Goal: Task Accomplishment & Management: Use online tool/utility

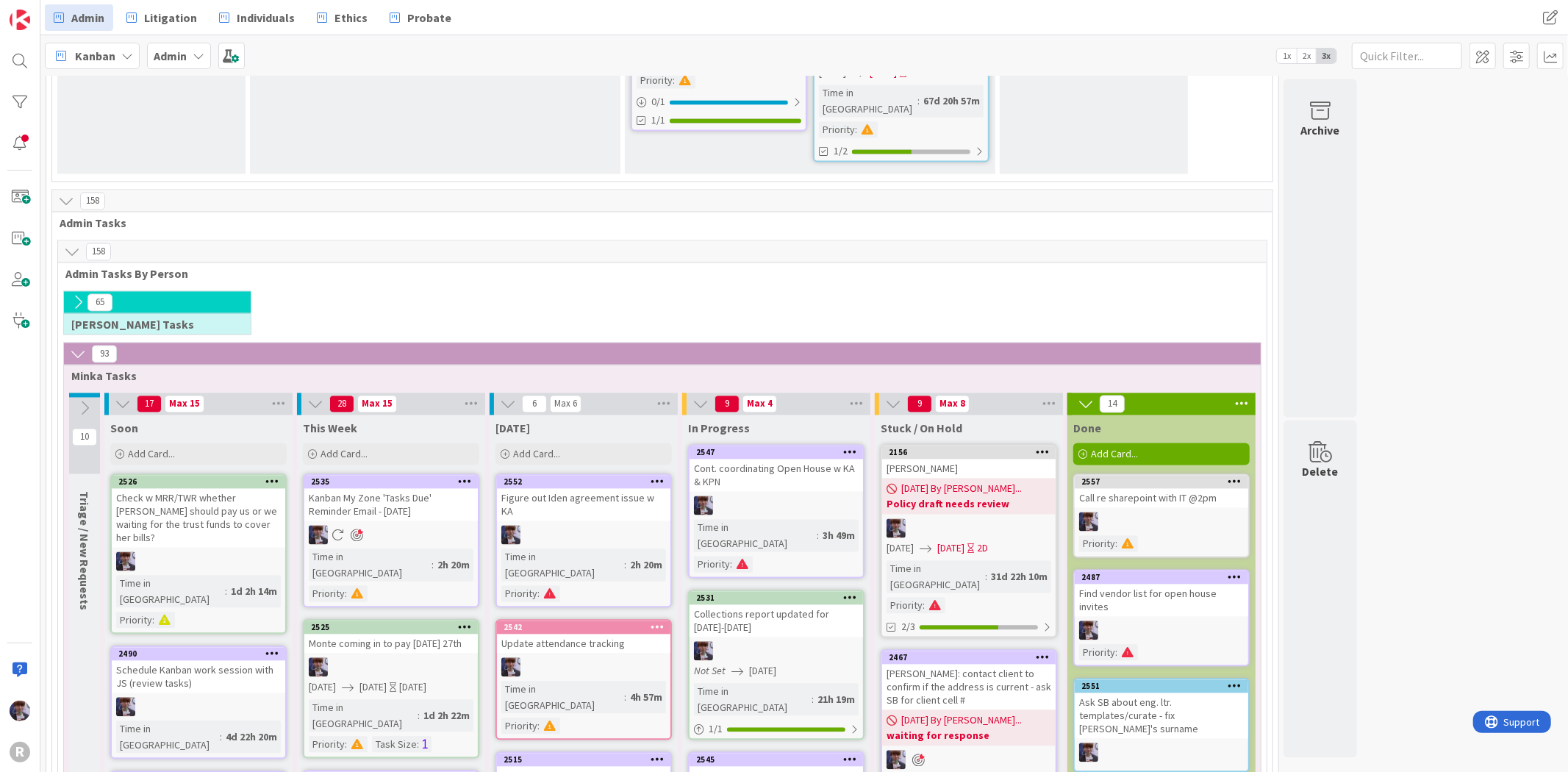
scroll to position [2480, 0]
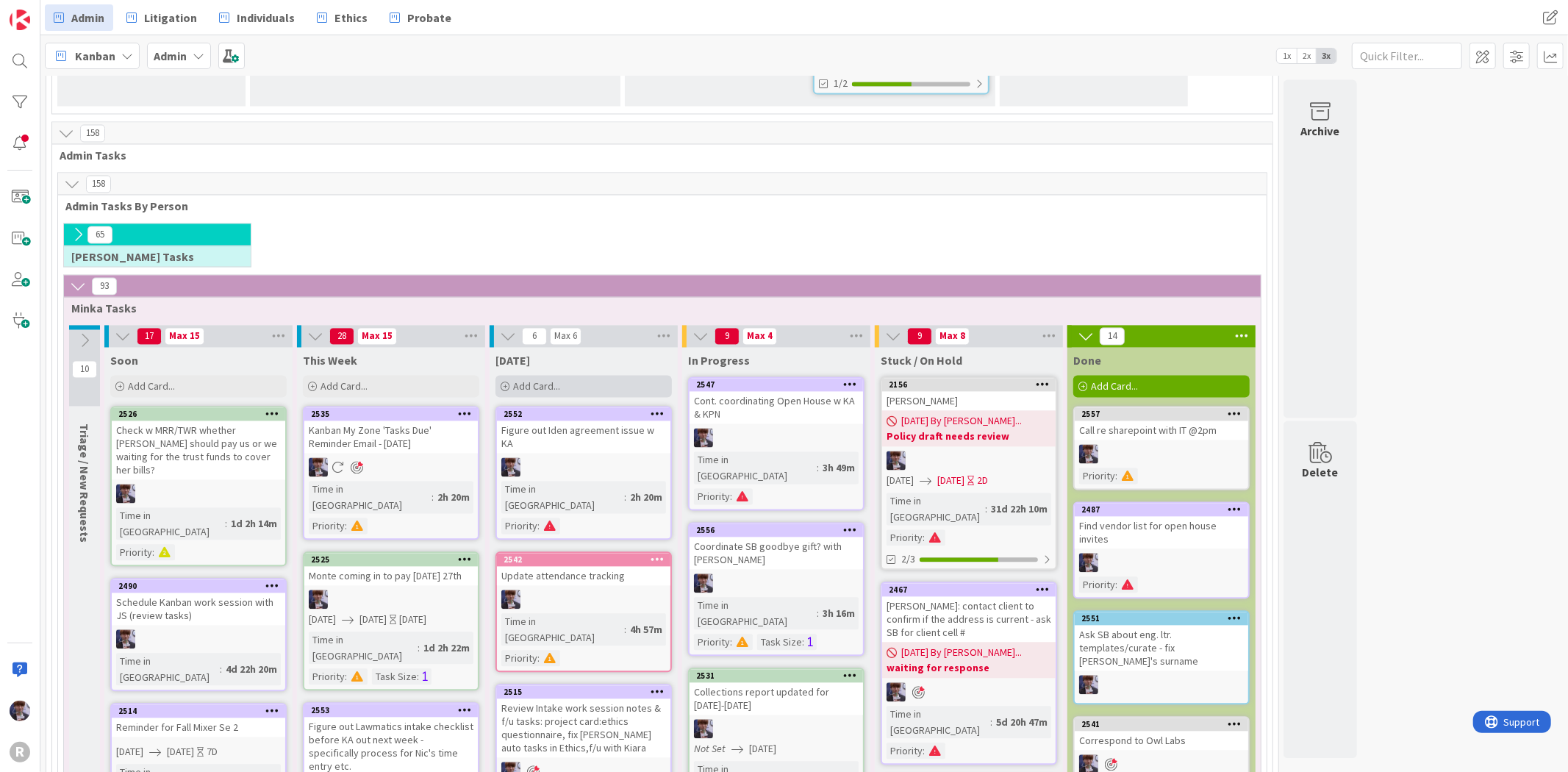
click at [552, 379] on span "Add Card..." at bounding box center [536, 386] width 47 height 13
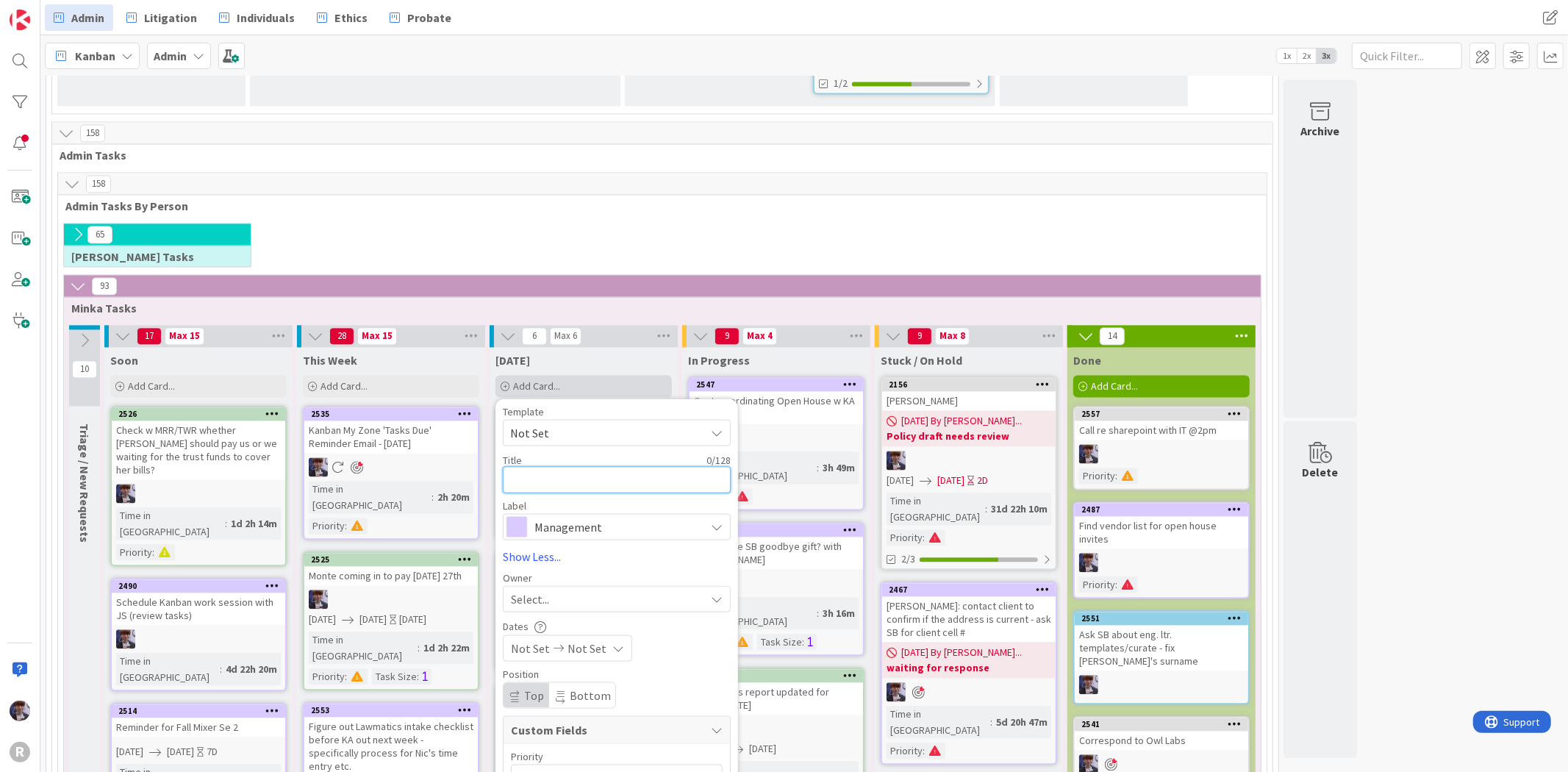
type textarea "D"
type textarea "x"
type textarea "Du"
type textarea "x"
type textarea "Dun"
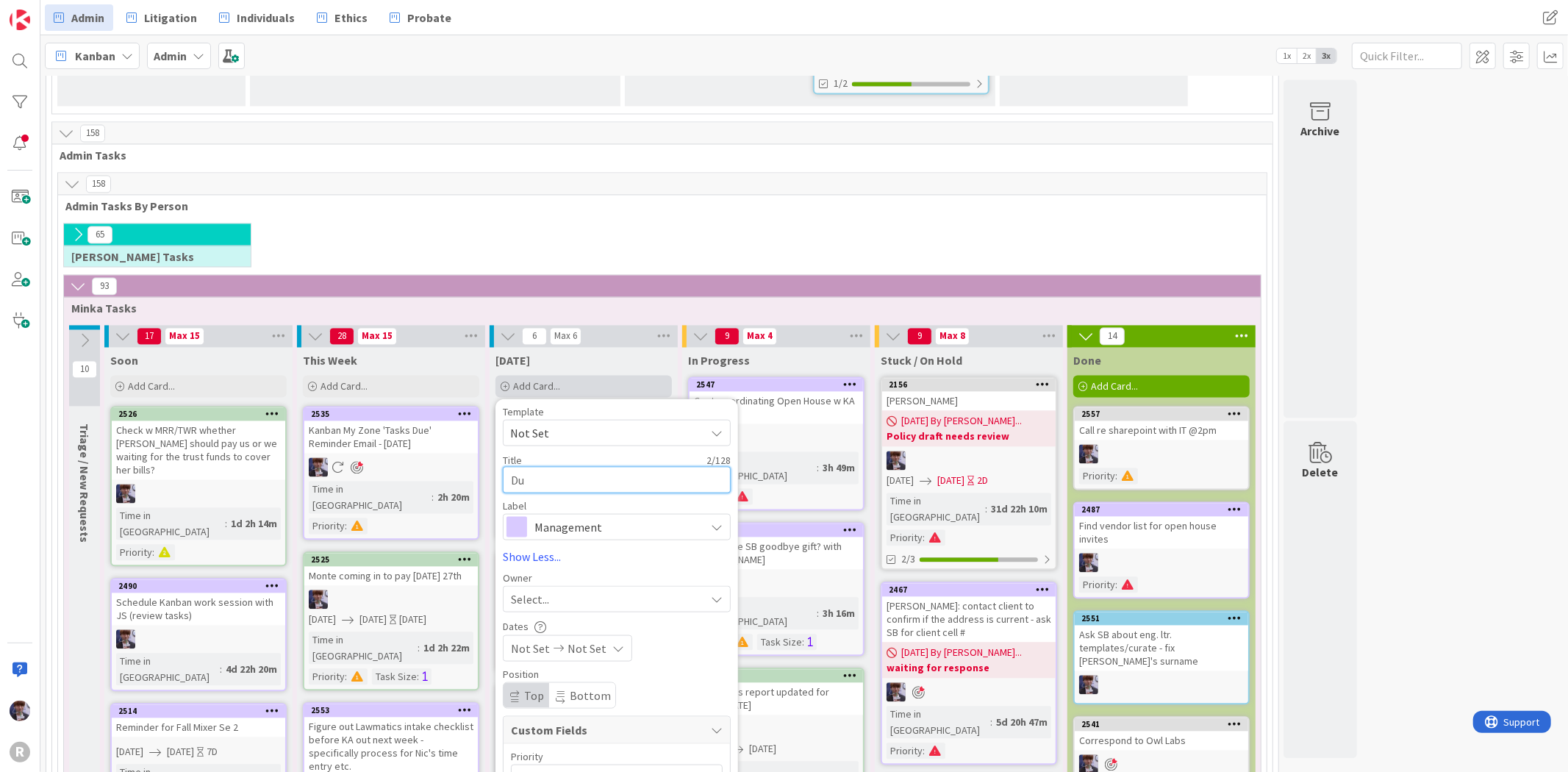
type textarea "x"
type textarea "Duns"
type textarea "x"
type textarea "Dunsi"
type textarea "x"
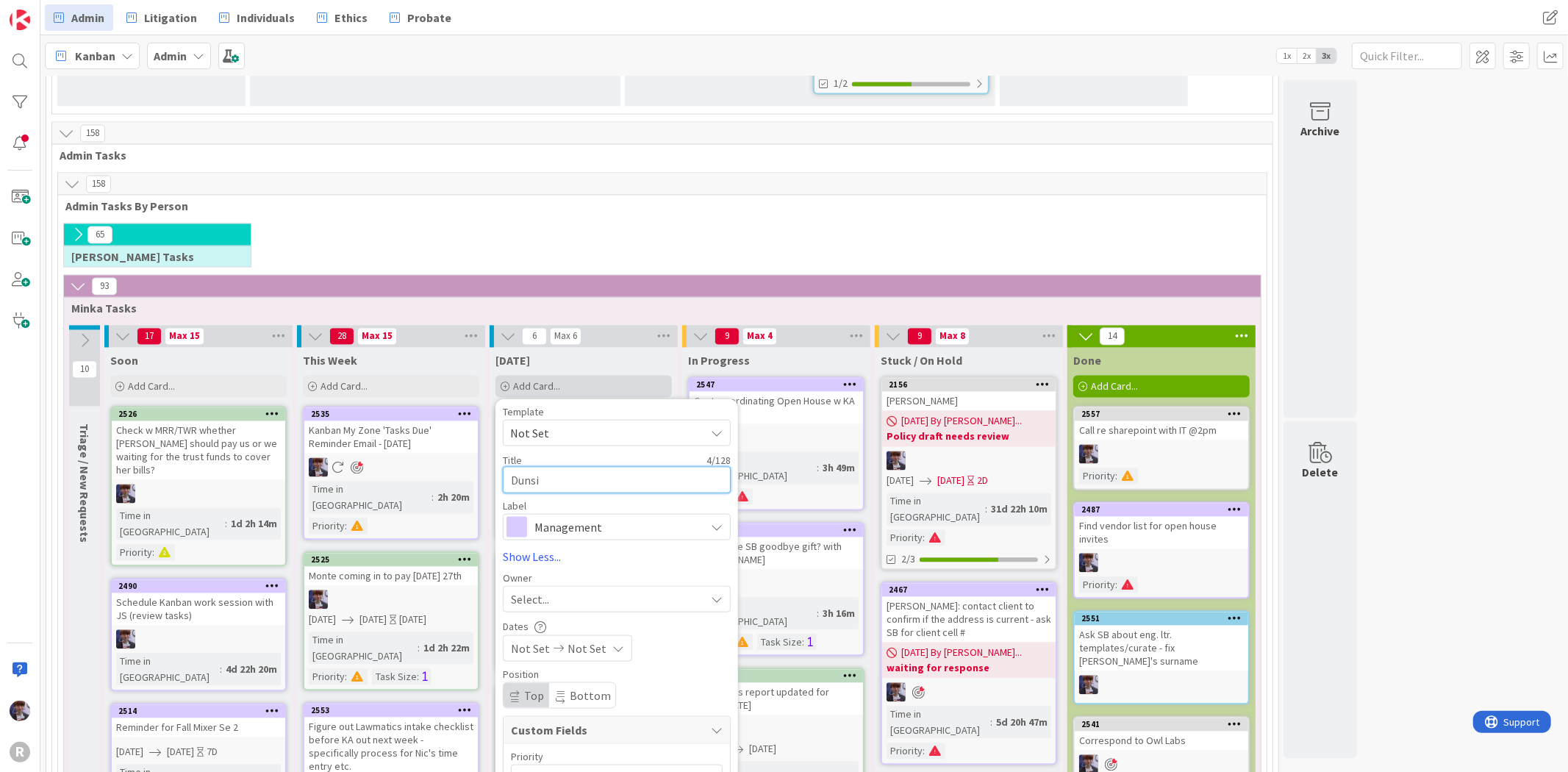
type textarea "Dunsir"
type textarea "x"
type textarea "Dunsire"
type textarea "x"
type textarea "Dunsire"
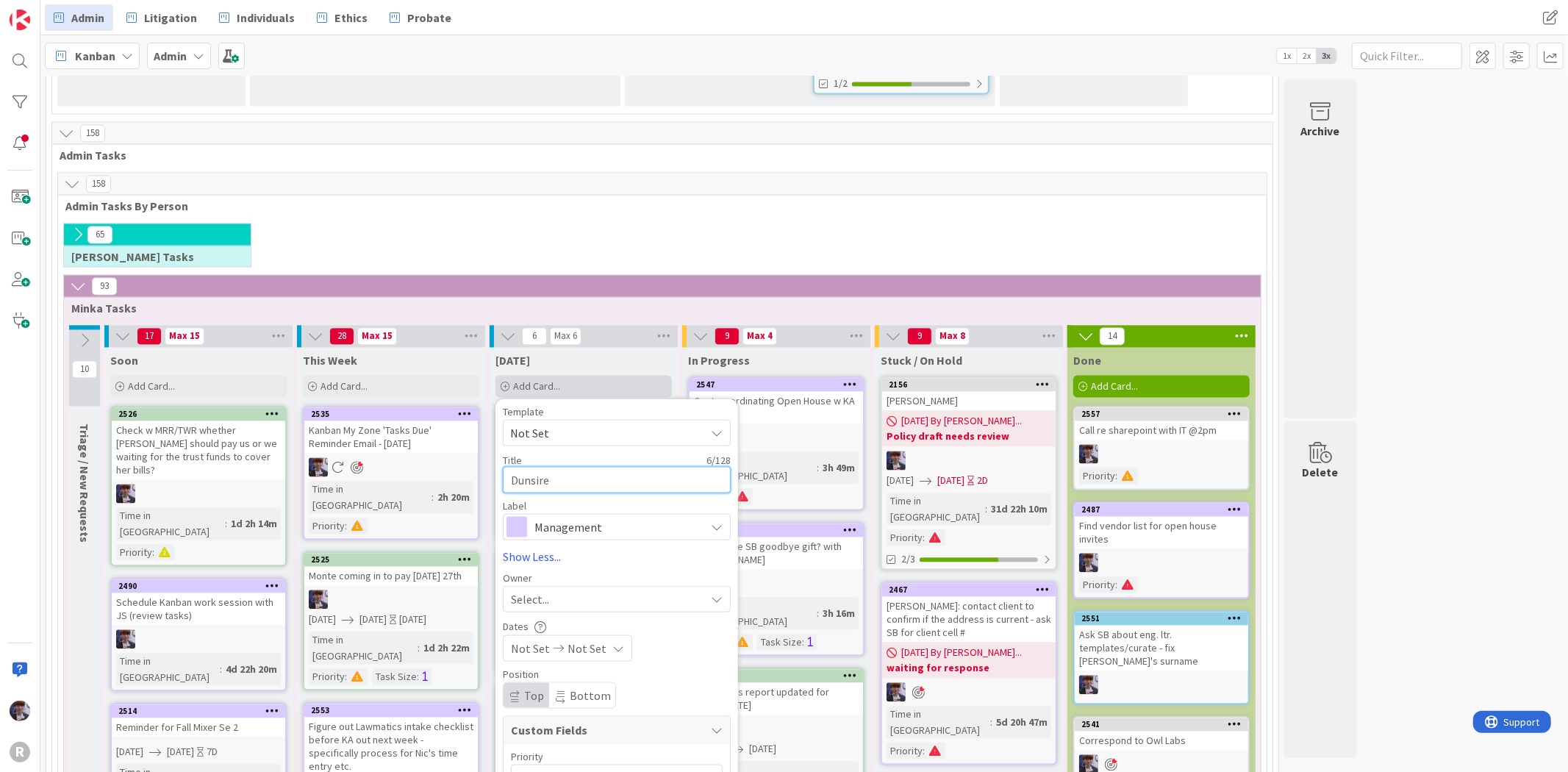
type textarea "x"
type textarea "Dunsire c"
type textarea "x"
type textarea "Dunsire ch"
type textarea "x"
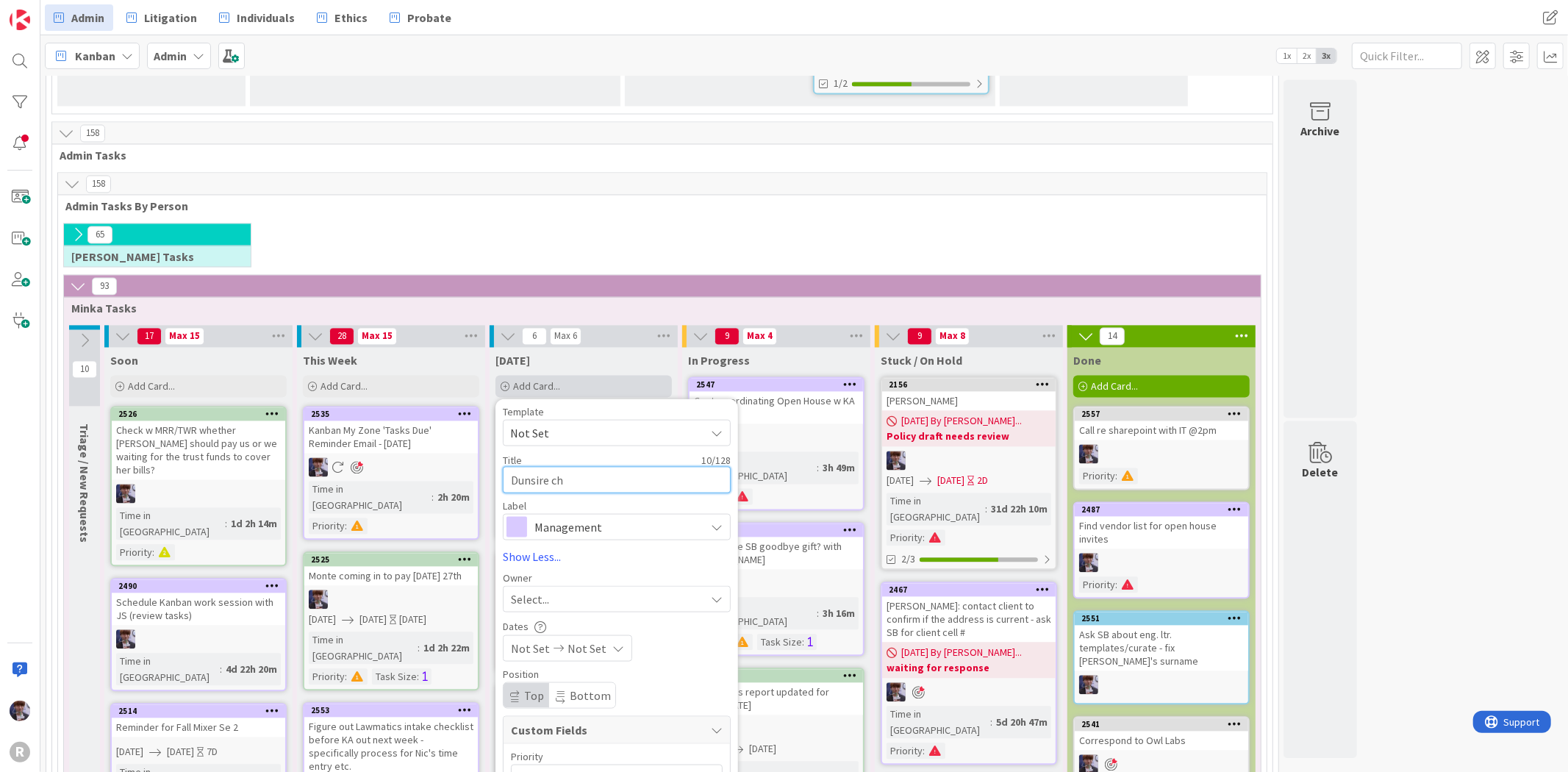
type textarea "Dunsire che"
type textarea "x"
type textarea "Dunsire chec"
type textarea "x"
type textarea "Dunsire check"
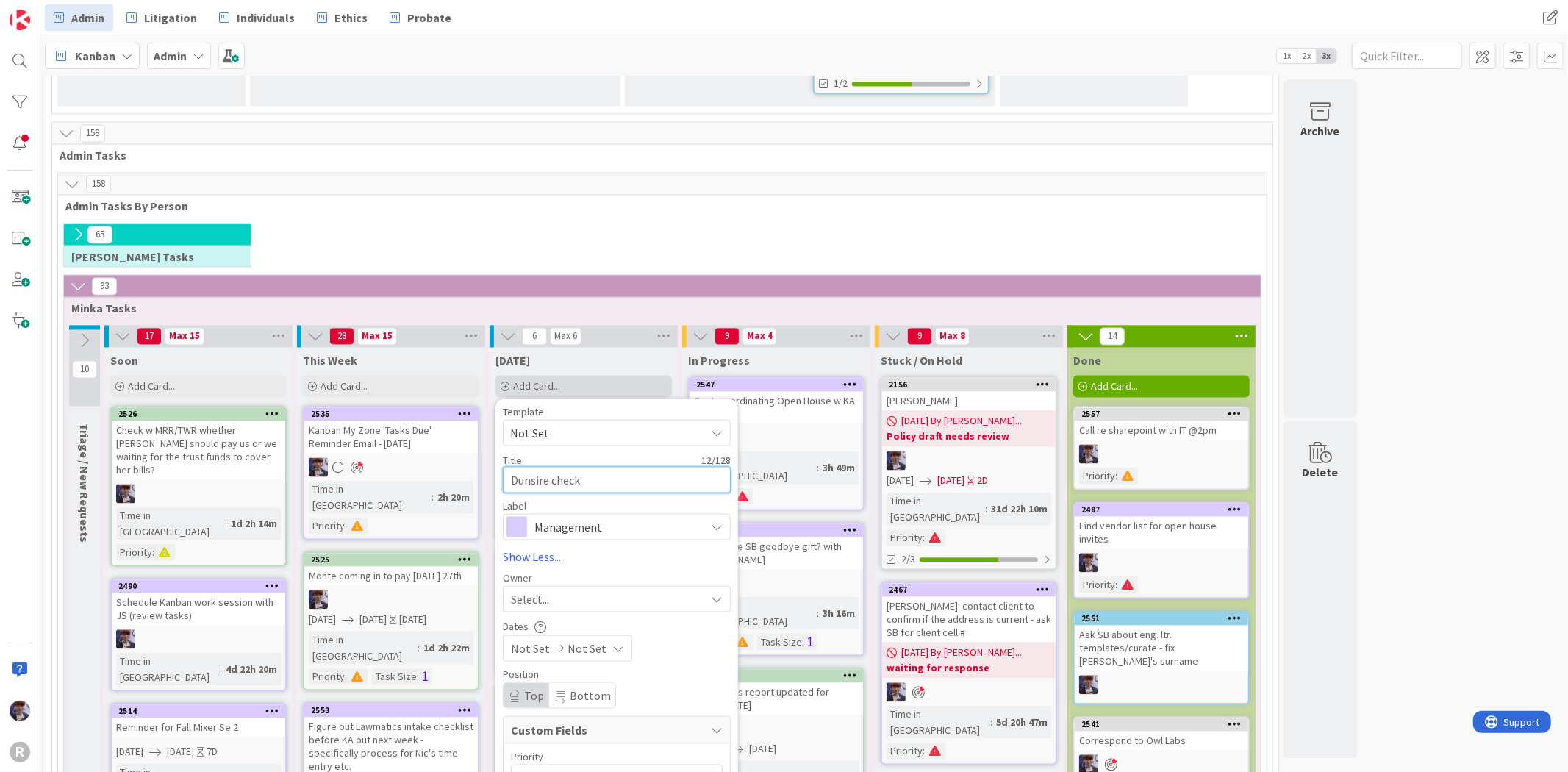
type textarea "x"
type textarea "Dunsire check:"
type textarea "x"
type textarea "Dunsire check:"
type textarea "x"
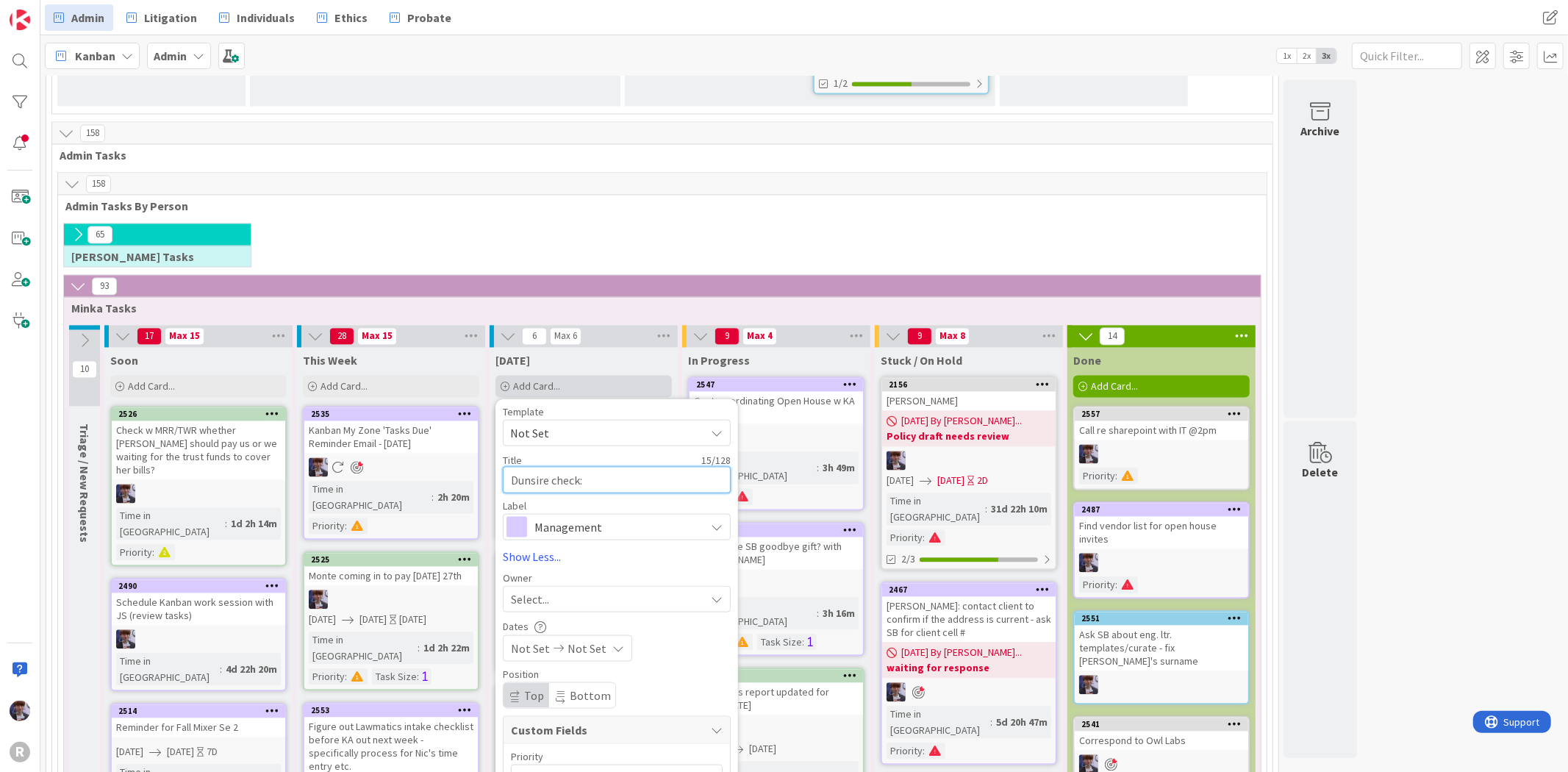
type textarea "Dunsire check: O"
type textarea "x"
type textarea "Dunsire check: On"
type textarea "x"
type textarea "Dunsire check: Onp"
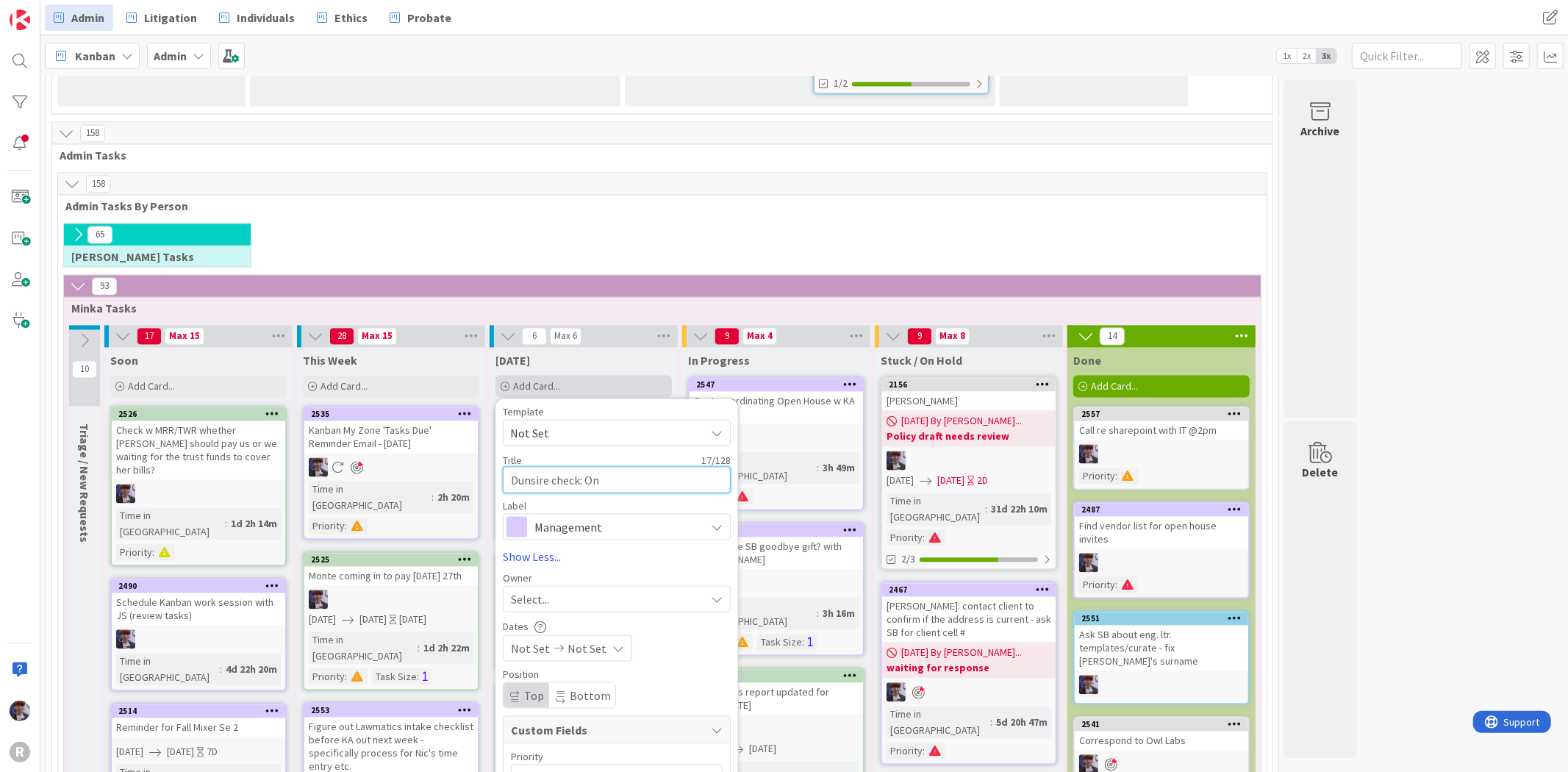
type textarea "x"
type textarea "Dunsire check: Onpo"
type textarea "x"
type textarea "Dunsire check: Onpoi"
type textarea "x"
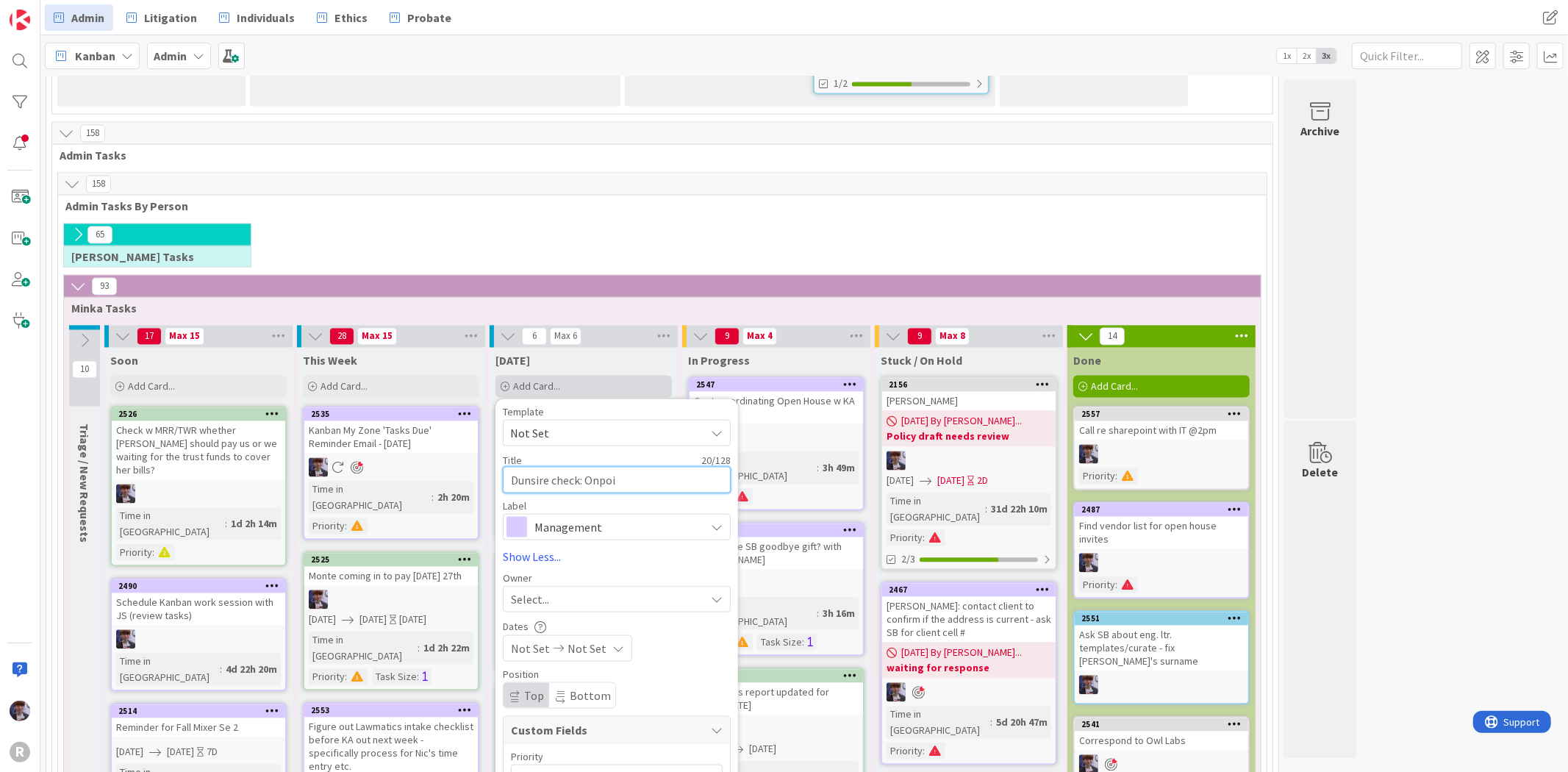
type textarea "Dunsire check: Onpoin"
type textarea "x"
type textarea "Dunsire check: Onpoint"
type textarea "x"
type textarea "Dunsire check: Onpoint"
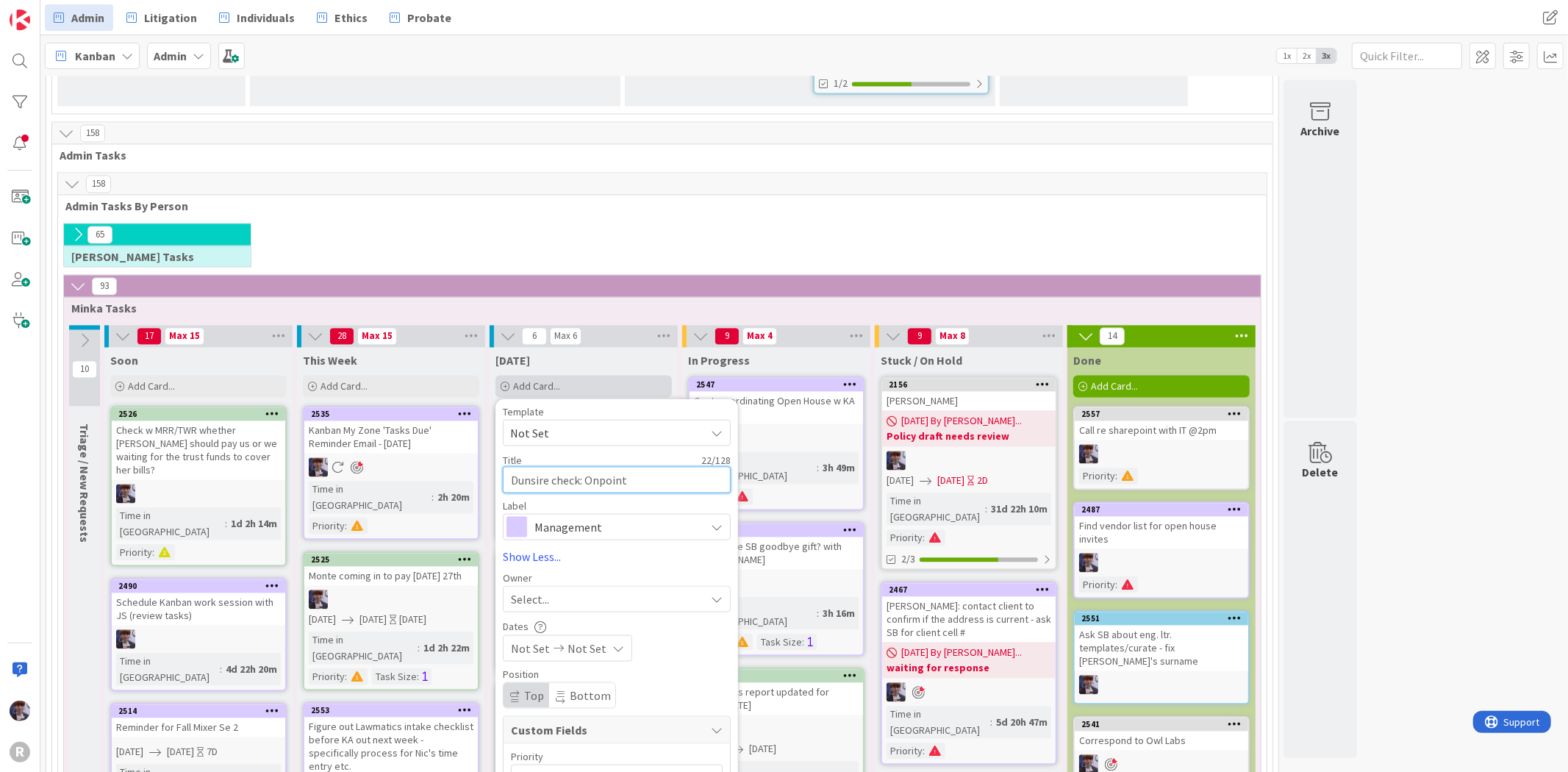
type textarea "x"
type textarea "Dunsire check: Onpoint &"
type textarea "x"
type textarea "Dunsire check: Onpoint &"
type textarea "x"
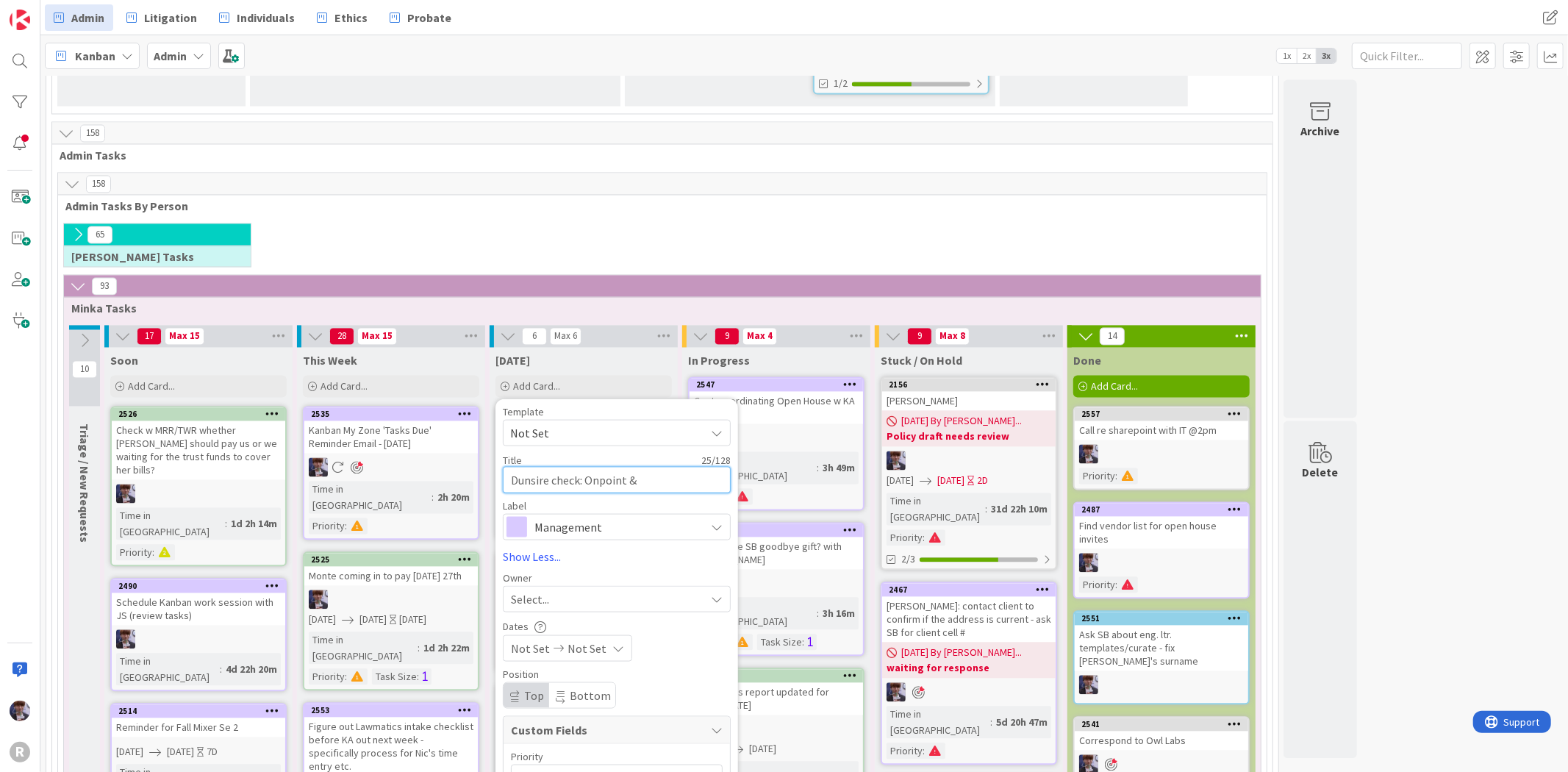
type textarea "Dunsire check: Onpoint &"
click at [641, 767] on span "Not Set" at bounding box center [604, 777] width 171 height 21
type textarea "x"
click at [664, 466] on textarea "Dunsire check: Onpoint &" at bounding box center [616, 479] width 228 height 26
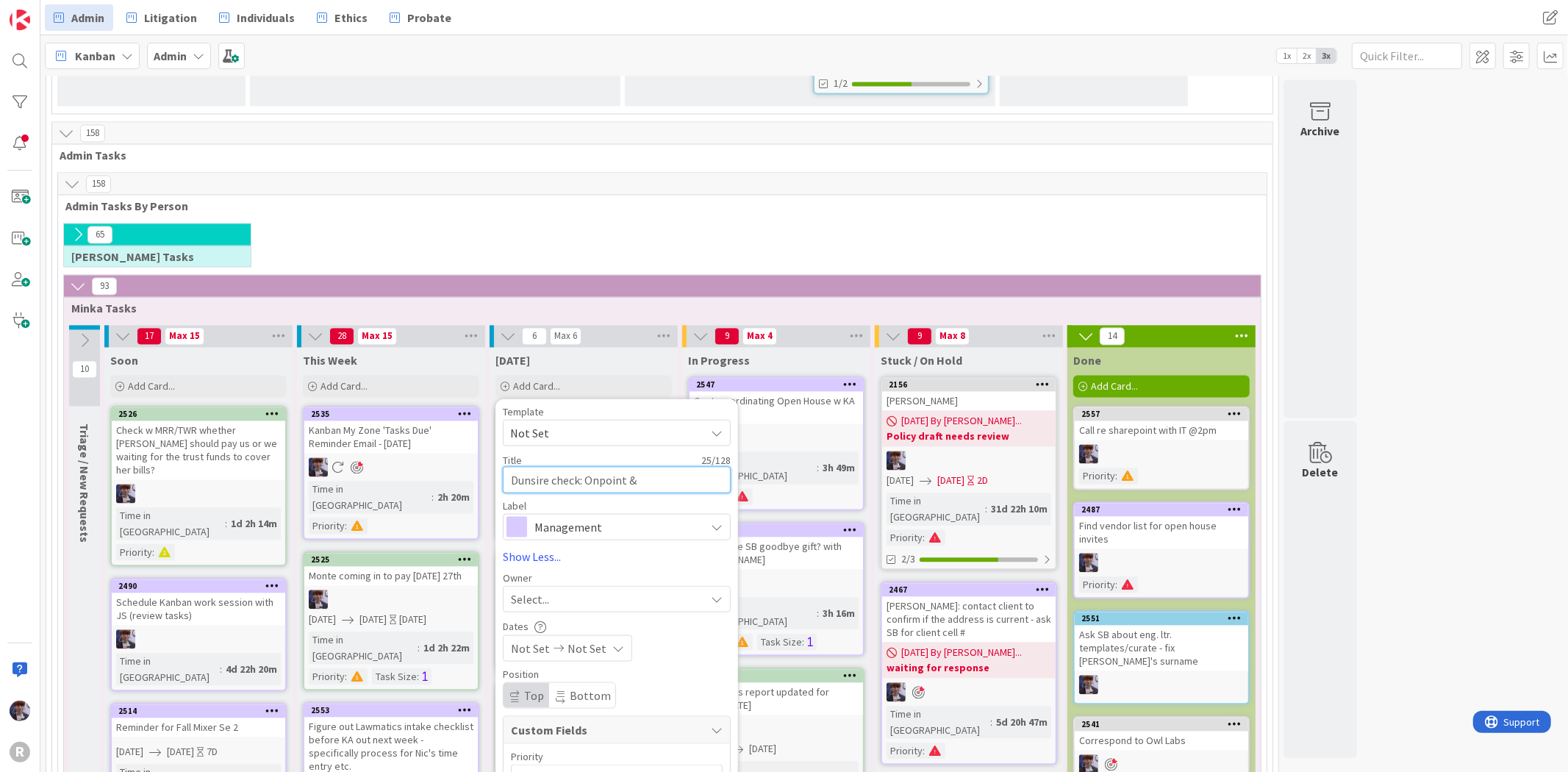
type textarea "Dunsire check: Onpoint & O"
type textarea "x"
type textarea "Dunsire check: Onpoint &"
type textarea "x"
type textarea "Dunsire check: Onpoint & m"
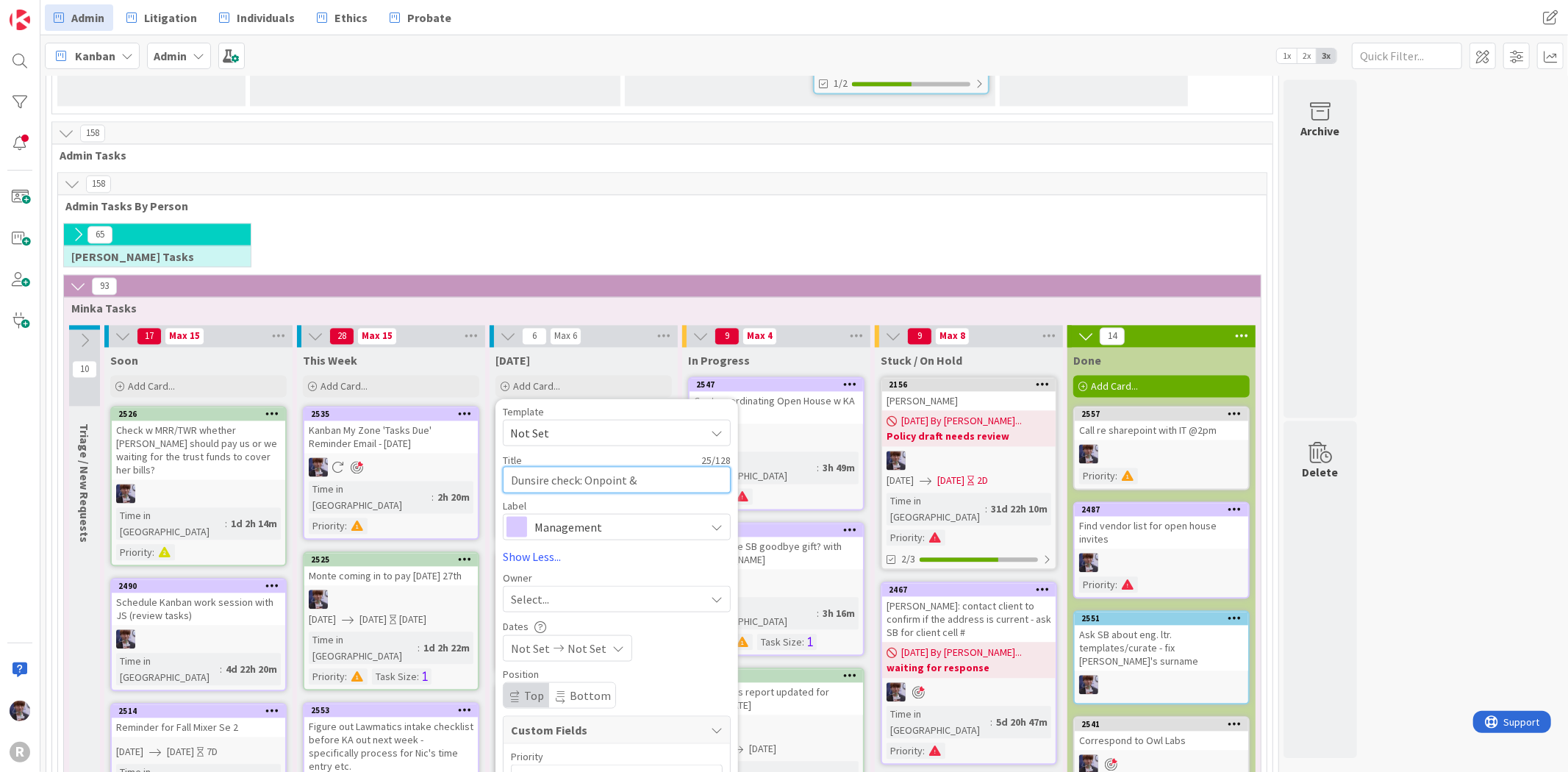
type textarea "x"
type textarea "Dunsire check: Onpoint & ma"
type textarea "x"
type textarea "Dunsire check: Onpoint & man"
type textarea "x"
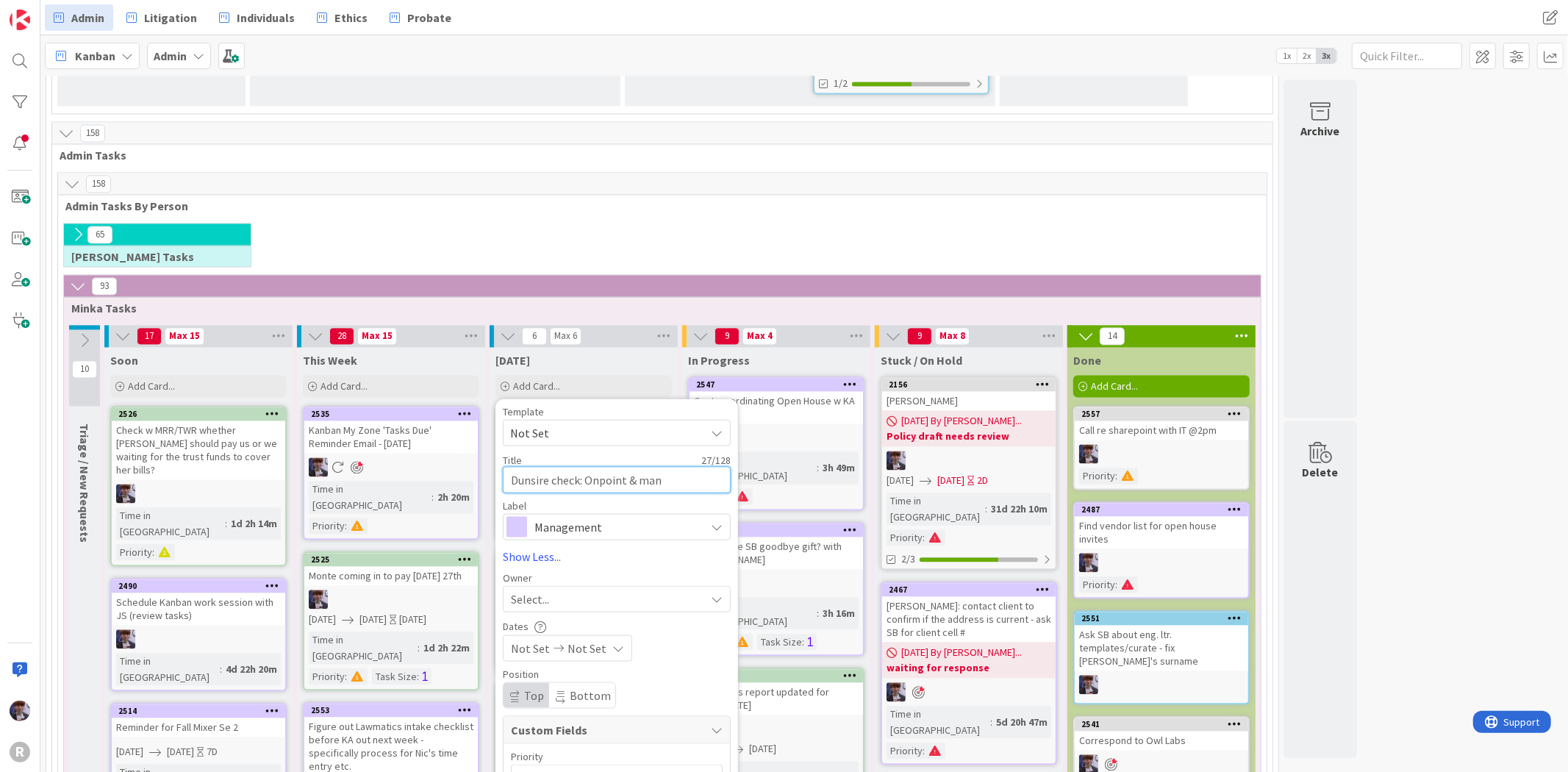
type textarea "Dunsire check: Onpoint & mana"
type textarea "x"
type textarea "Dunsire check: Onpoint & manag"
type textarea "x"
type textarea "Dunsire check: Onpoint & manage"
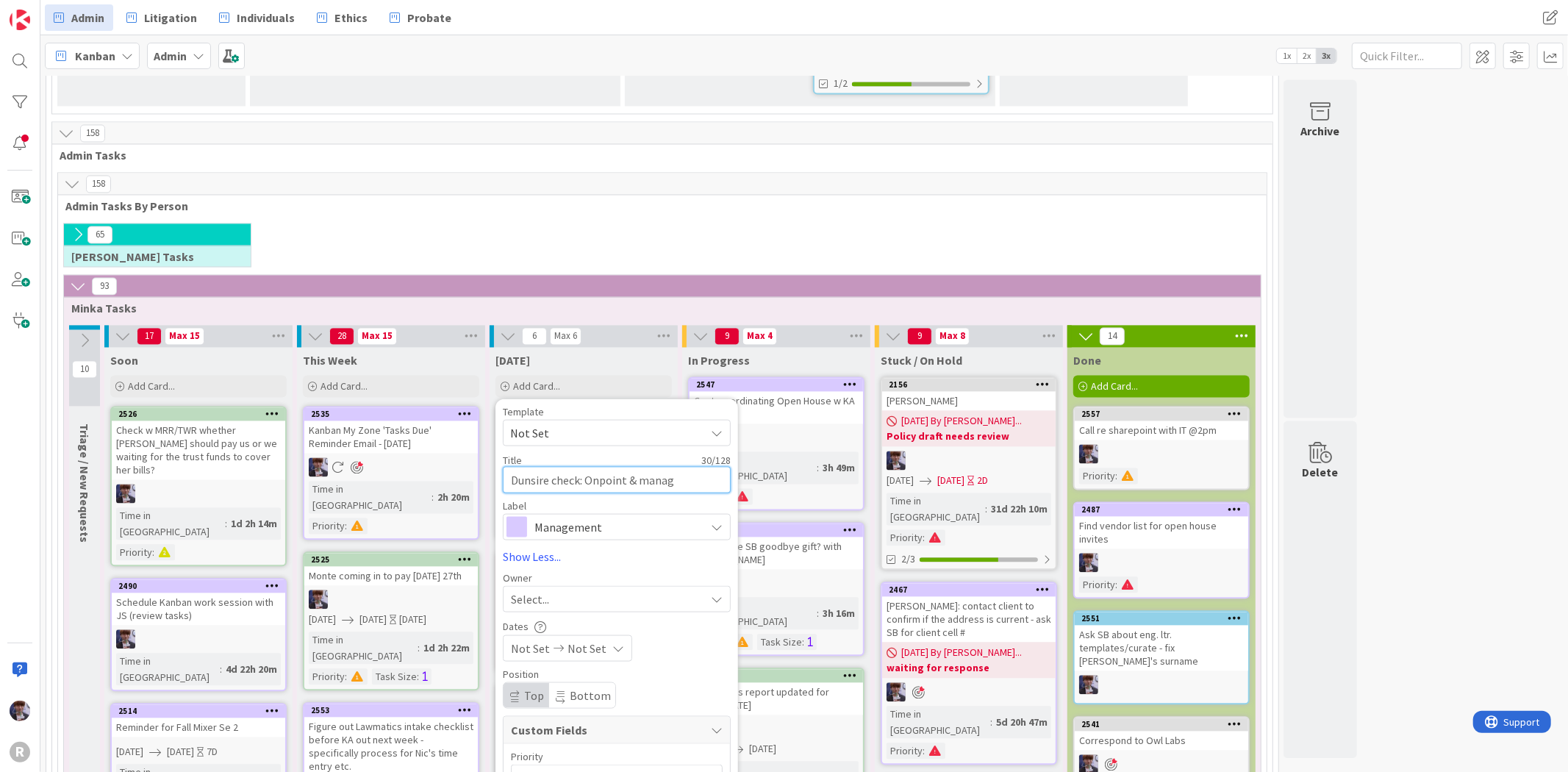
type textarea "x"
type textarea "Dunsire check: Onpoint & managem"
type textarea "x"
type textarea "Dunsire check: Onpoint & manageme"
type textarea "x"
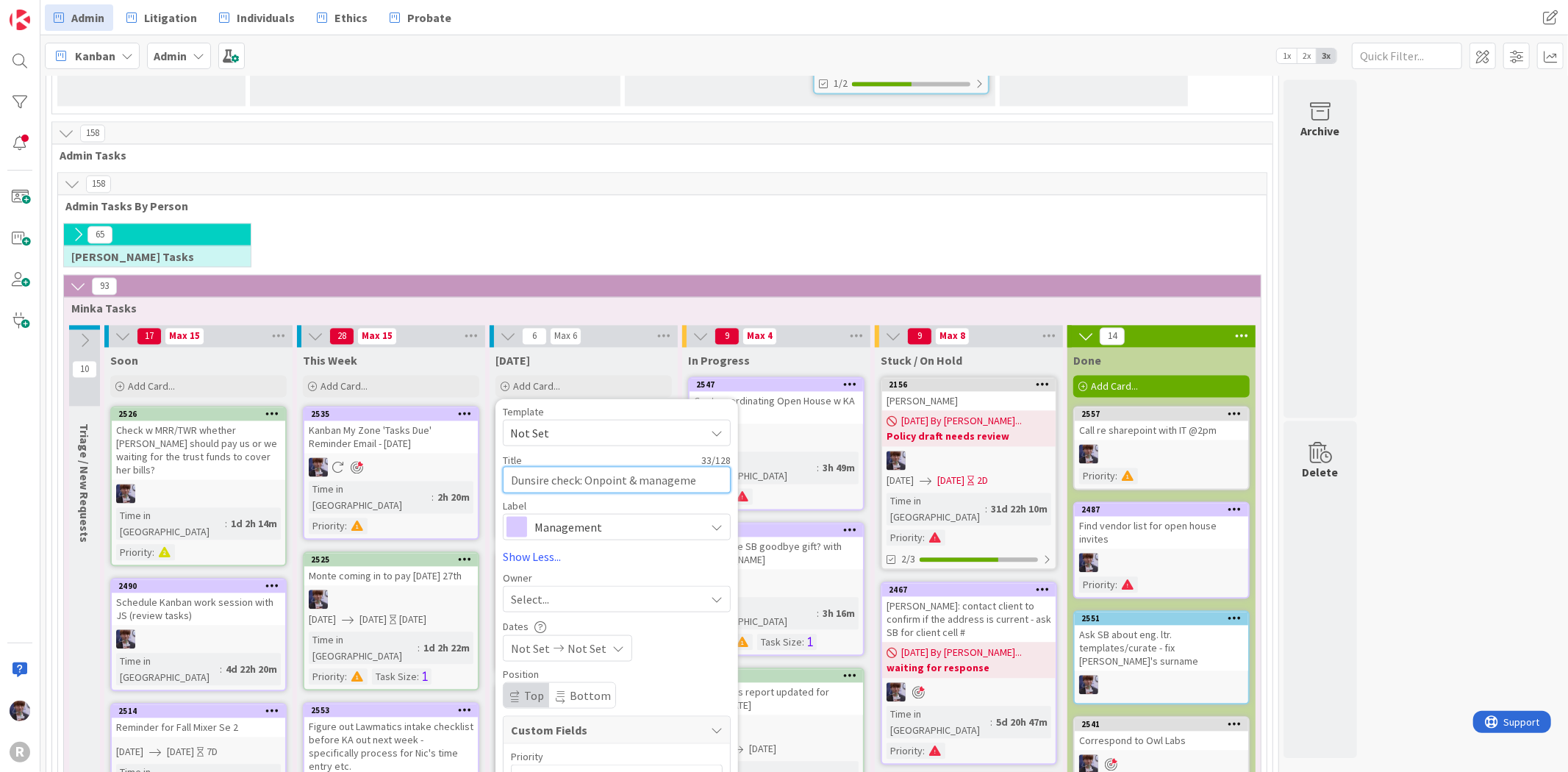
type textarea "Dunsire check: Onpoint & managemen"
type textarea "x"
type textarea "Dunsire check: Onpoint & management"
type textarea "x"
type textarea "Dunsire check: Onpoint & management"
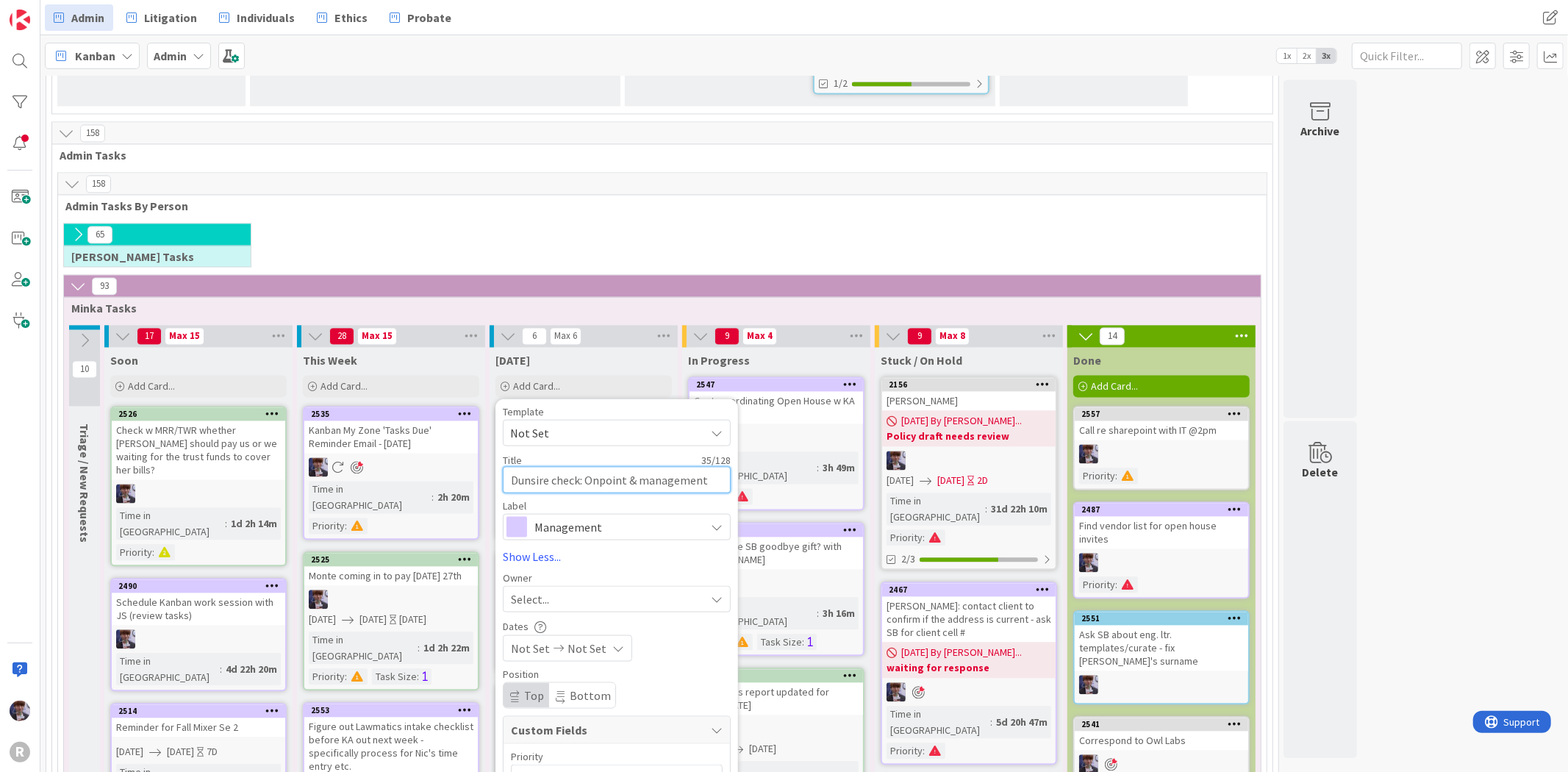
type textarea "x"
type textarea "Dunsire check: Onpoint & management f"
type textarea "x"
type textarea "Dunsire check: Onpoint & management fo"
type textarea "x"
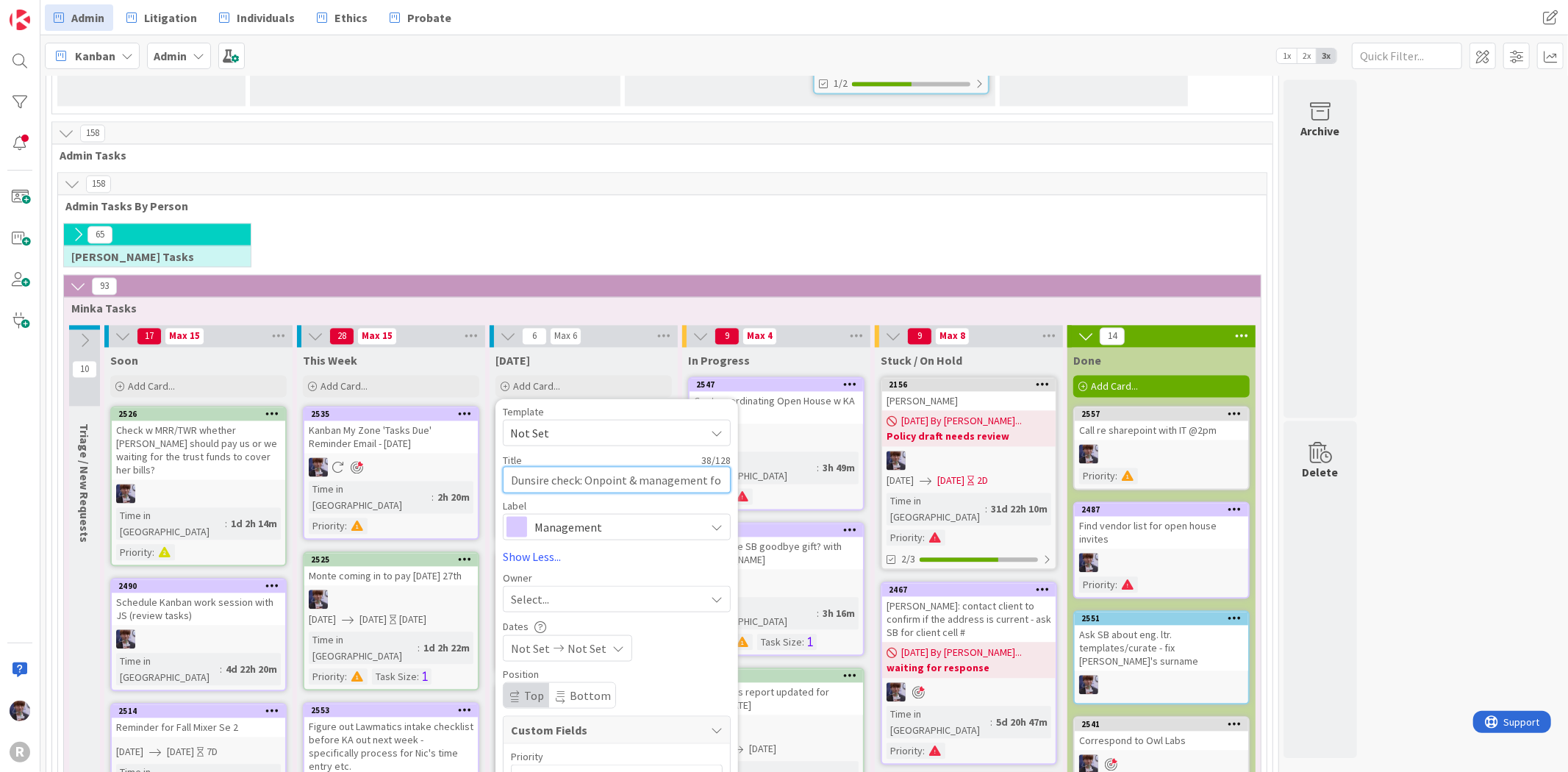
type textarea "Dunsire check: Onpoint & management fol"
type textarea "x"
type textarea "Dunsire check: Onpoint & management fold"
type textarea "x"
type textarea "Dunsire check: Onpoint & management folde"
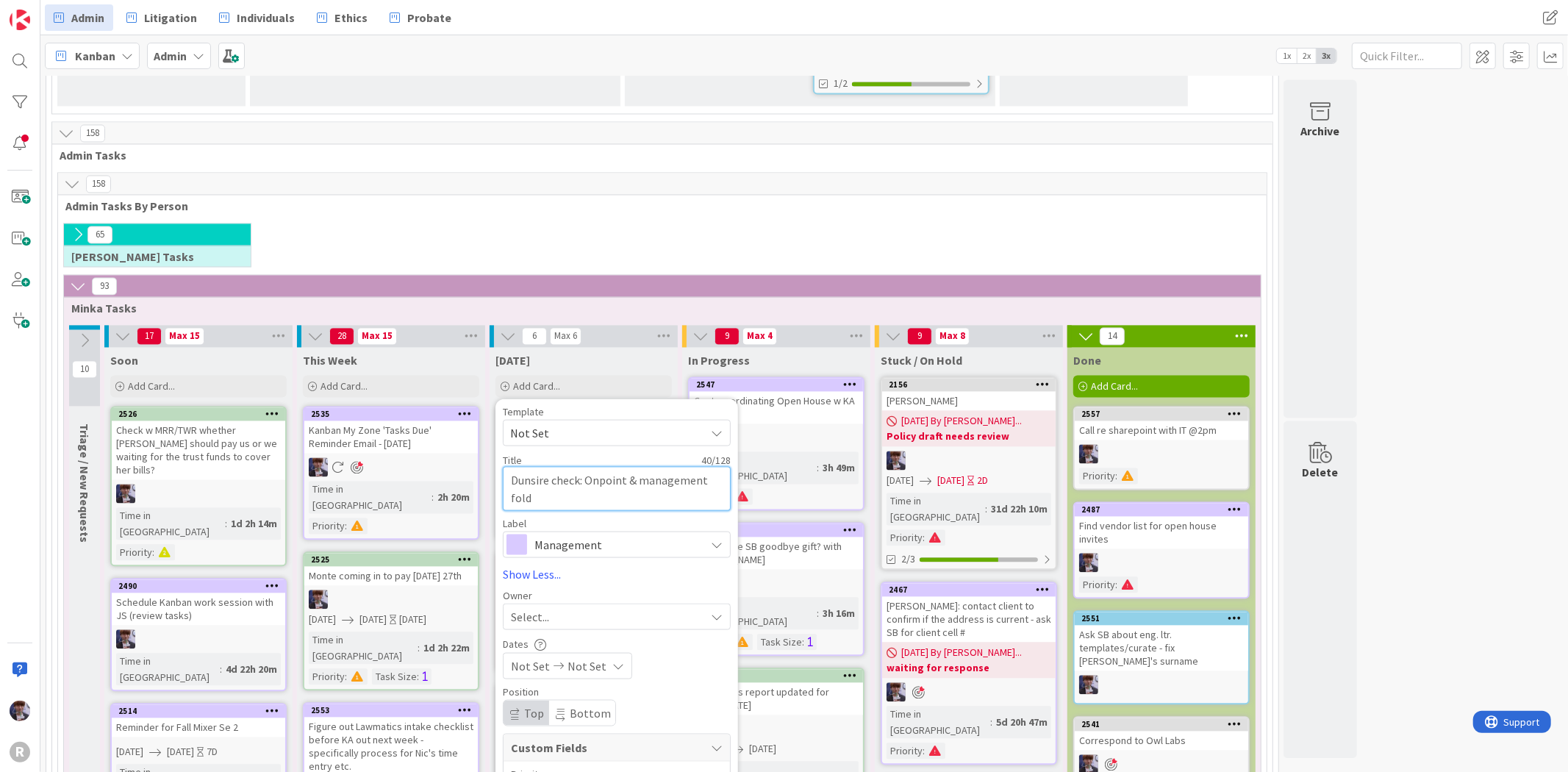
type textarea "x"
type textarea "Dunsire check: Onpoint & management folder"
type textarea "x"
type textarea "Dunsire check: Onpoint & management folde"
type textarea "x"
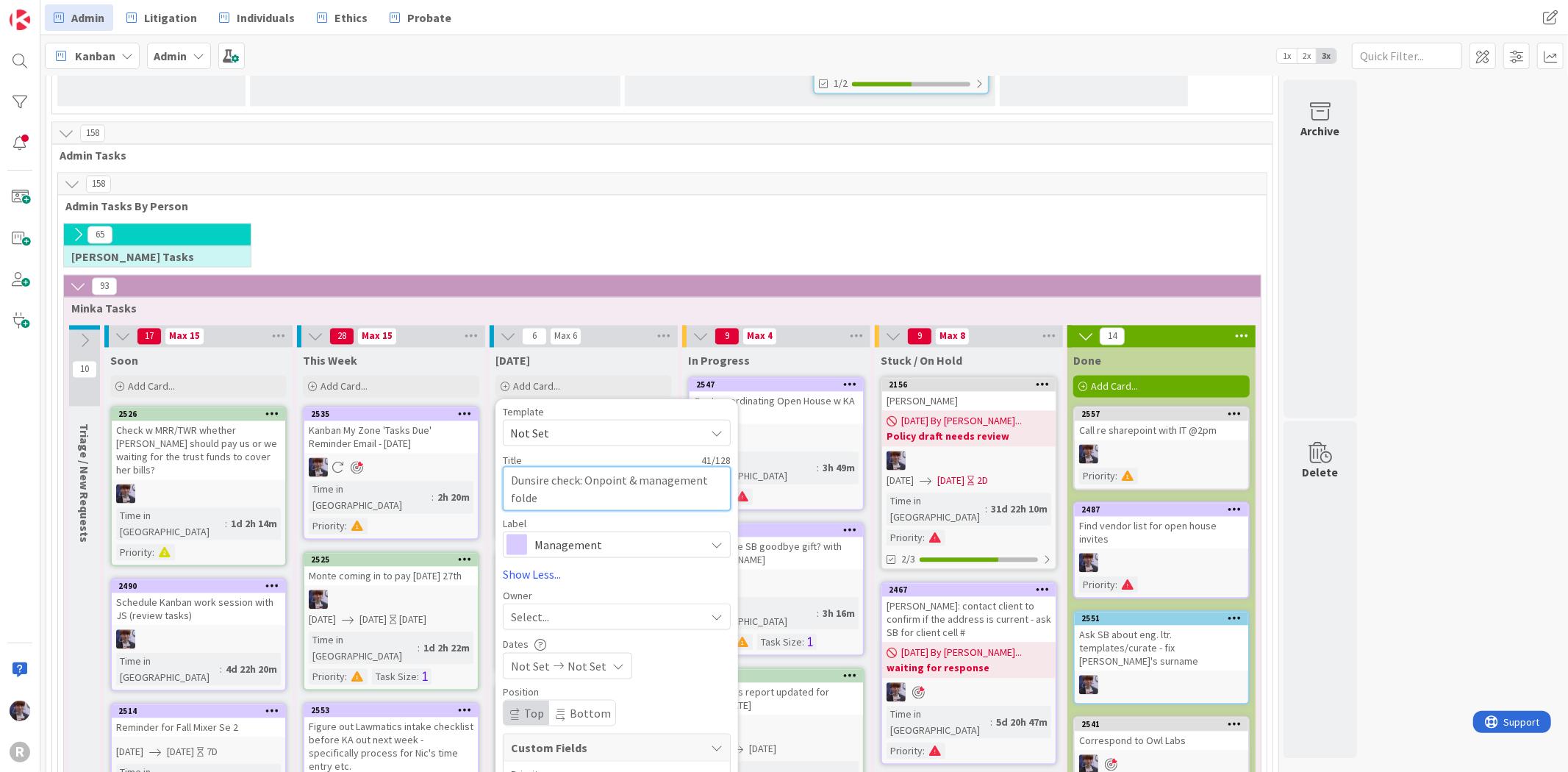
type textarea "Dunsire check: Onpoint & management fold"
type textarea "x"
type textarea "Dunsire check: Onpoint & management fol"
type textarea "x"
type textarea "Dunsire check: Onpoint & management fo"
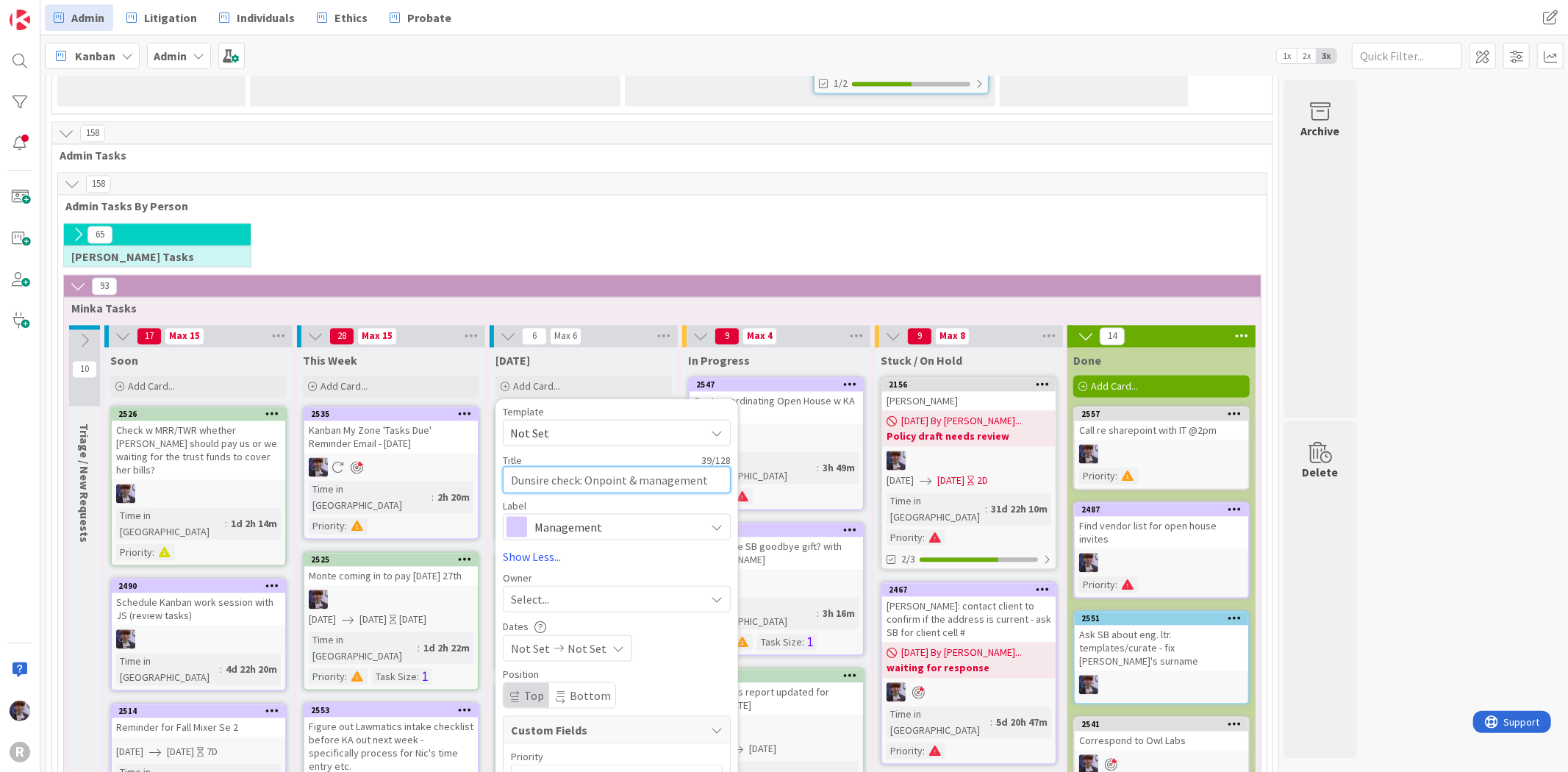
type textarea "x"
type textarea "Dunsire check: Onpoint & management f"
type textarea "x"
type textarea "Dunsire check: Onpoint & management"
type textarea "x"
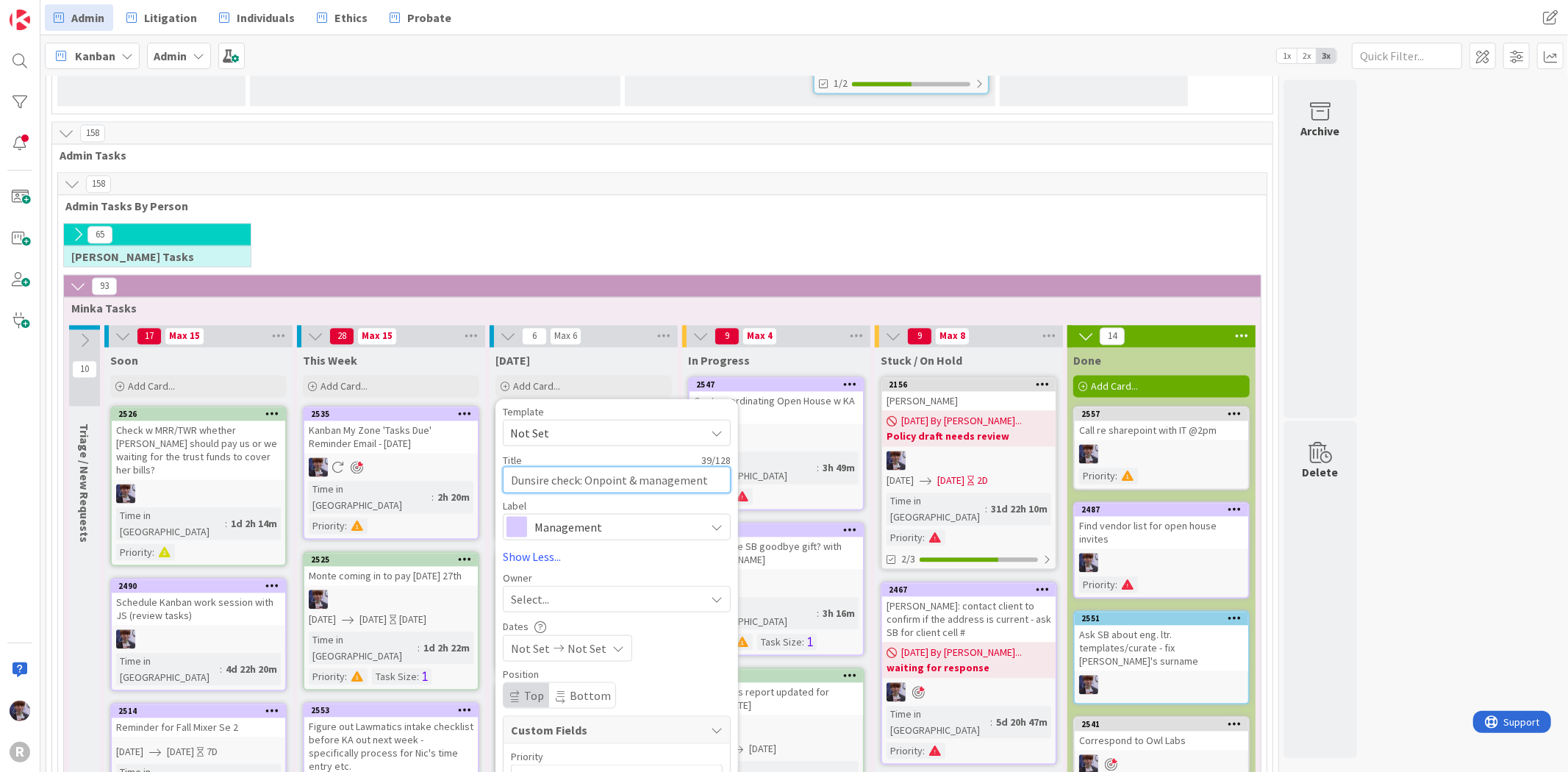
type textarea "Dunsire check: Onpoint & management"
type textarea "x"
type textarea "Dunsire check: Onpoint & managemen"
type textarea "x"
type textarea "Dunsire check: Onpoint & manageme"
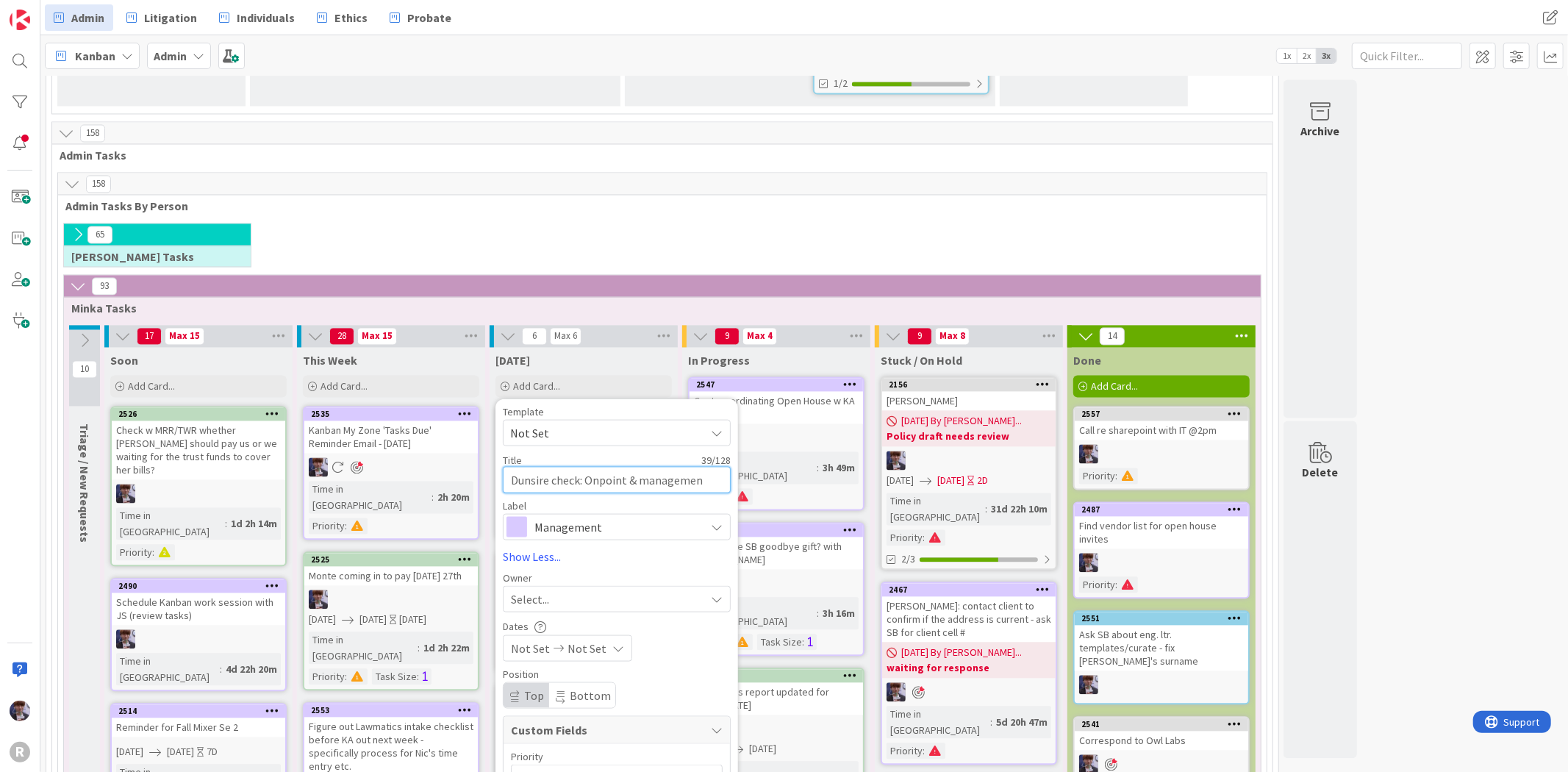
type textarea "x"
type textarea "Dunsire check: Onpoint & managem"
type textarea "x"
type textarea "Dunsire check: Onpoint & manage"
type textarea "x"
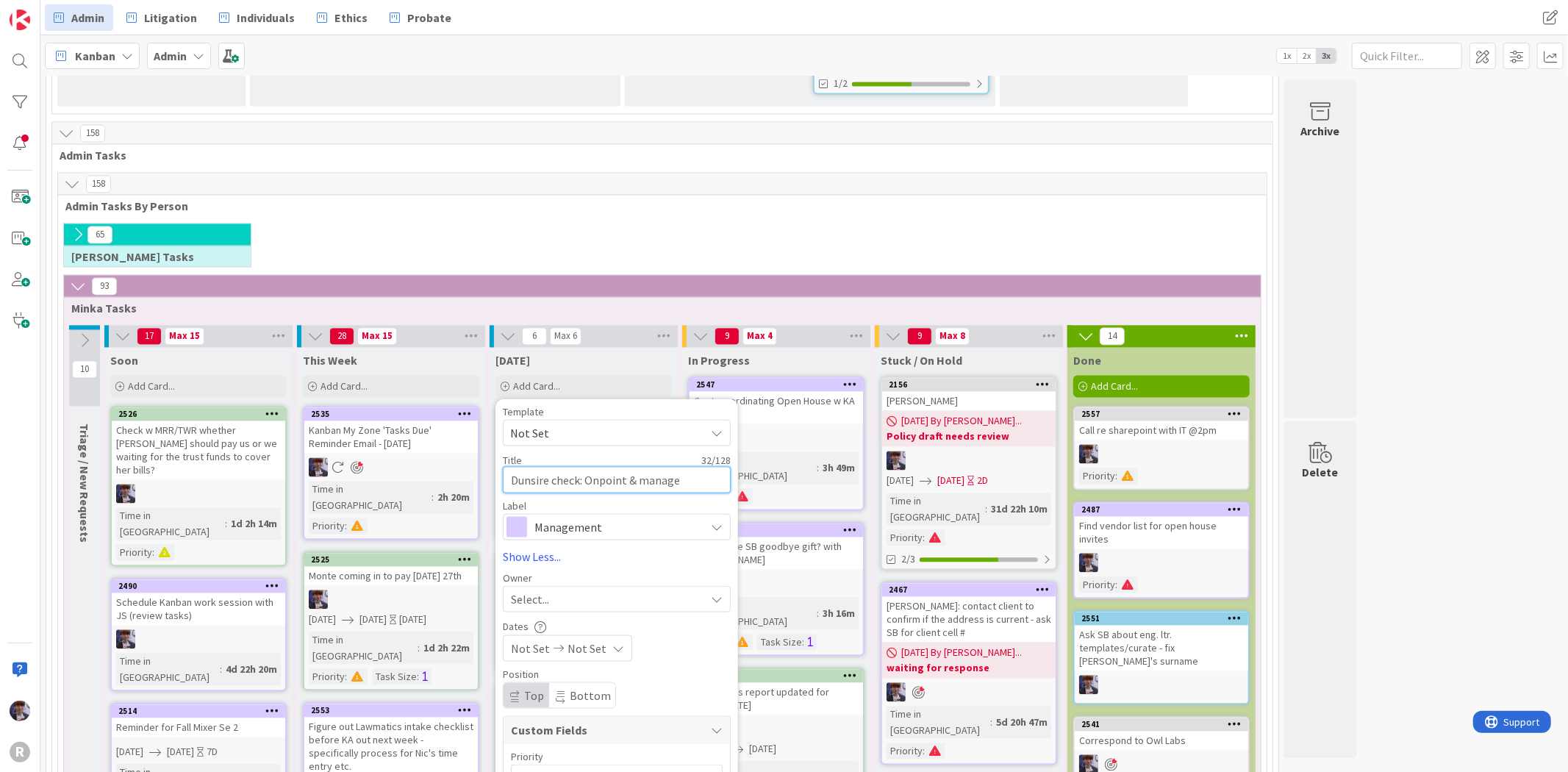
type textarea "Dunsire check: Onpoint & manag"
type textarea "x"
type textarea "Dunsire check: Onpoint & mana"
type textarea "x"
type textarea "Dunsire check: Onpoint & man"
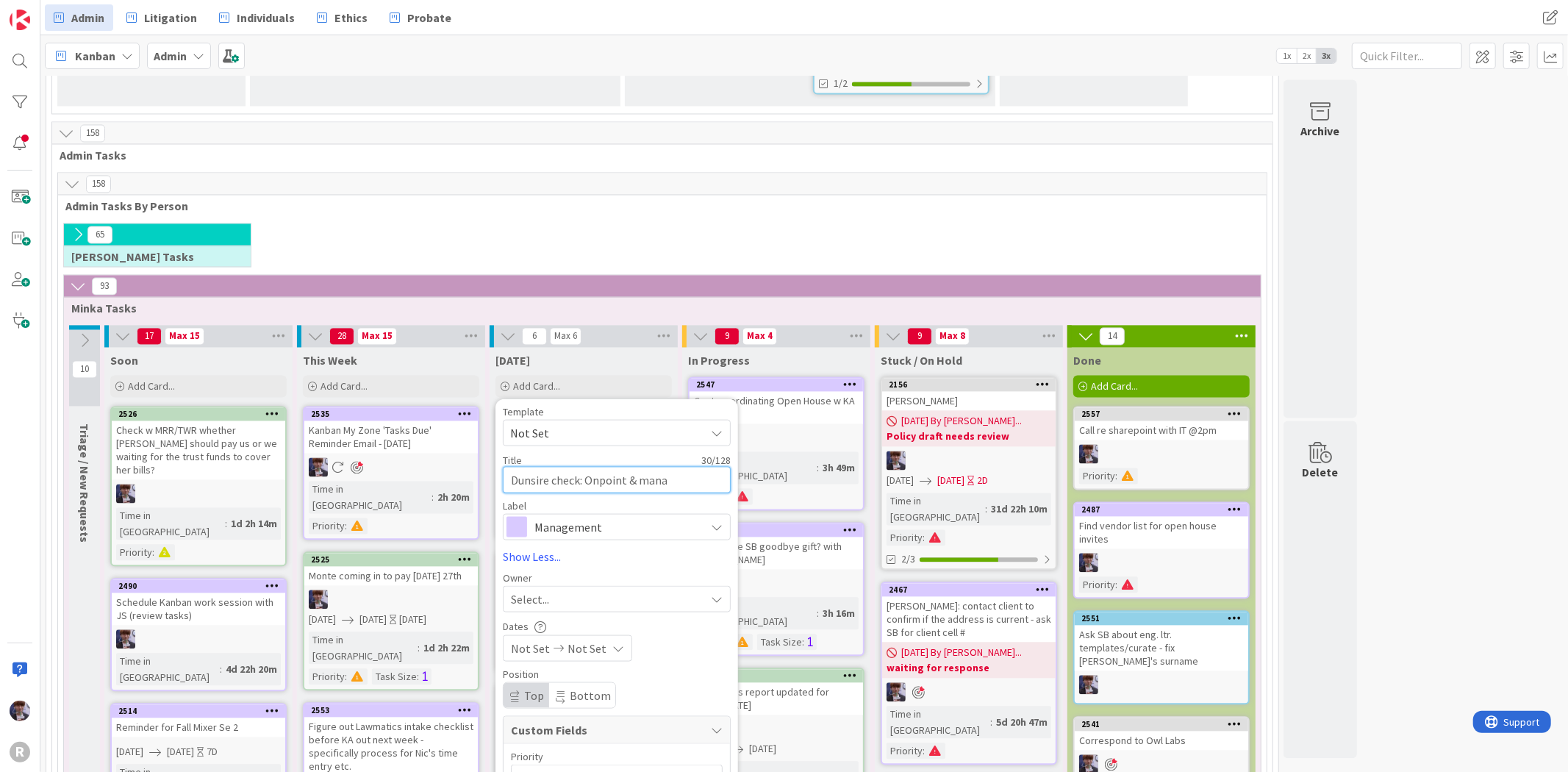
type textarea "x"
type textarea "Dunsire check: Onpoint & ma"
type textarea "x"
type textarea "Dunsire check: Onpoint & m"
type textarea "x"
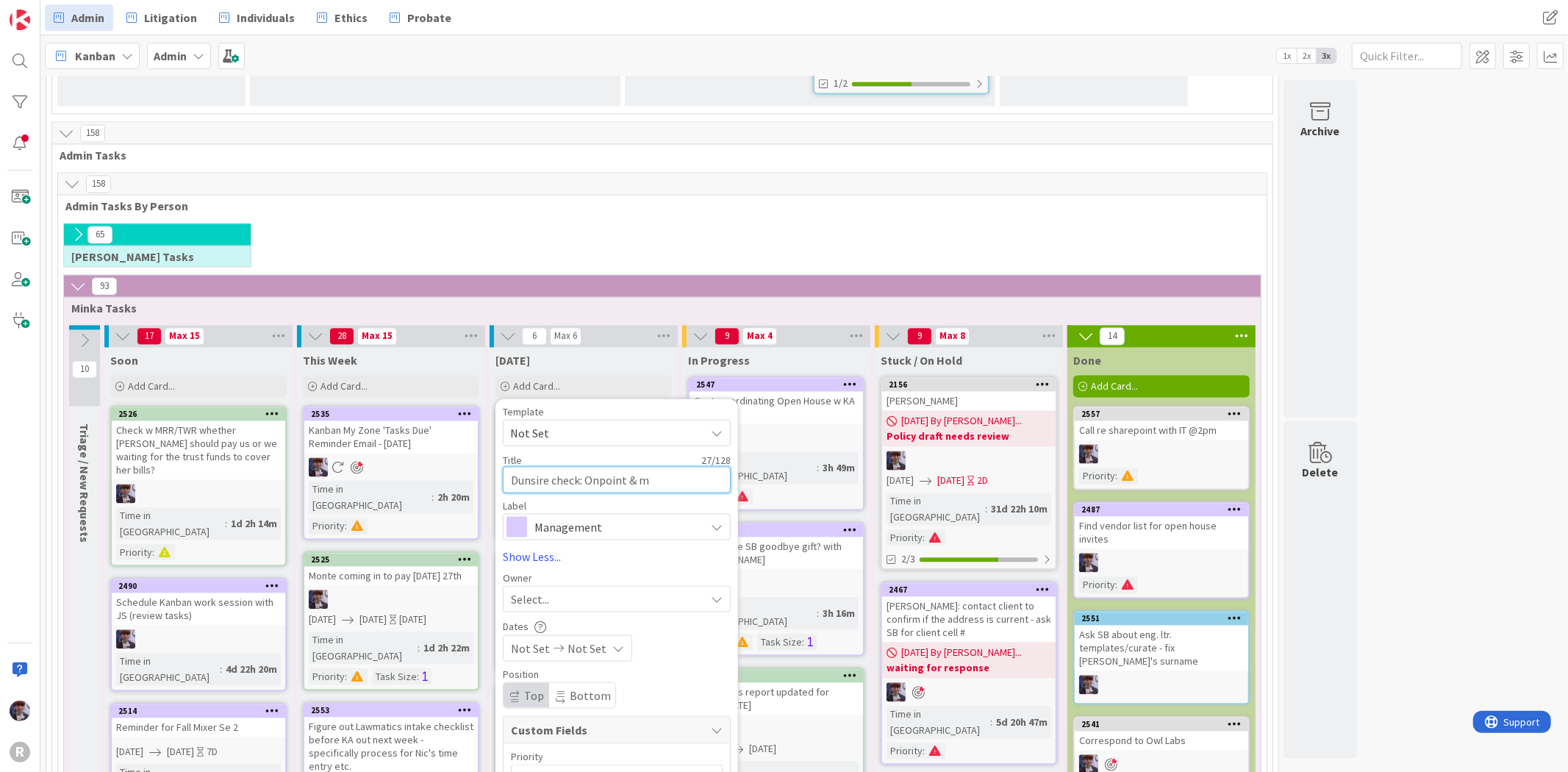
type textarea "Dunsire check: Onpoint &"
type textarea "x"
type textarea "Dunsire check: Onpoint & r"
type textarea "x"
type textarea "Dunsire check: Onpoint & re"
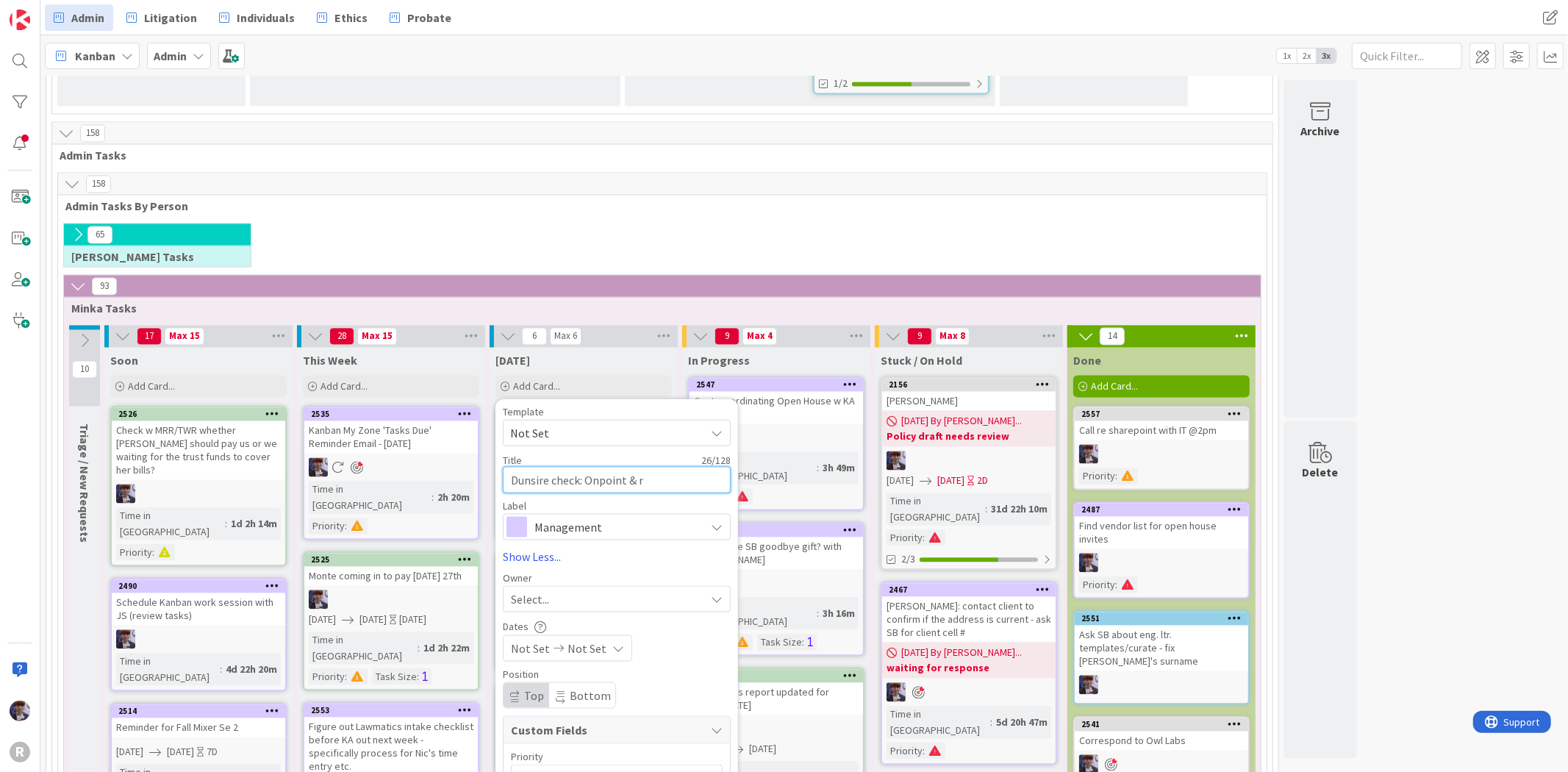
type textarea "x"
type textarea "Dunsire check: Onpoint & reo"
type textarea "x"
type textarea "Dunsire check: Onpoint & reor"
type textarea "x"
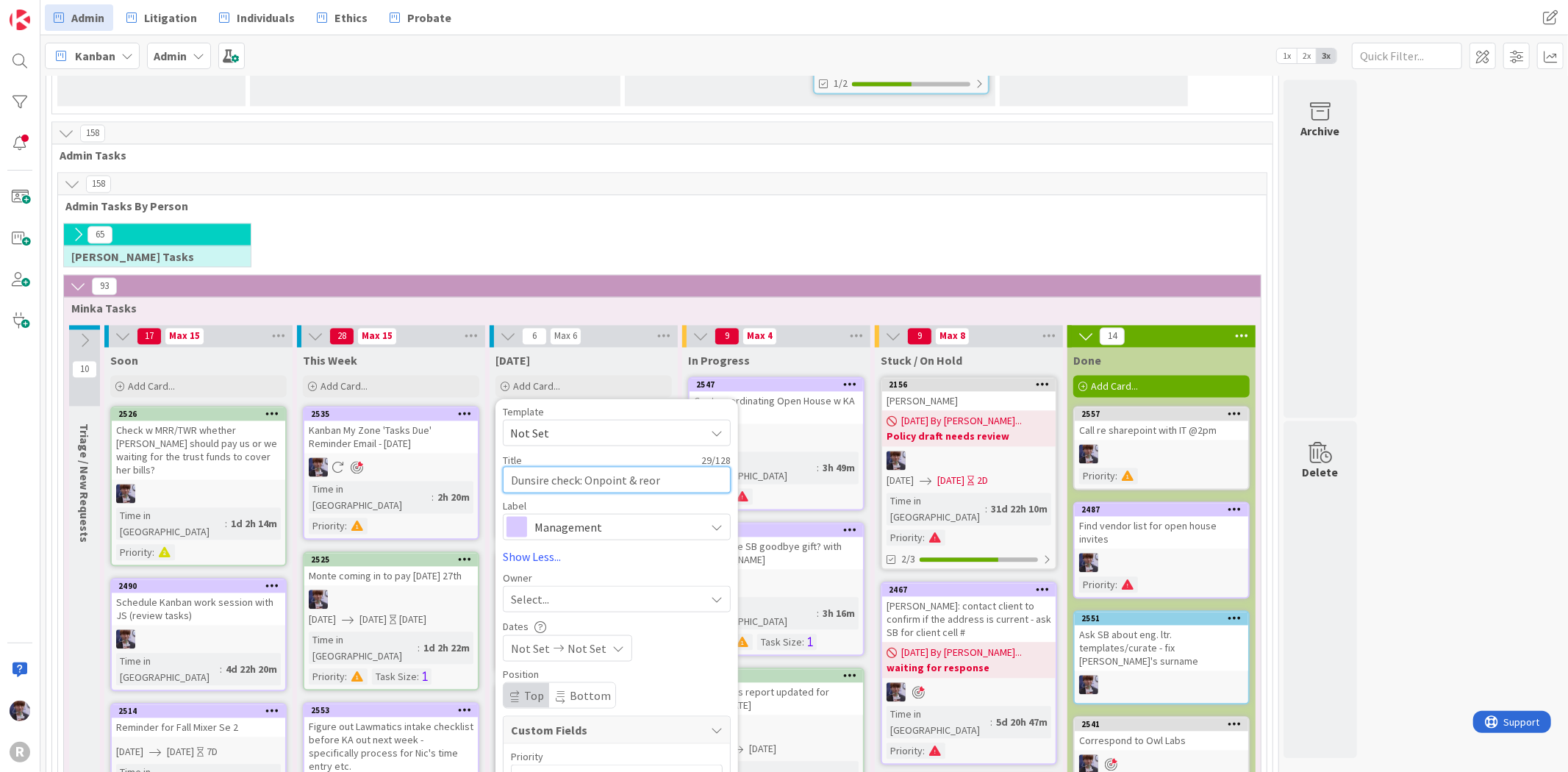
type textarea "Dunsire check: Onpoint & reort"
type textarea "x"
click at [651, 466] on textarea "Dunsire check: Onpoint & reort" at bounding box center [616, 479] width 228 height 26
type textarea "Dunsire check: Onpoint & report"
type textarea "x"
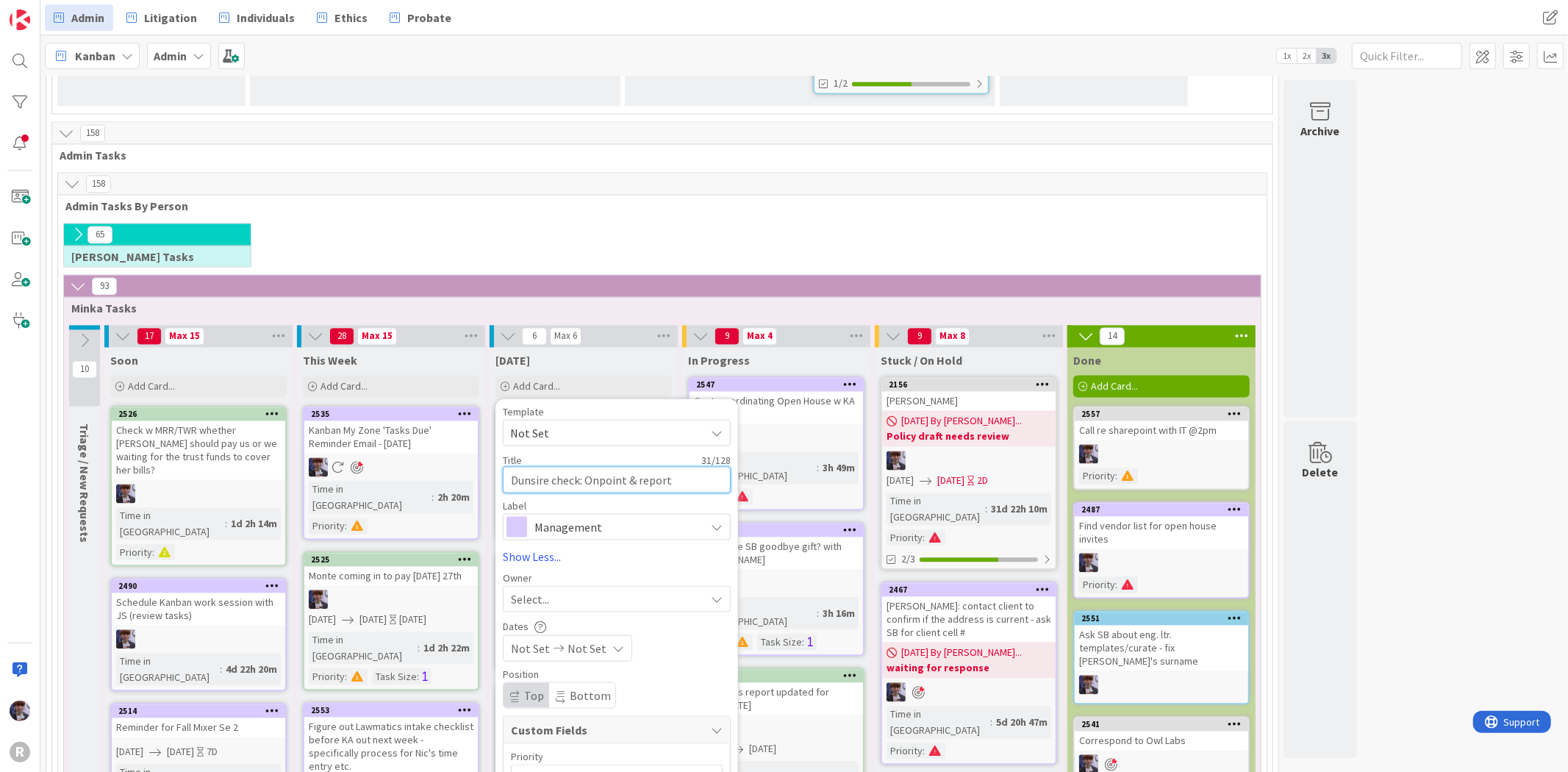
type textarea "Dunsire check: Onpoint & report"
click at [688, 547] on link "Show Less..." at bounding box center [616, 555] width 228 height 18
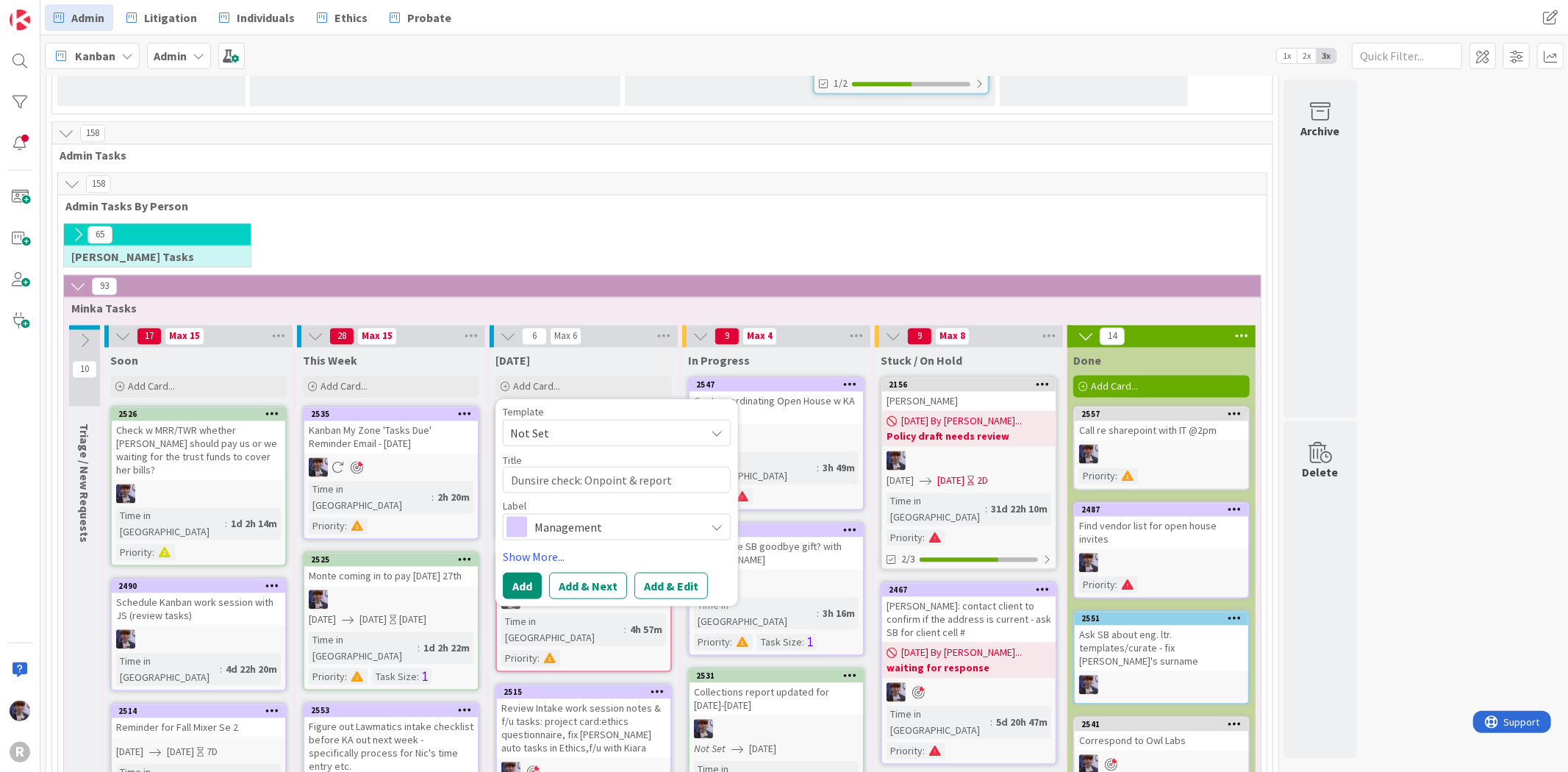
click at [689, 516] on span "Management" at bounding box center [616, 526] width 163 height 21
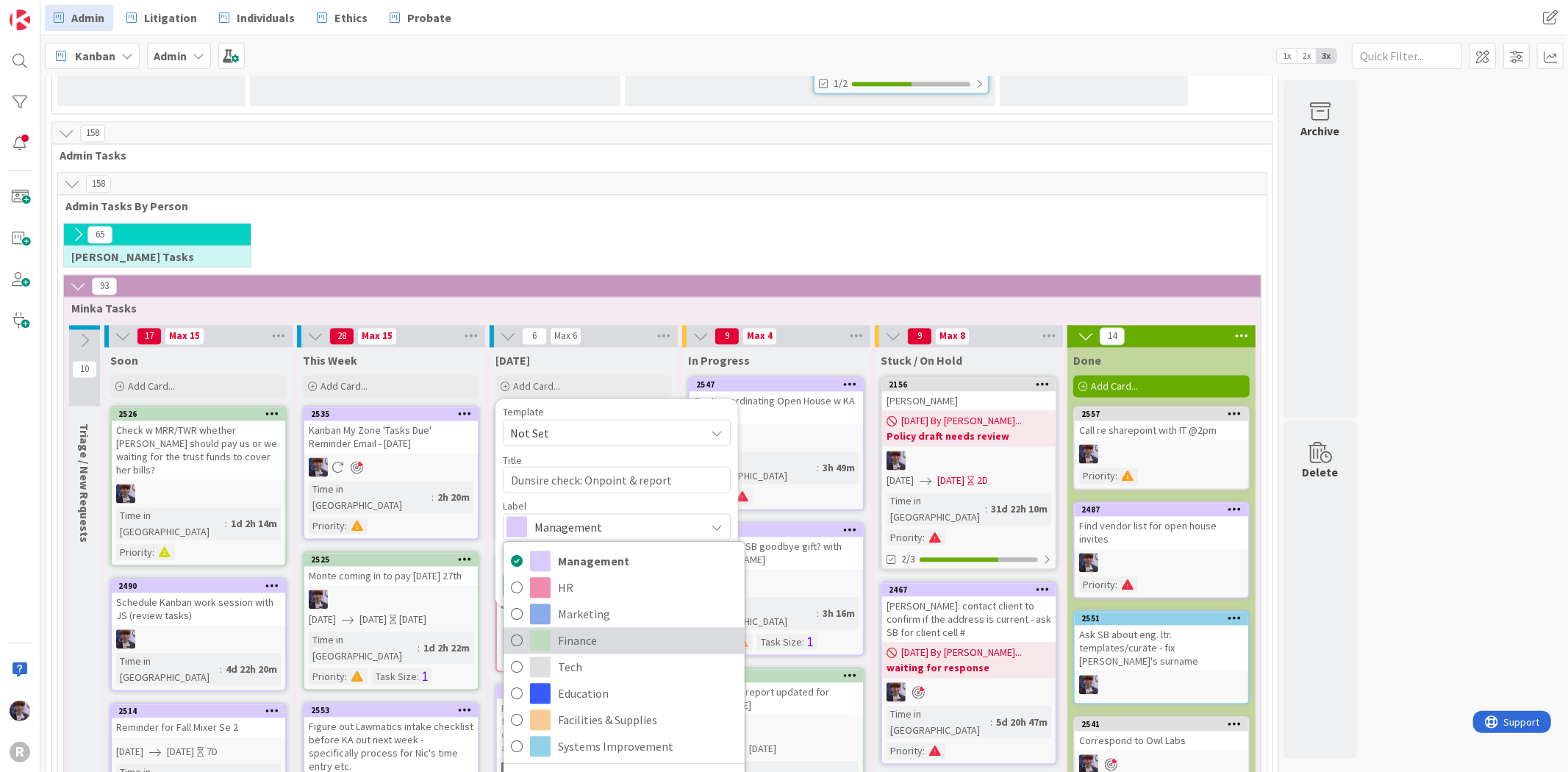
click at [648, 629] on span "Finance" at bounding box center [647, 640] width 179 height 22
type textarea "x"
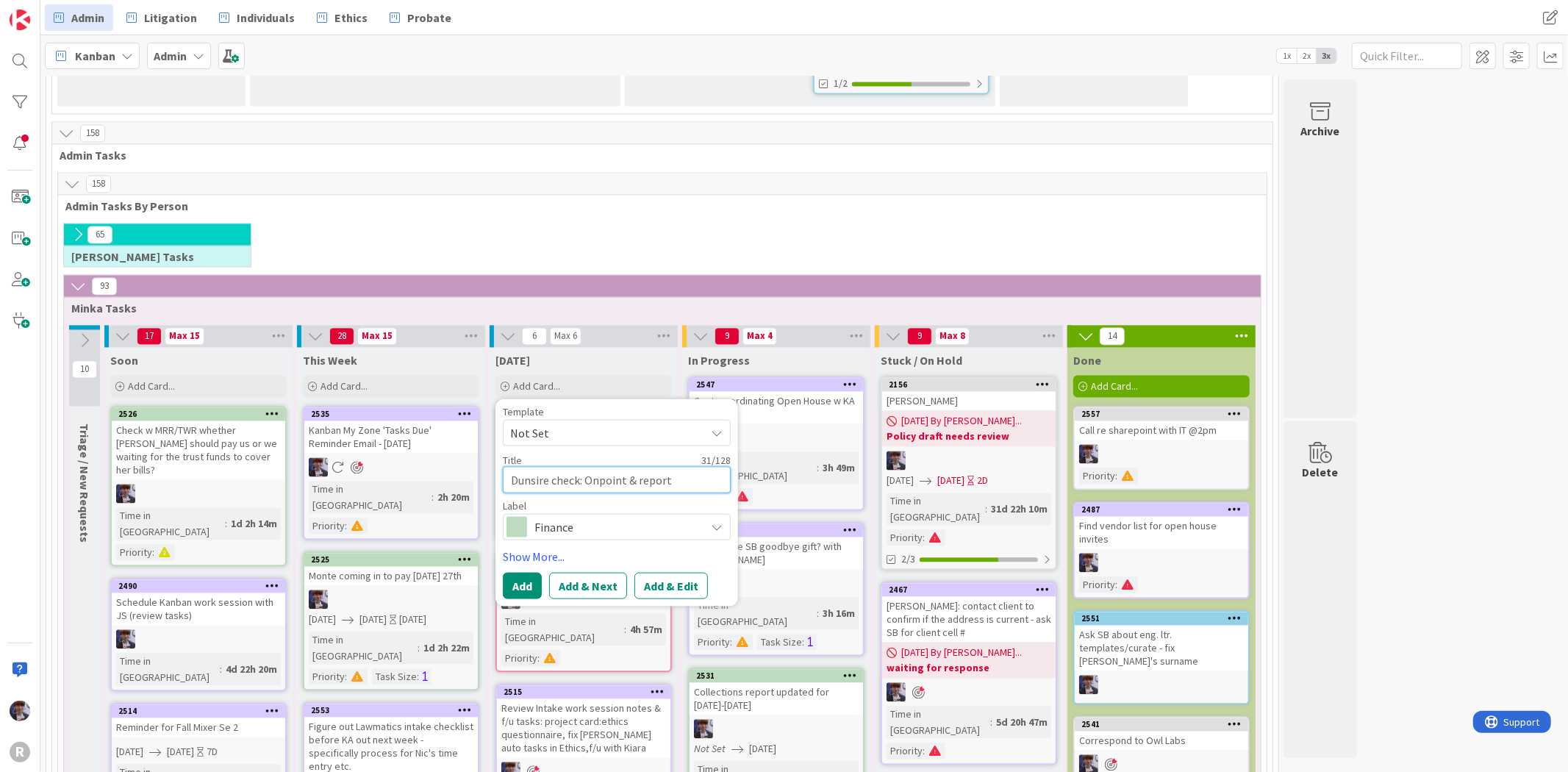
click at [671, 466] on textarea "Dunsire check: Onpoint & report" at bounding box center [616, 479] width 228 height 26
type textarea "Dunsire check: Onpoint & report"
type textarea "x"
type textarea "Dunsire check: Onpoint & report &"
type textarea "x"
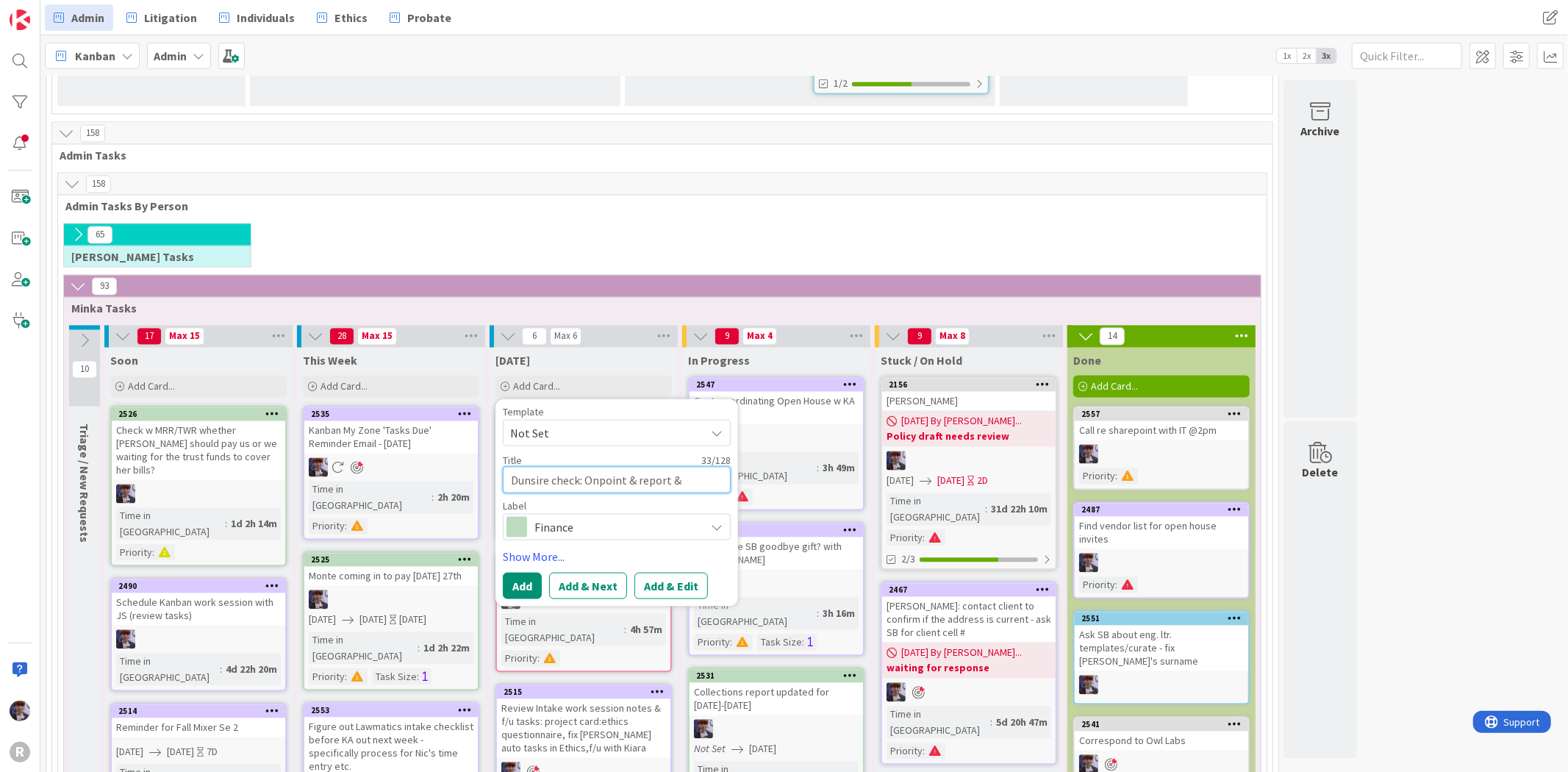
type textarea "Dunsire check: Onpoint & report &"
type textarea "x"
type textarea "Dunsire check: Onpoint & report & C"
type textarea "x"
type textarea "[PERSON_NAME] check: Onpoint & report & Cl"
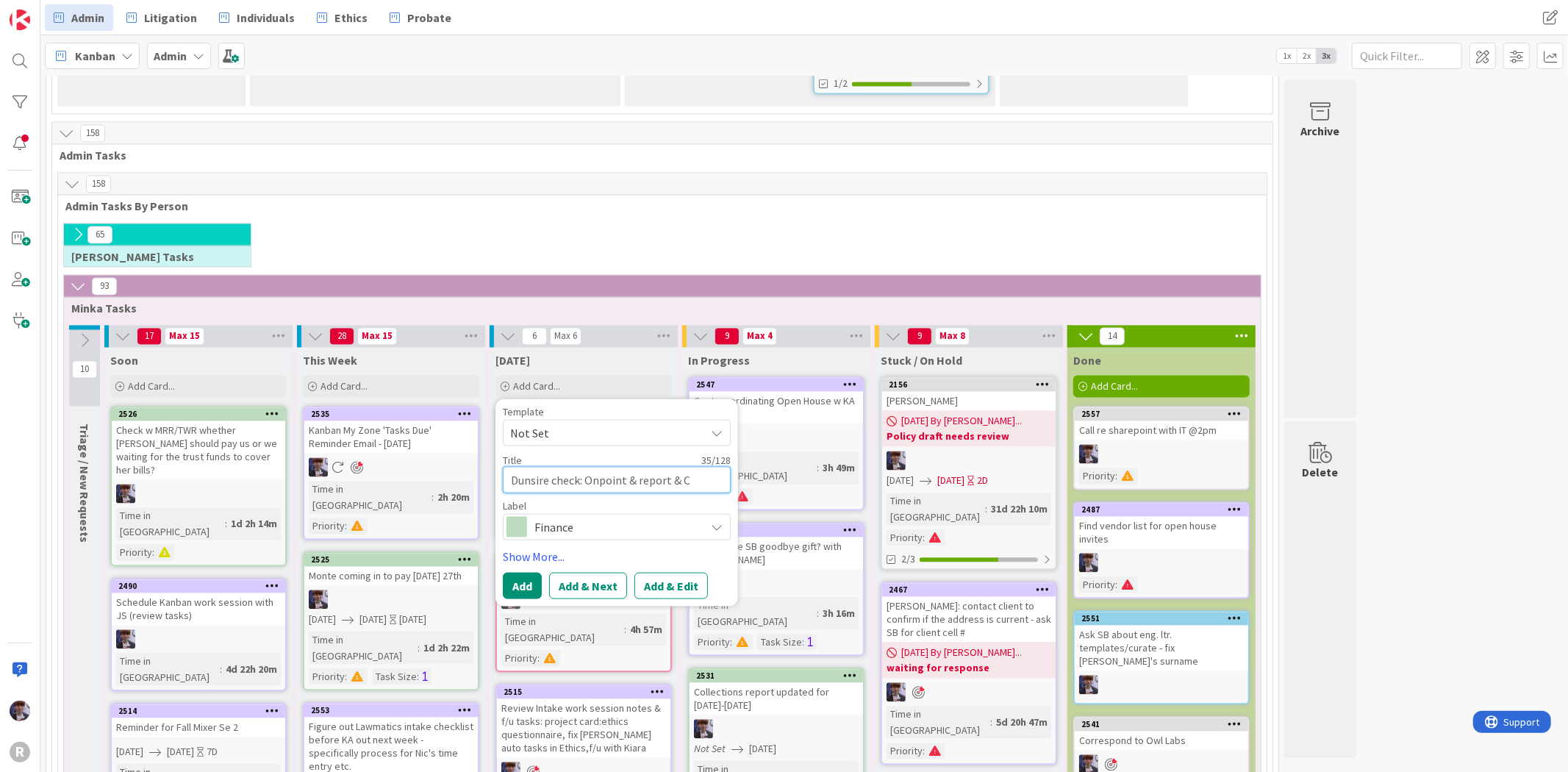
type textarea "x"
type textarea "Dunsire check: Onpoint & report & Cli"
type textarea "x"
type textarea "Dunsire check: Onpoint & report & Clio"
type textarea "x"
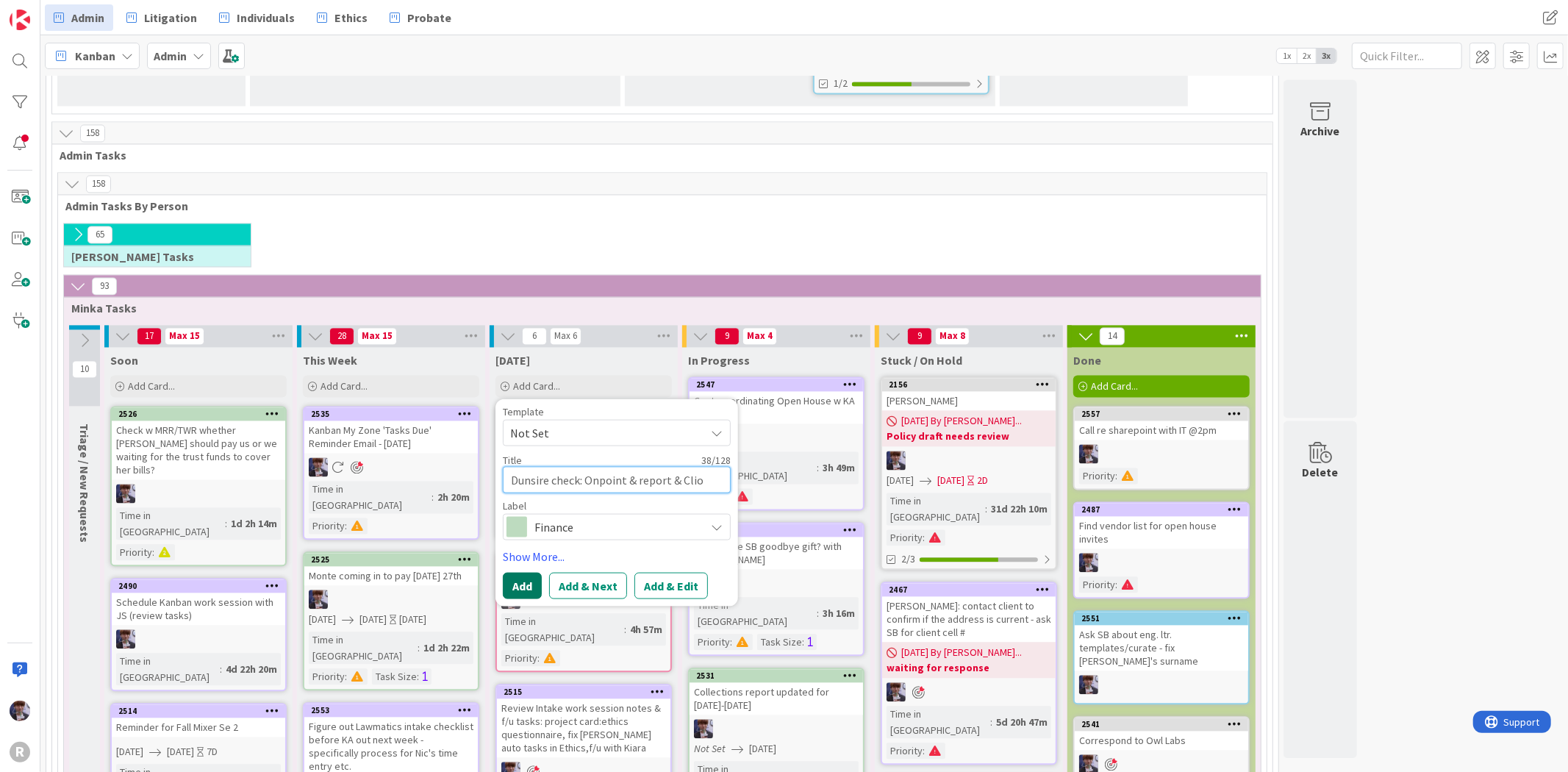
type textarea "Dunsire check: Onpoint & report & Clio"
click at [519, 572] on button "Add" at bounding box center [522, 585] width 39 height 26
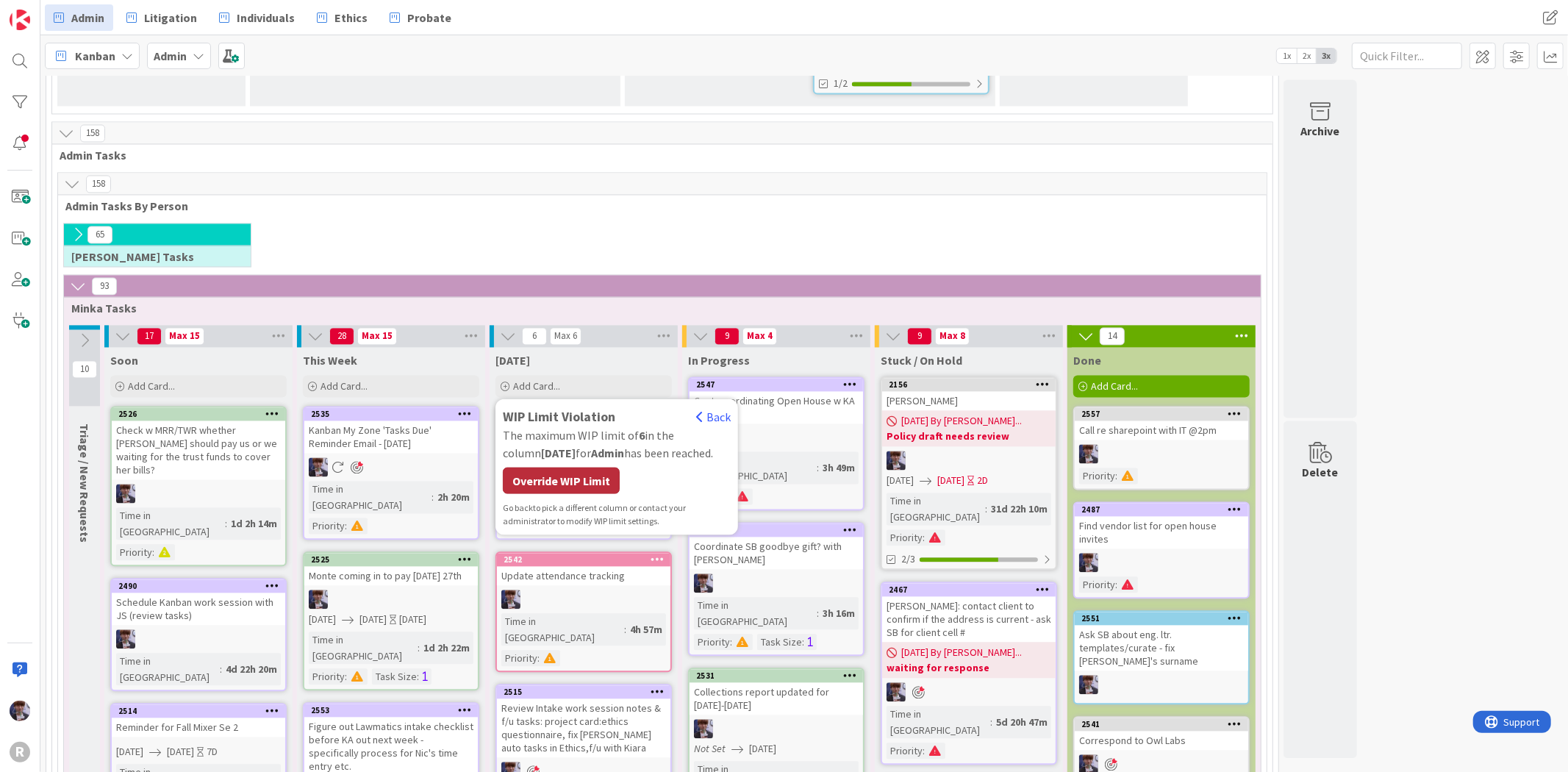
click at [544, 467] on div "Override WIP Limit" at bounding box center [561, 480] width 117 height 26
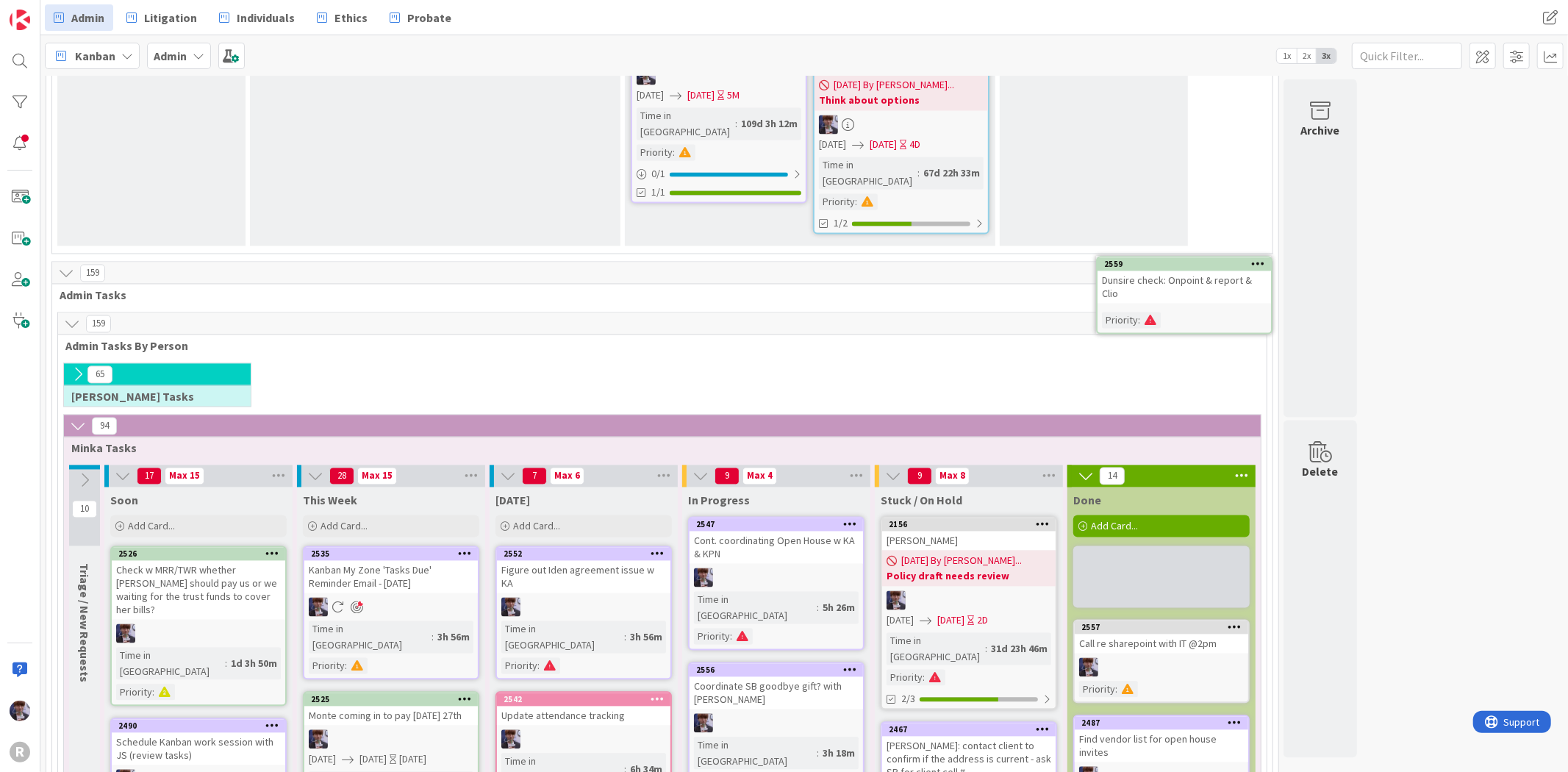
scroll to position [2334, 0]
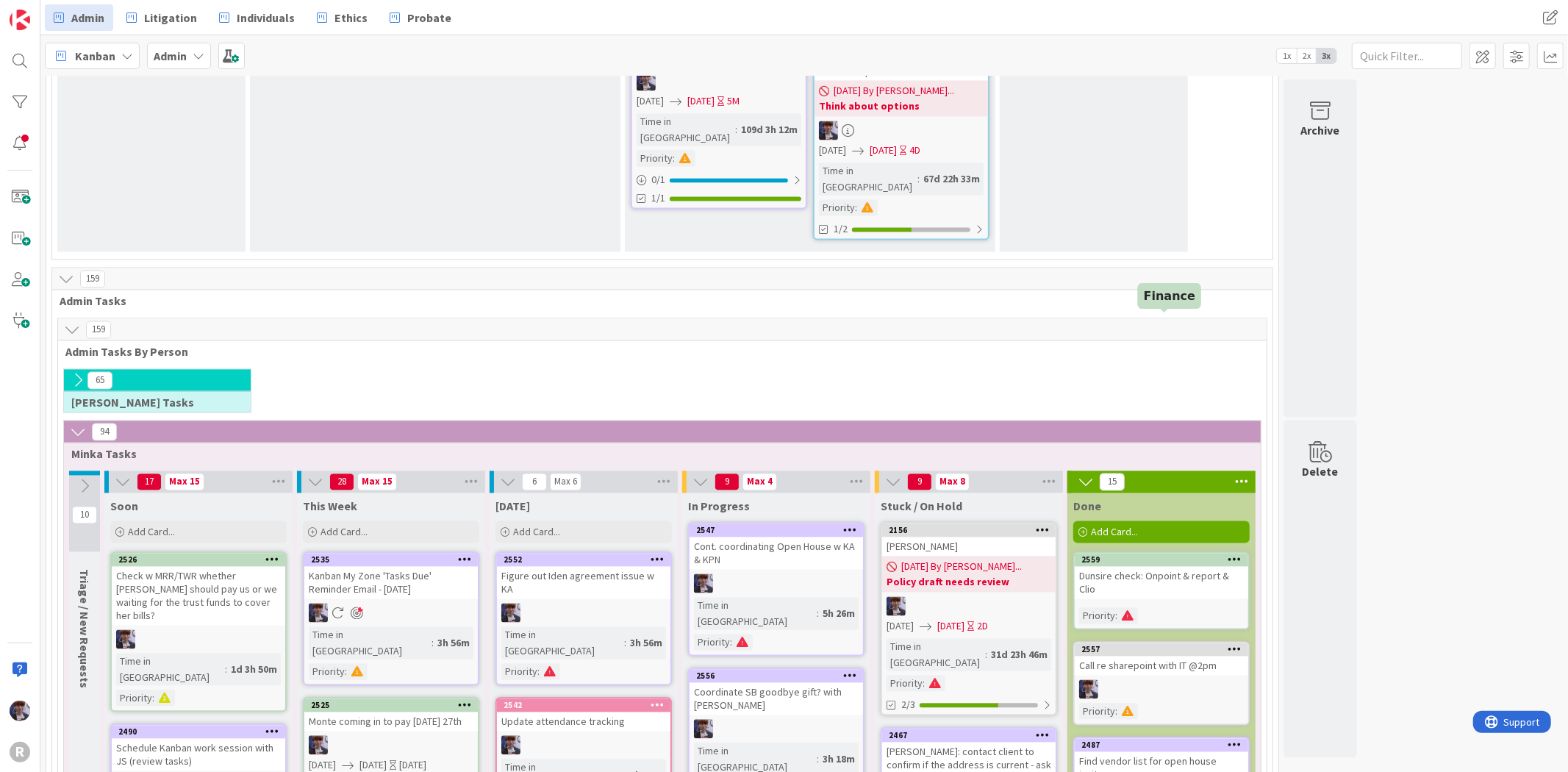
click at [1143, 555] on div "2559" at bounding box center [1164, 559] width 167 height 10
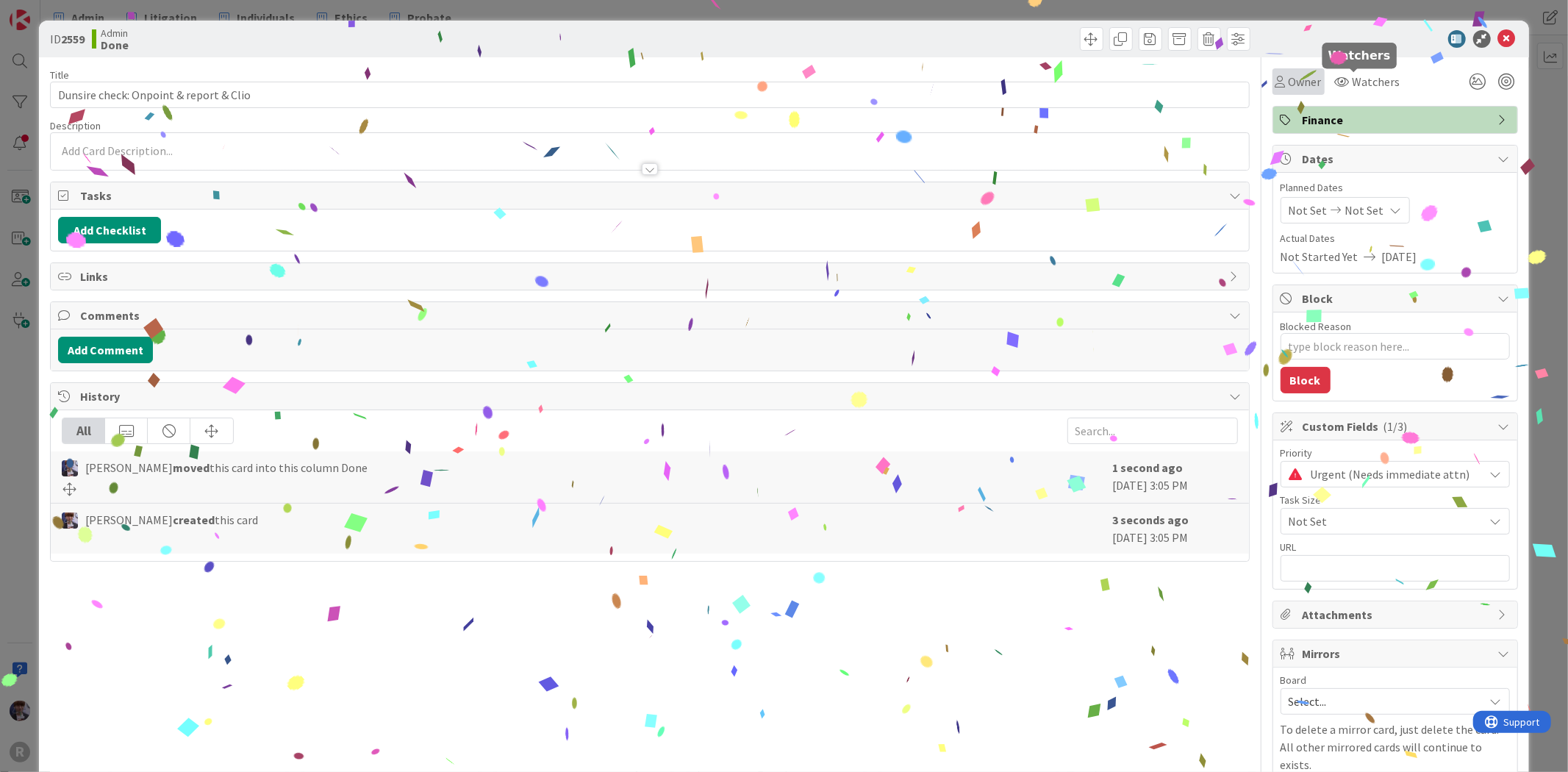
click at [1291, 82] on span "Owner" at bounding box center [1304, 81] width 33 height 18
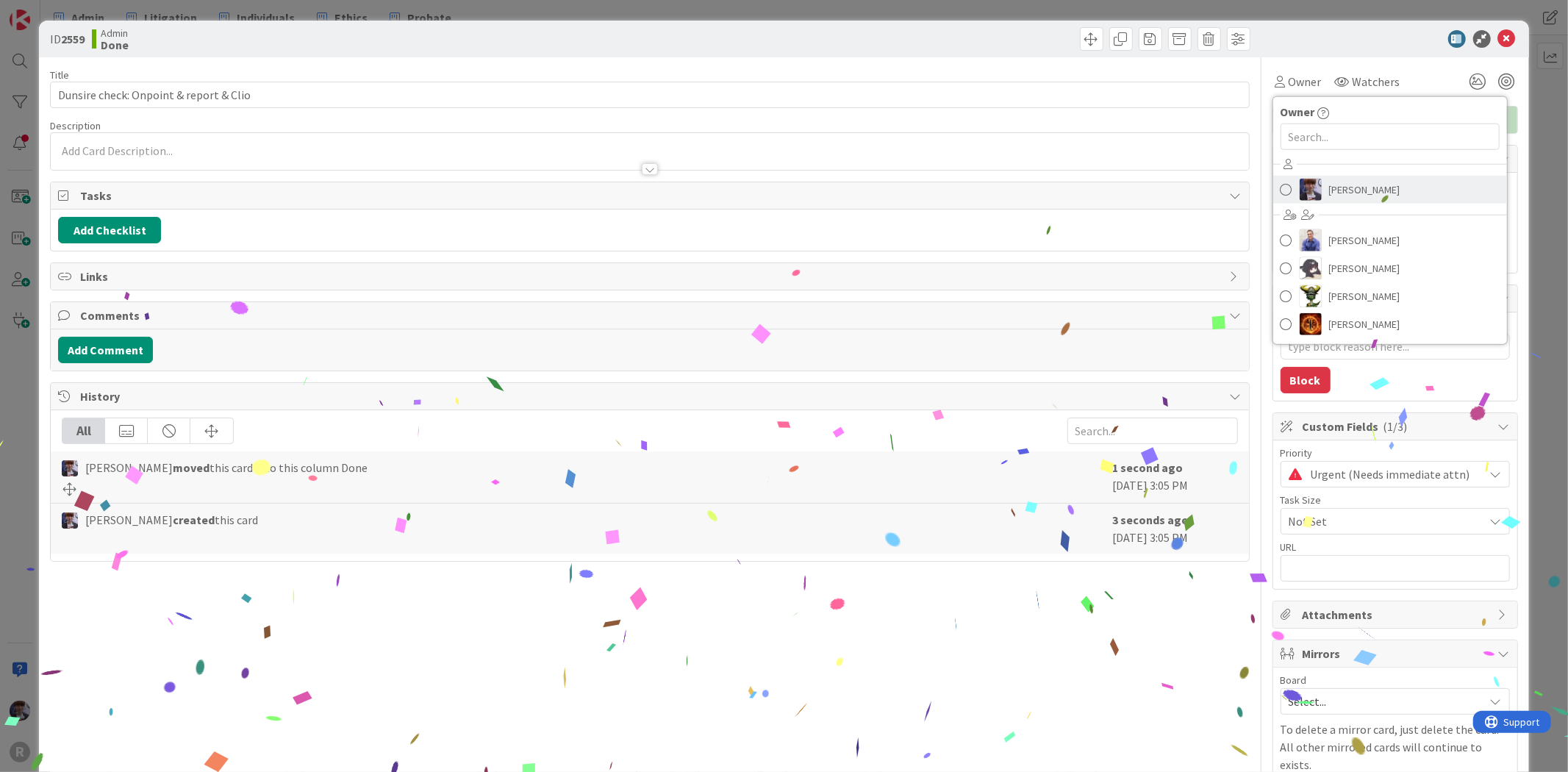
click at [1360, 188] on span "[PERSON_NAME]" at bounding box center [1364, 189] width 71 height 22
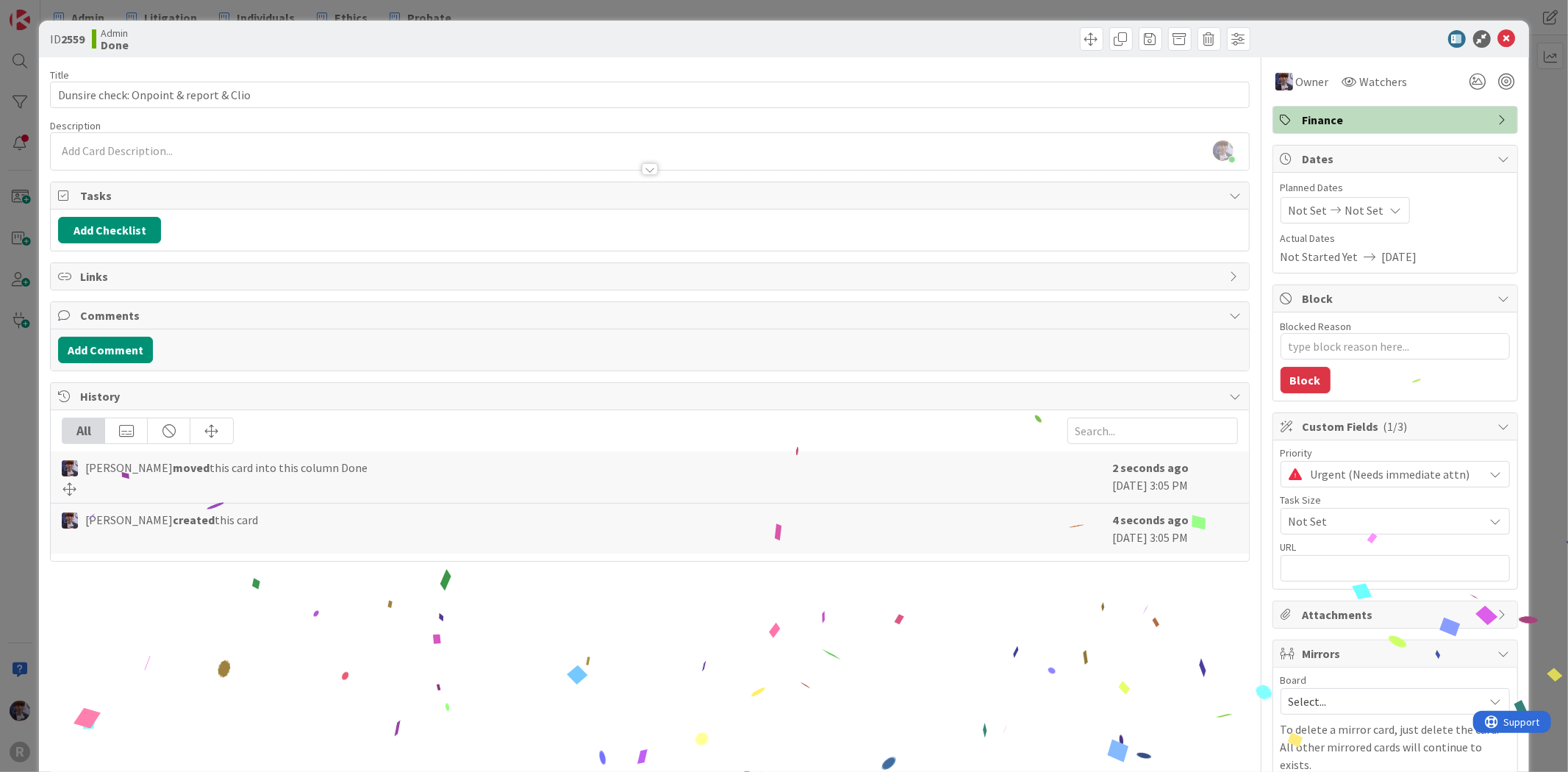
type textarea "x"
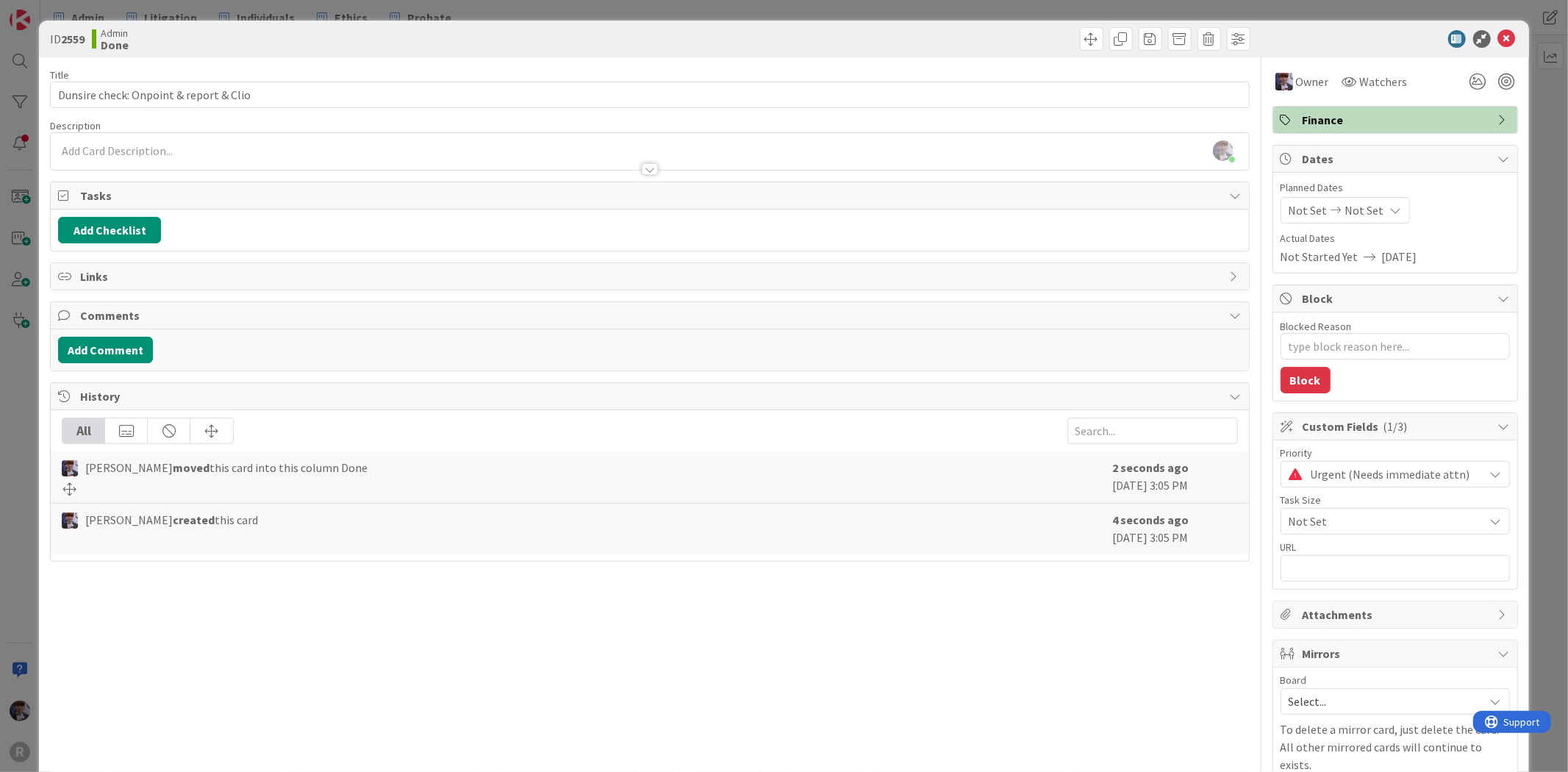
click at [1511, 134] on div "ID 2559 Admin Done Title 38 / 128 Dunsire check: Onpoint & report & Clio Descri…" at bounding box center [784, 426] width 1489 height 810
click at [1520, 138] on div "ID 2559 Admin Done Title 38 / 128 Dunsire check: Onpoint & report & Clio Descri…" at bounding box center [784, 386] width 1568 height 772
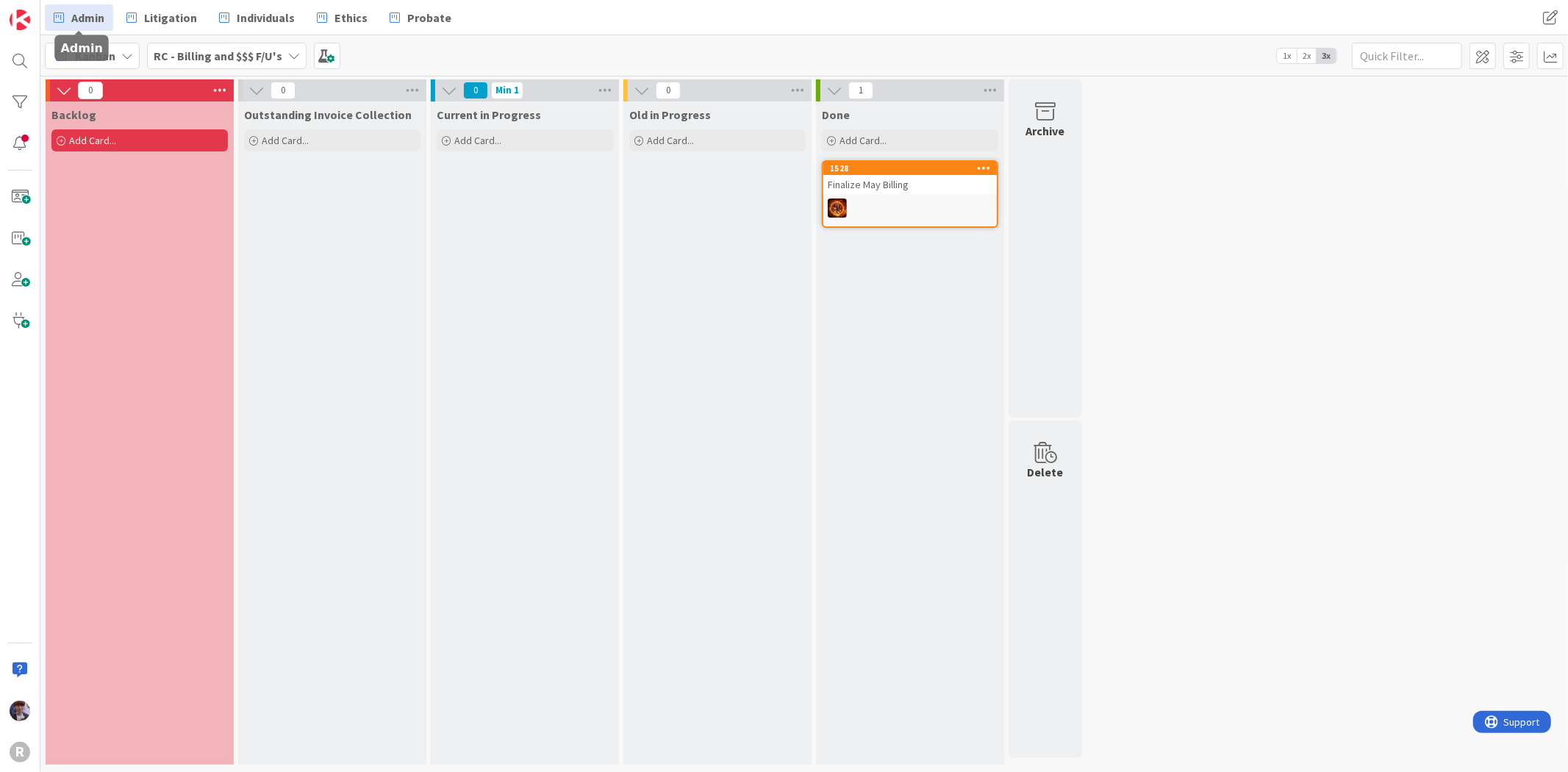
click at [90, 17] on span "Admin" at bounding box center [88, 17] width 33 height 18
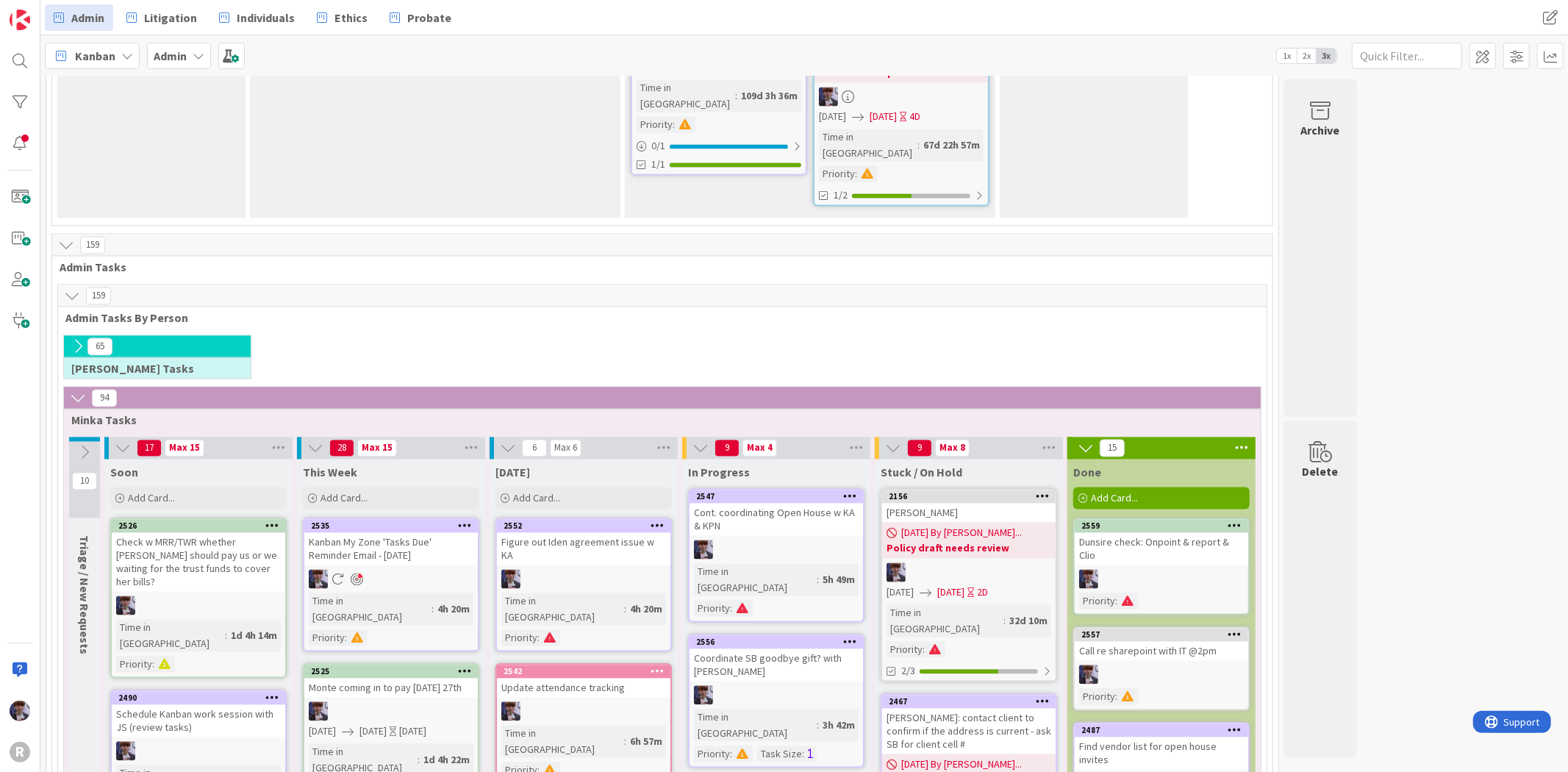
scroll to position [2384, 0]
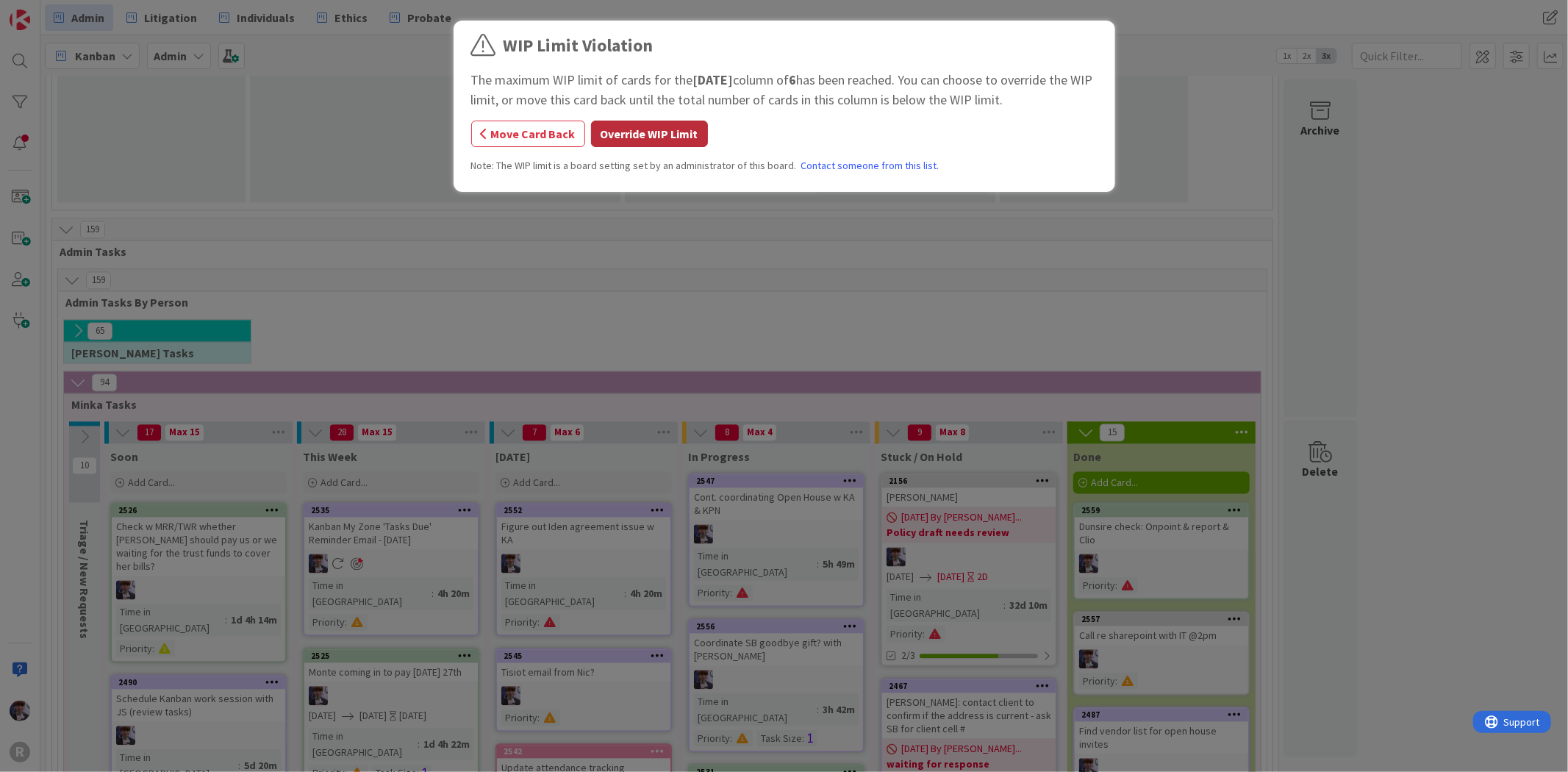
click at [640, 138] on button "Override WIP Limit" at bounding box center [649, 134] width 117 height 26
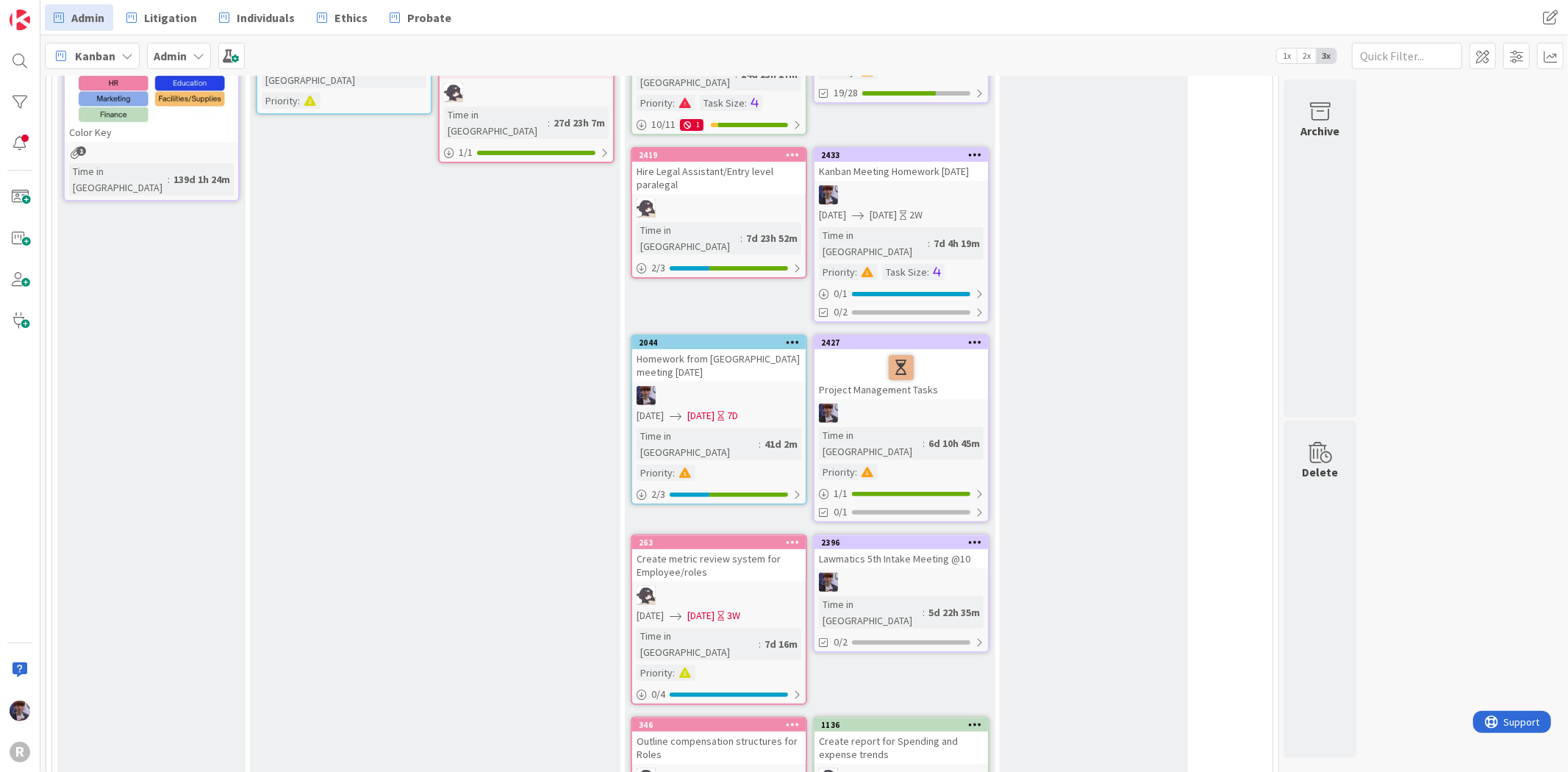
scroll to position [0, 0]
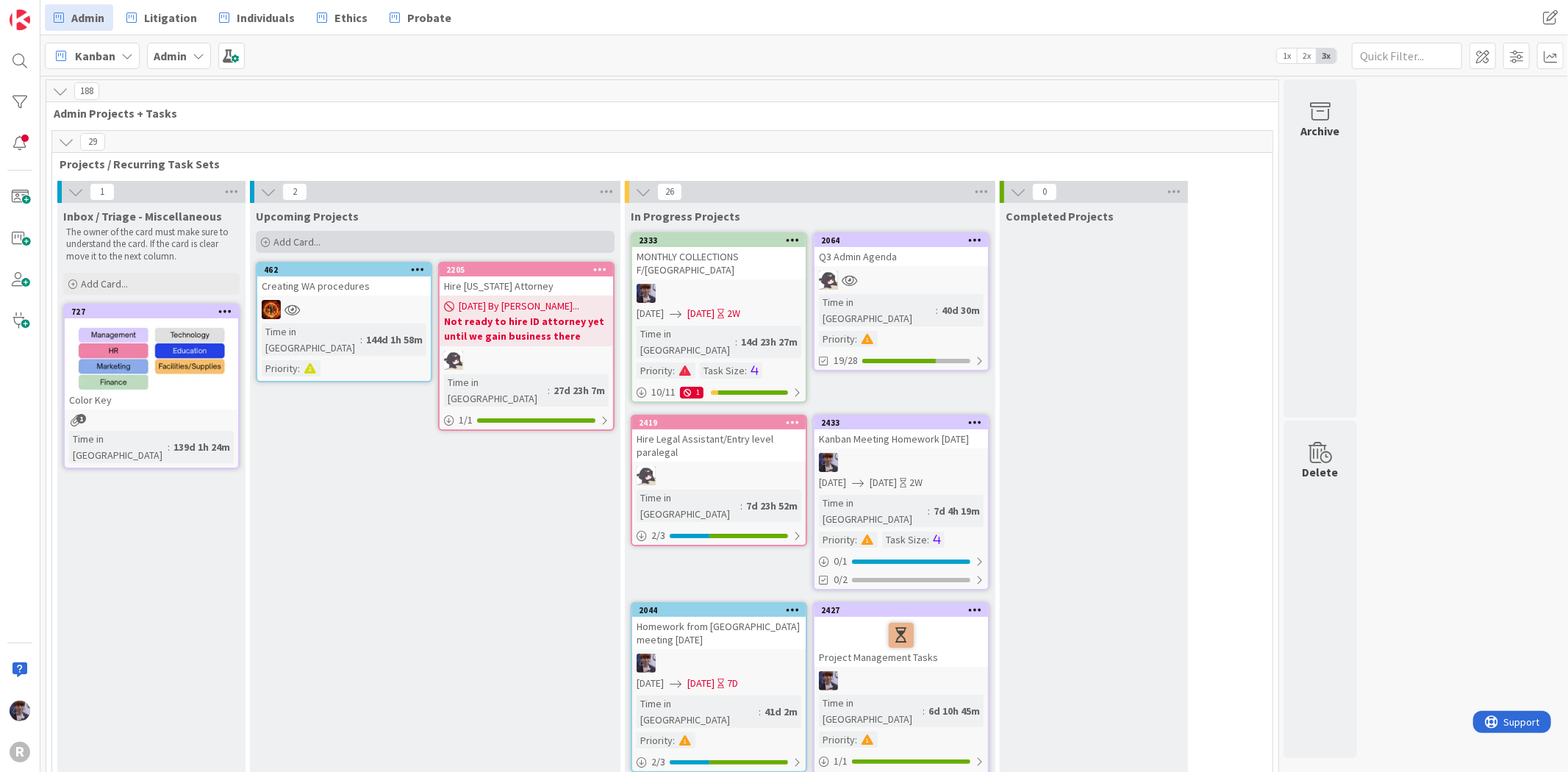
click at [325, 233] on div "Add Card..." at bounding box center [435, 241] width 359 height 22
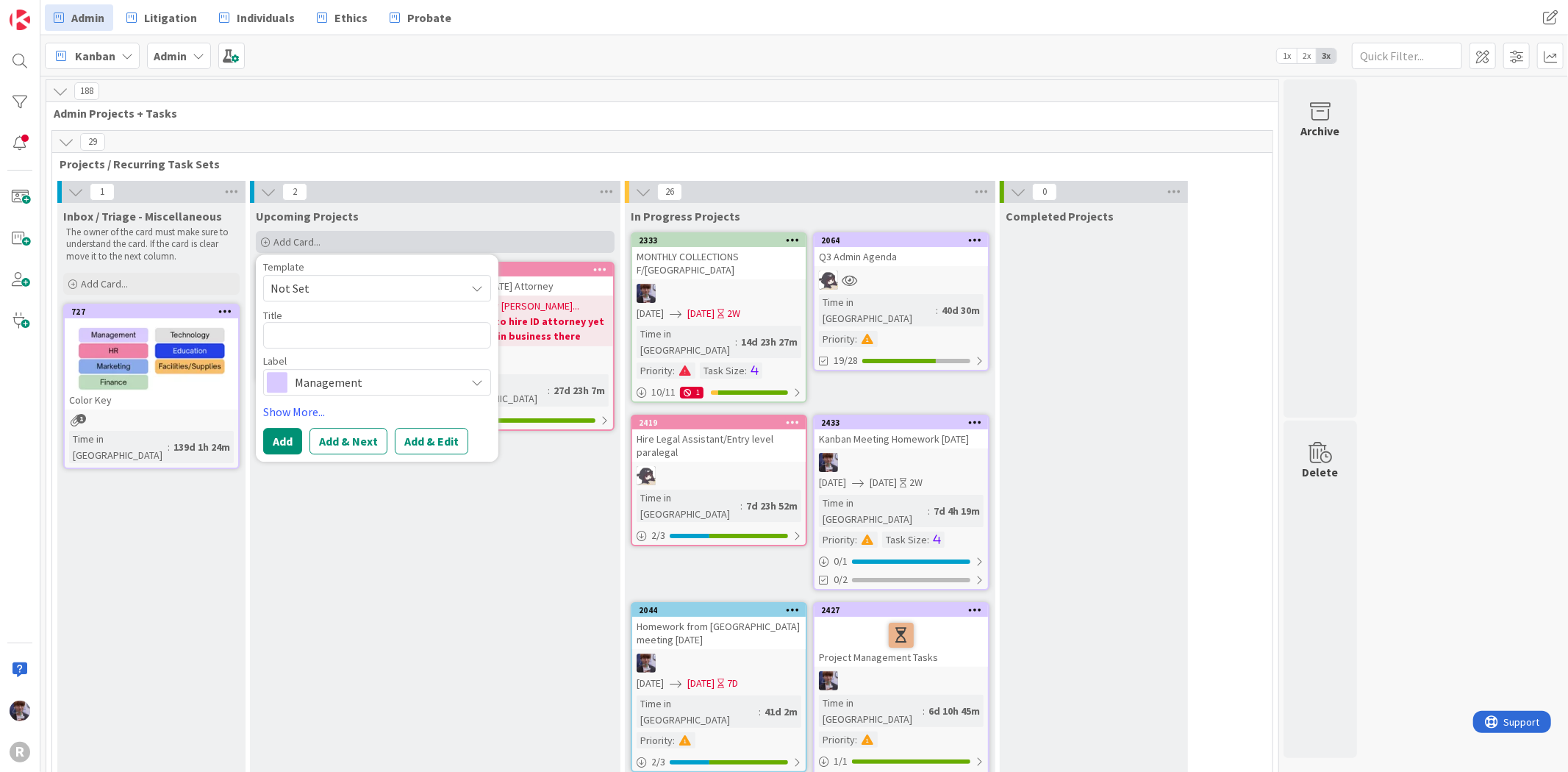
type textarea "x"
type textarea "S"
type textarea "x"
type textarea "Sh"
type textarea "x"
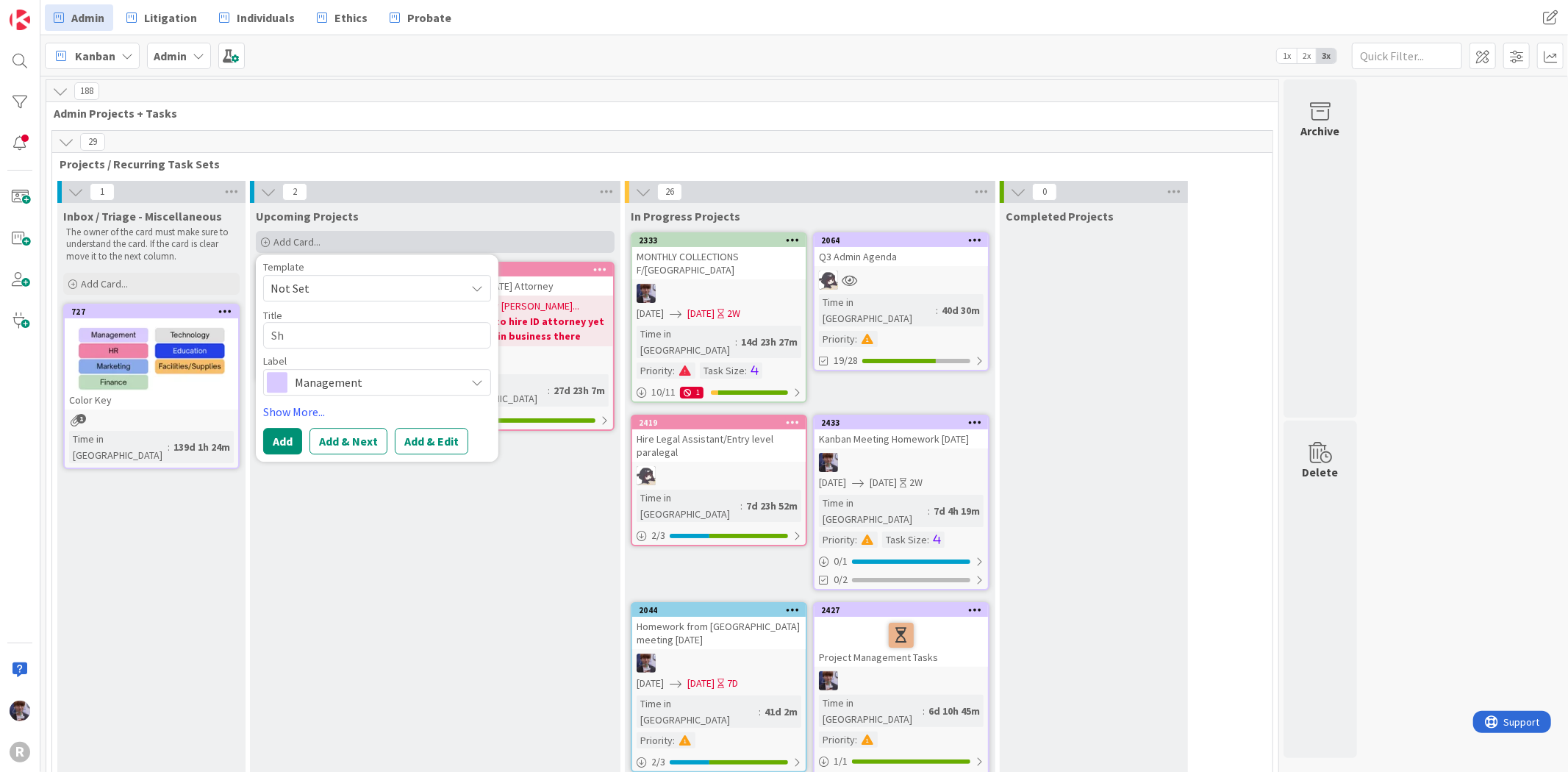
type textarea "Sha"
type textarea "x"
type textarea "Shar"
type textarea "x"
type textarea "Share"
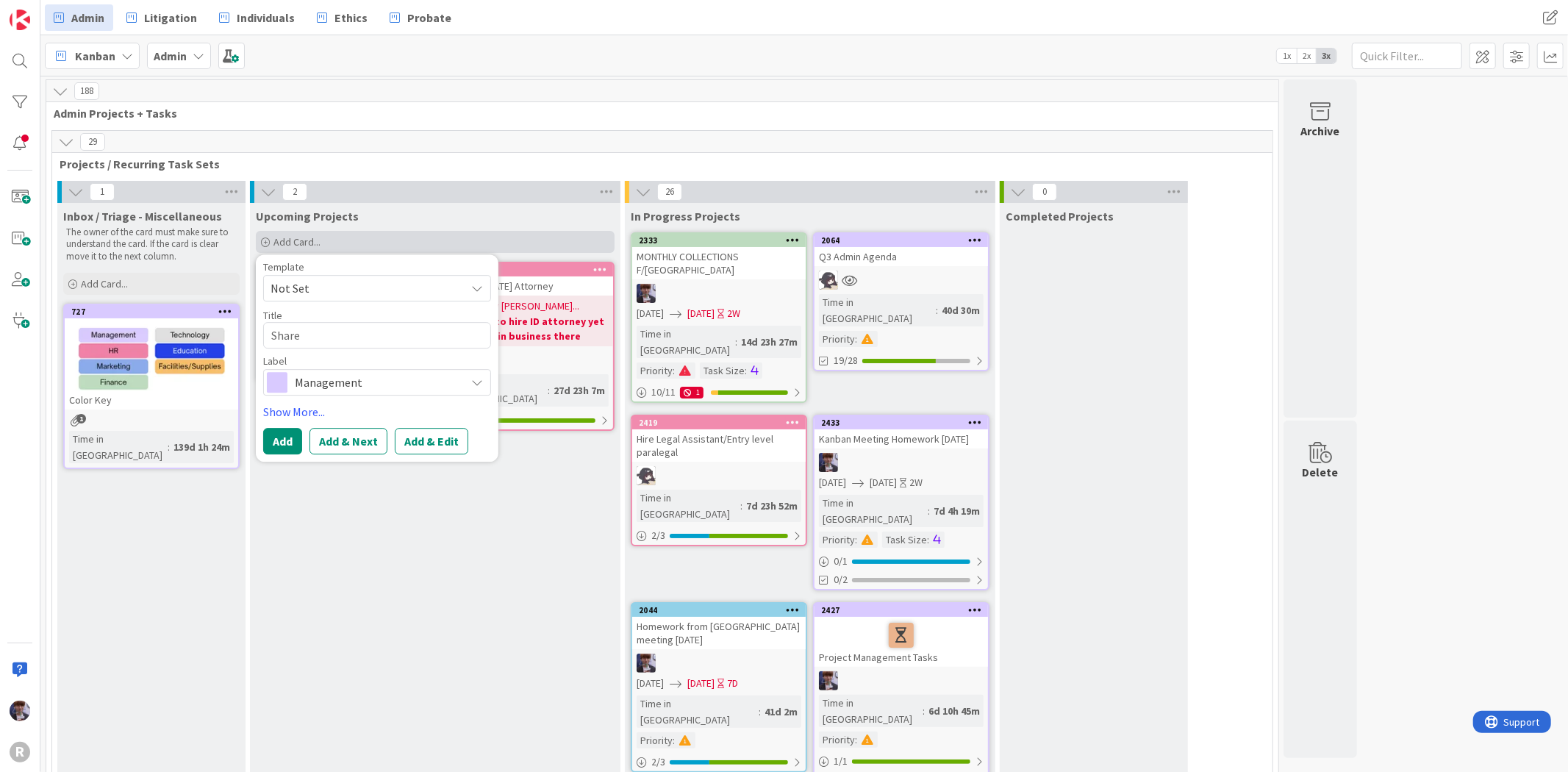
type textarea "x"
type textarea "Sharep"
type textarea "x"
type textarea "Sharepo"
type textarea "x"
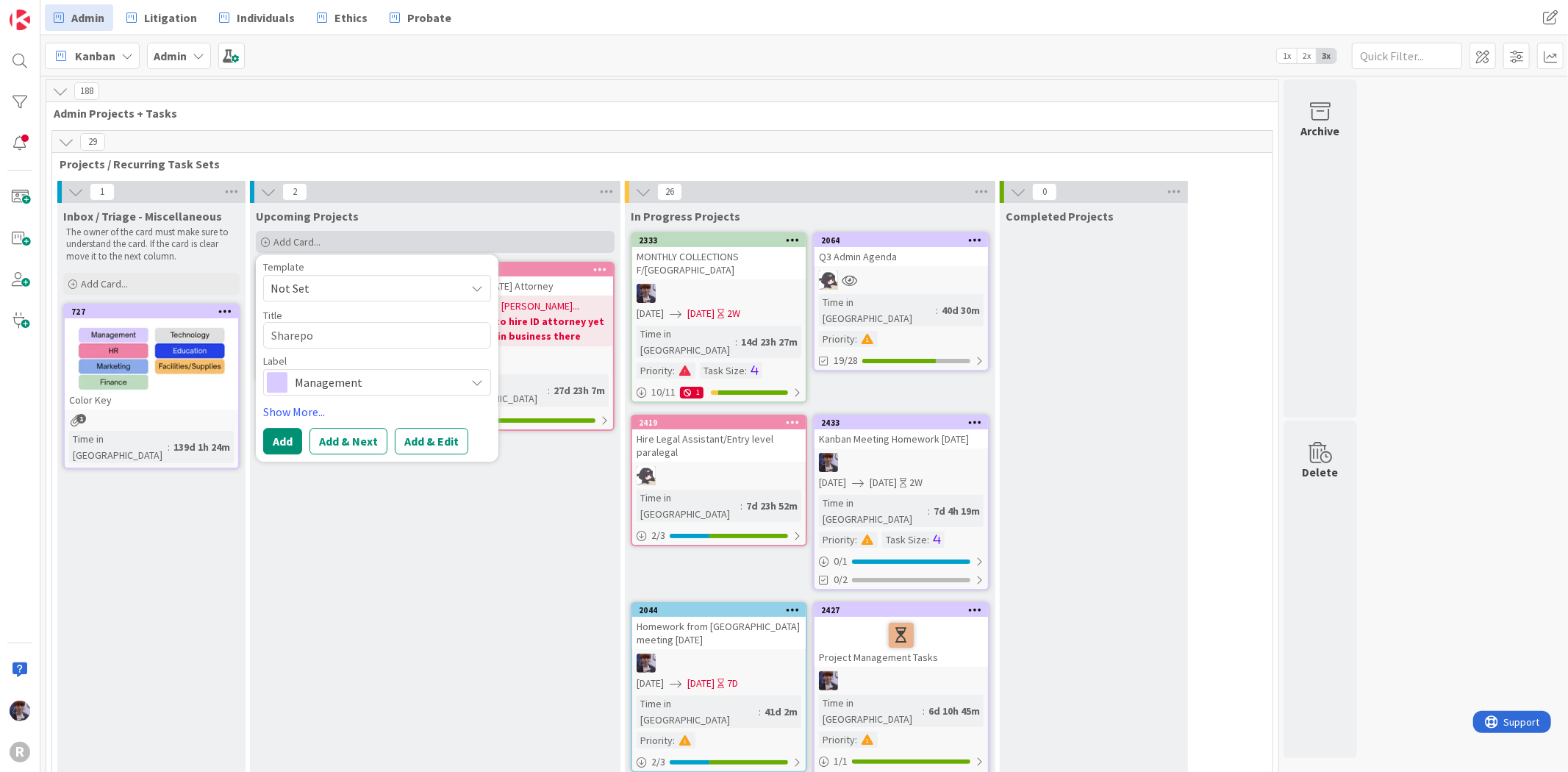
type textarea "Sharepoi"
type textarea "x"
type textarea "Sharepoin"
type textarea "x"
type textarea "Sharepoint"
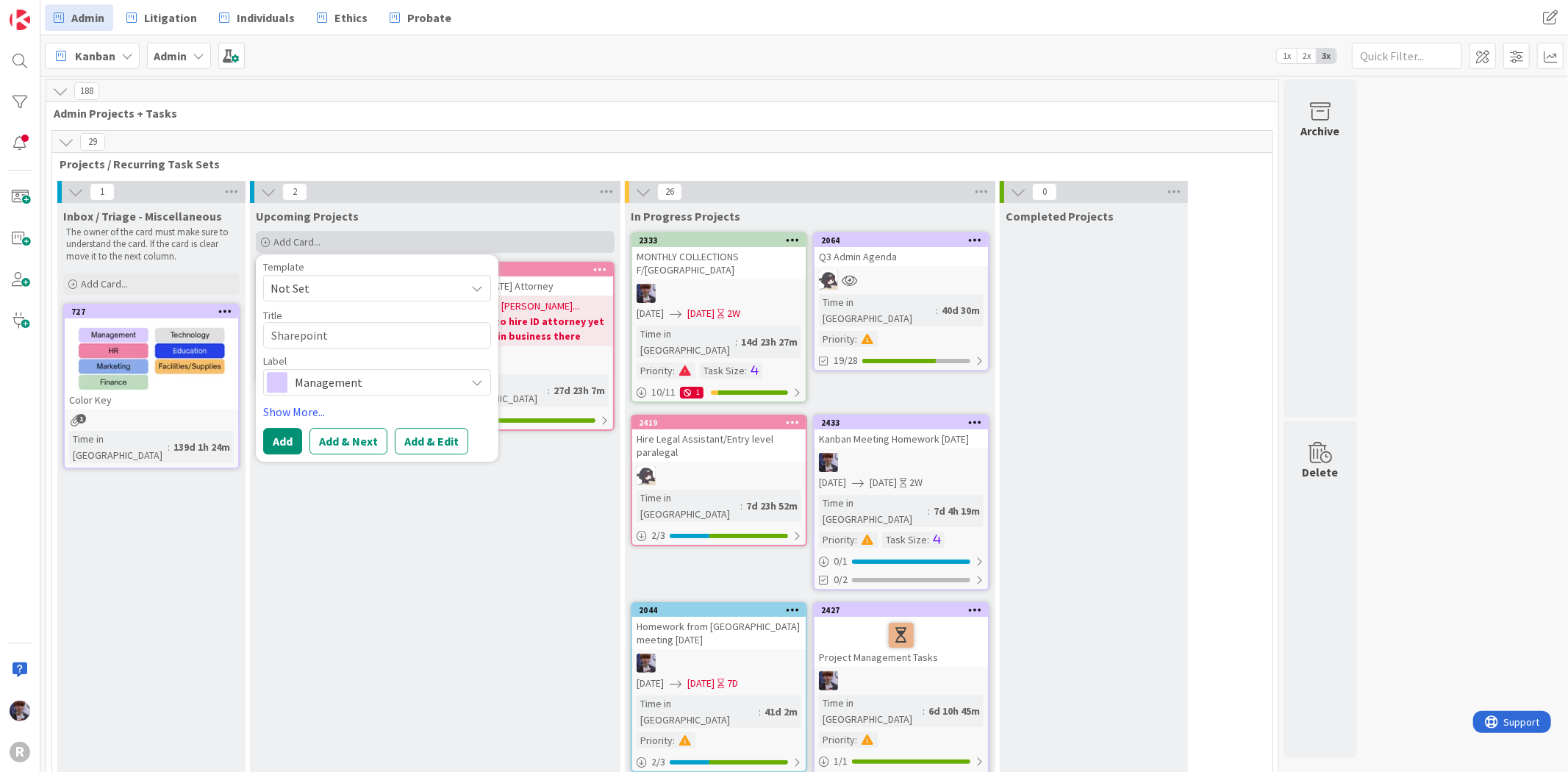
type textarea "x"
type textarea "Sharepoint"
type textarea "x"
type textarea "Sharepoint"
type textarea "x"
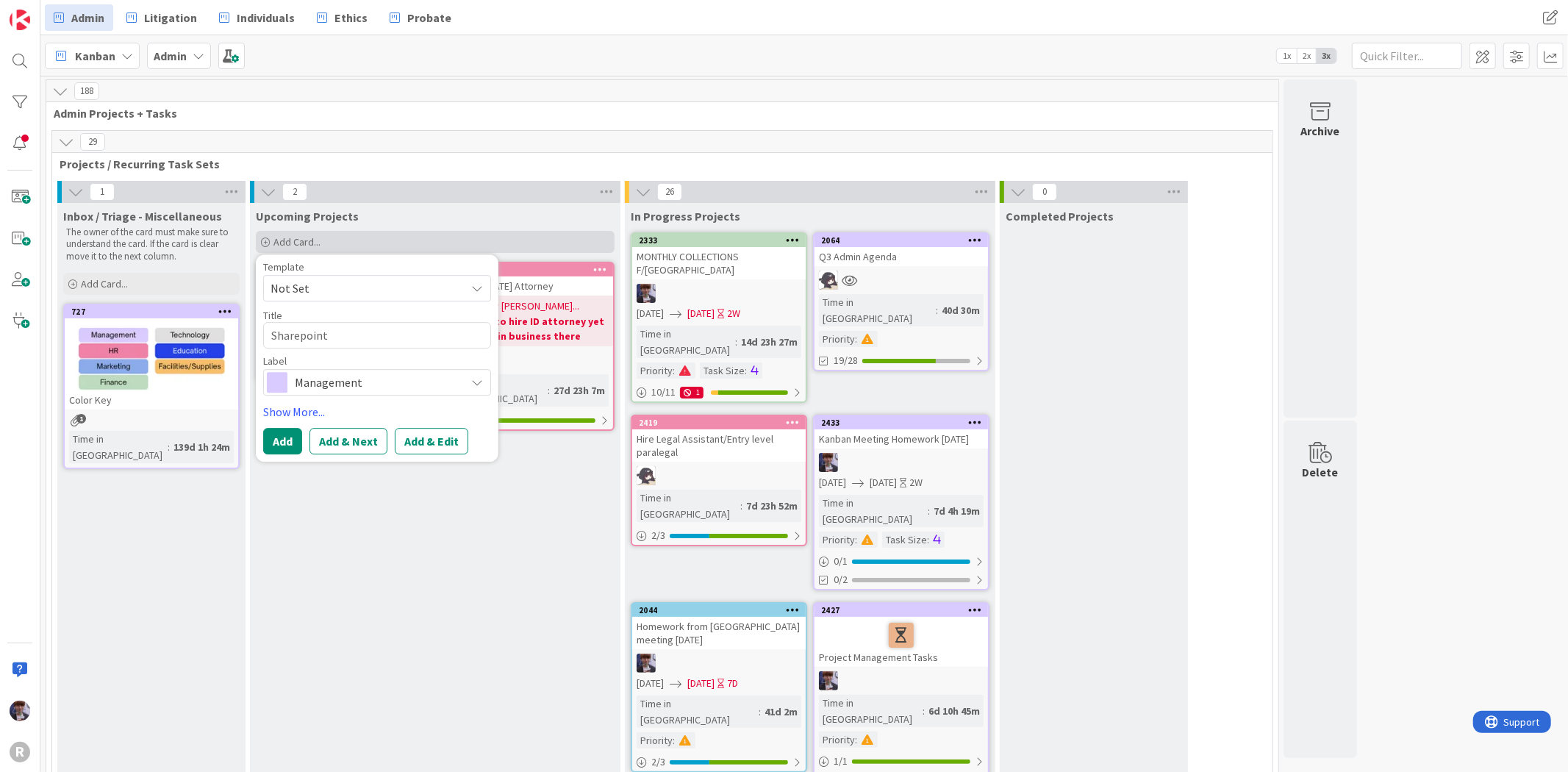
type textarea "Sharepoin"
type textarea "x"
type textarea "Sharepoi"
type textarea "x"
type textarea "Sharepo"
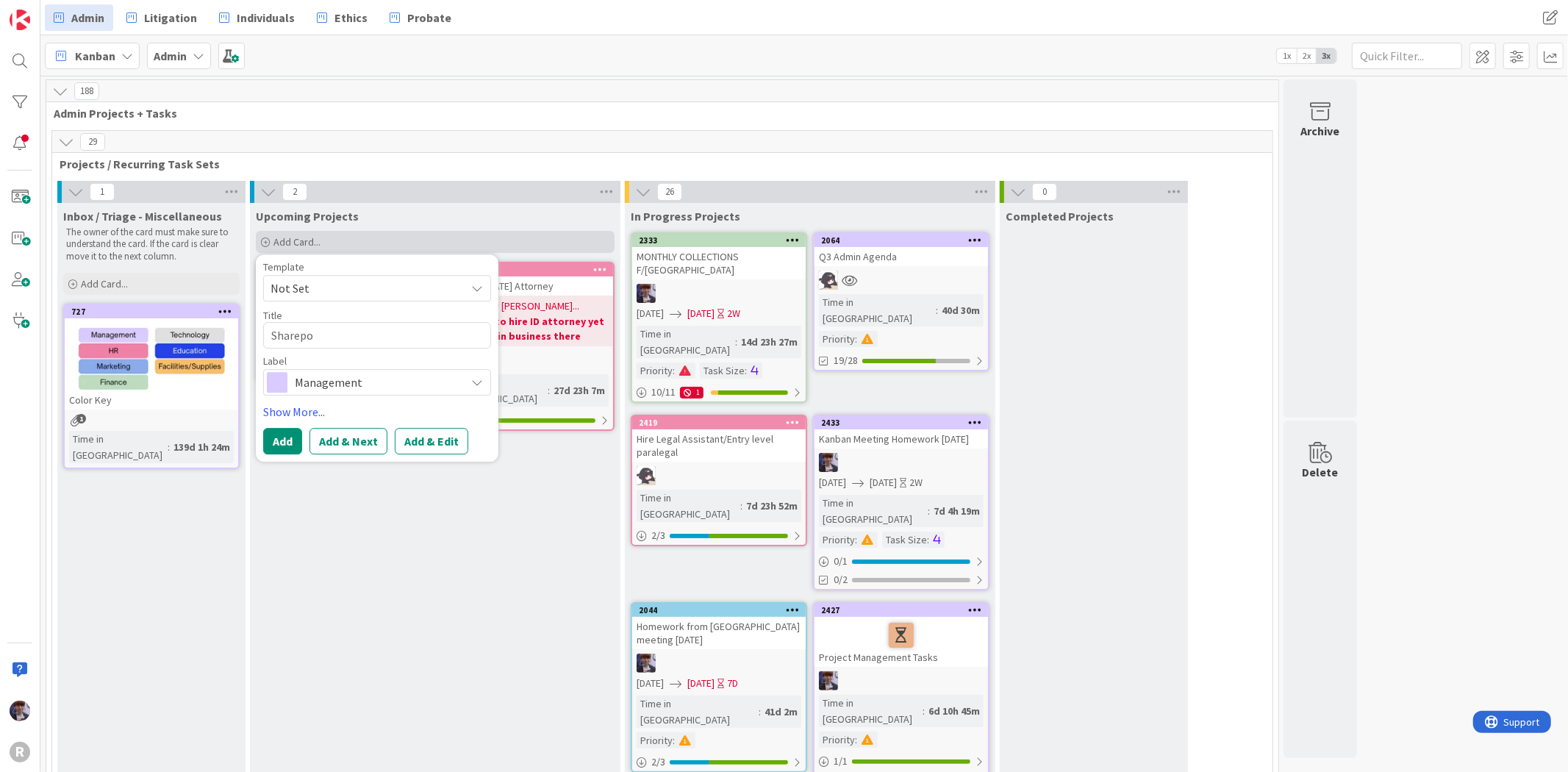
type textarea "x"
type textarea "Sharep"
type textarea "x"
type textarea "Share"
type textarea "x"
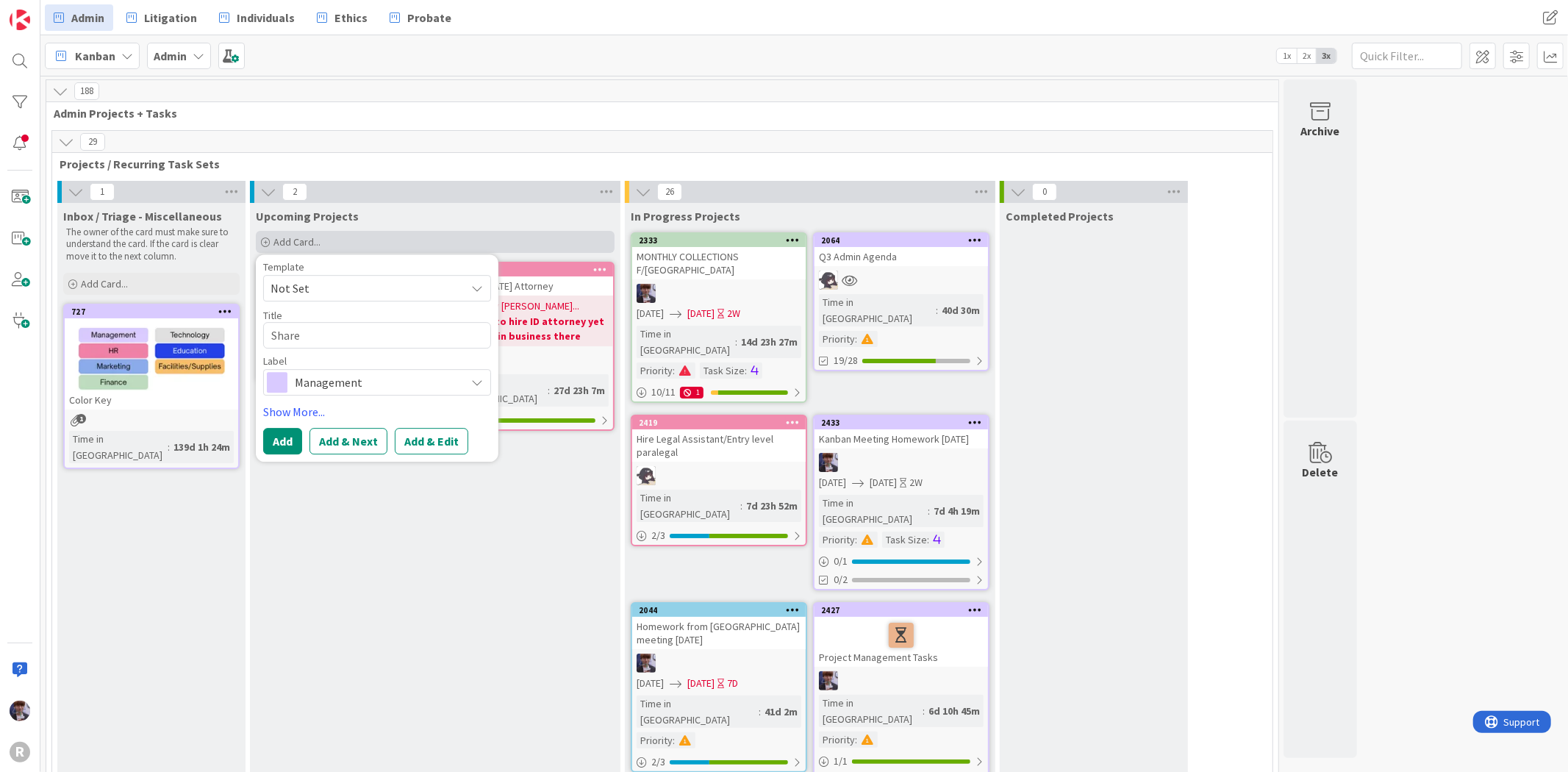
type textarea "ShareP"
type textarea "x"
type textarea "SharePo"
type textarea "x"
type textarea "SharePoi"
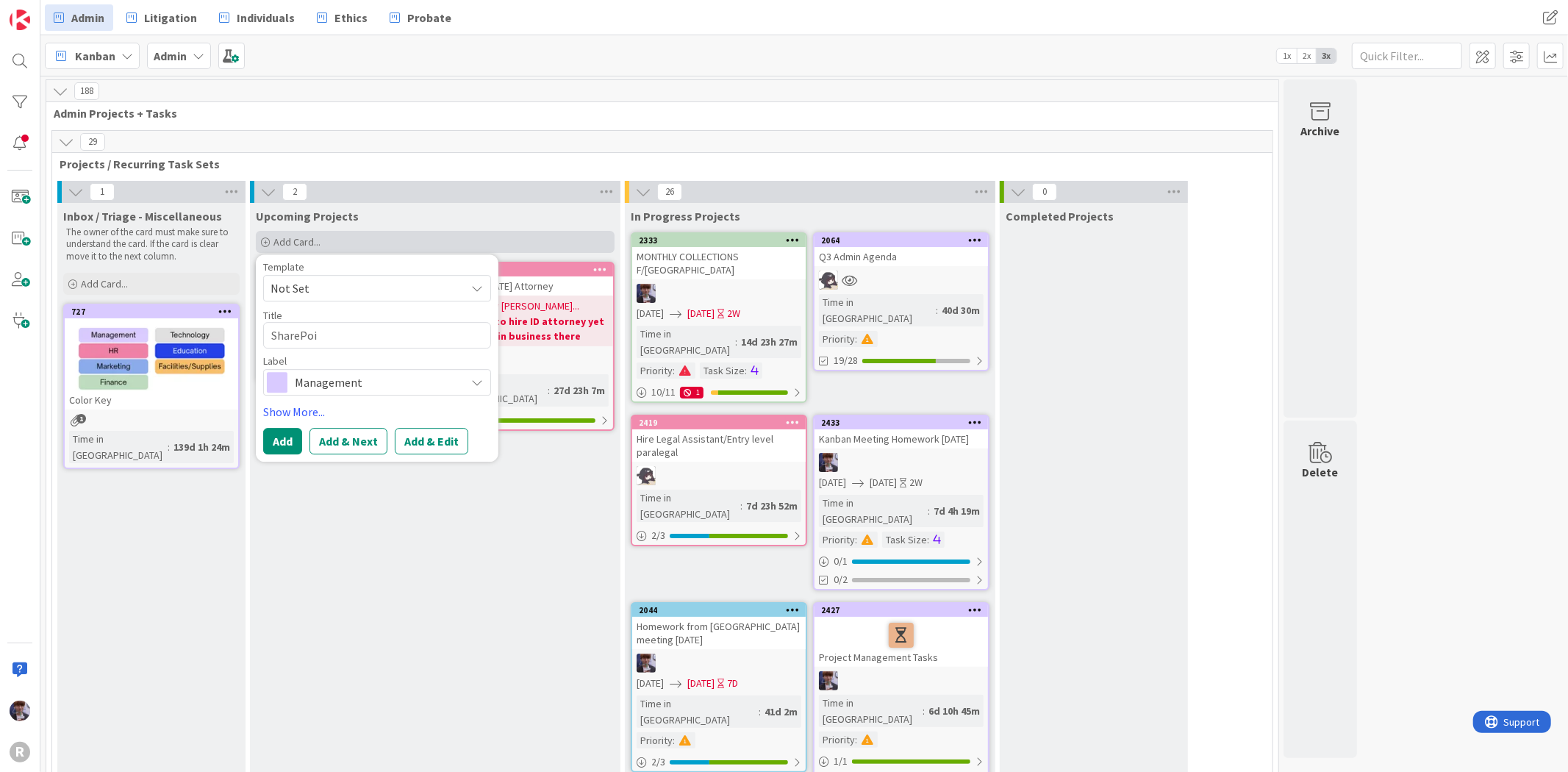
type textarea "x"
type textarea "SharePoin"
type textarea "x"
type textarea "SharePoint"
type textarea "x"
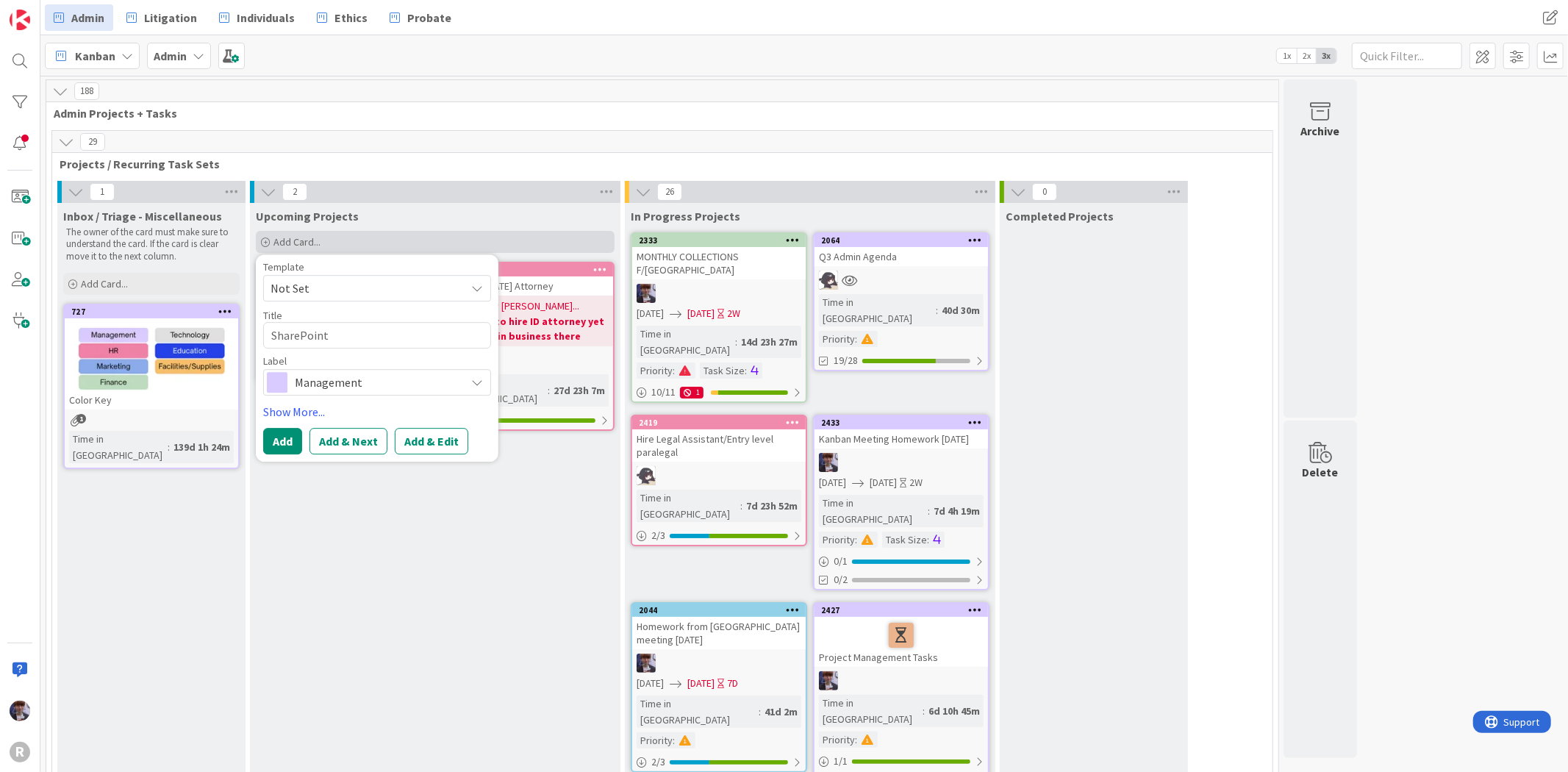
type textarea "SharePoint"
type textarea "x"
type textarea "SharePoint"
type textarea "x"
type textarea "SharePoint:"
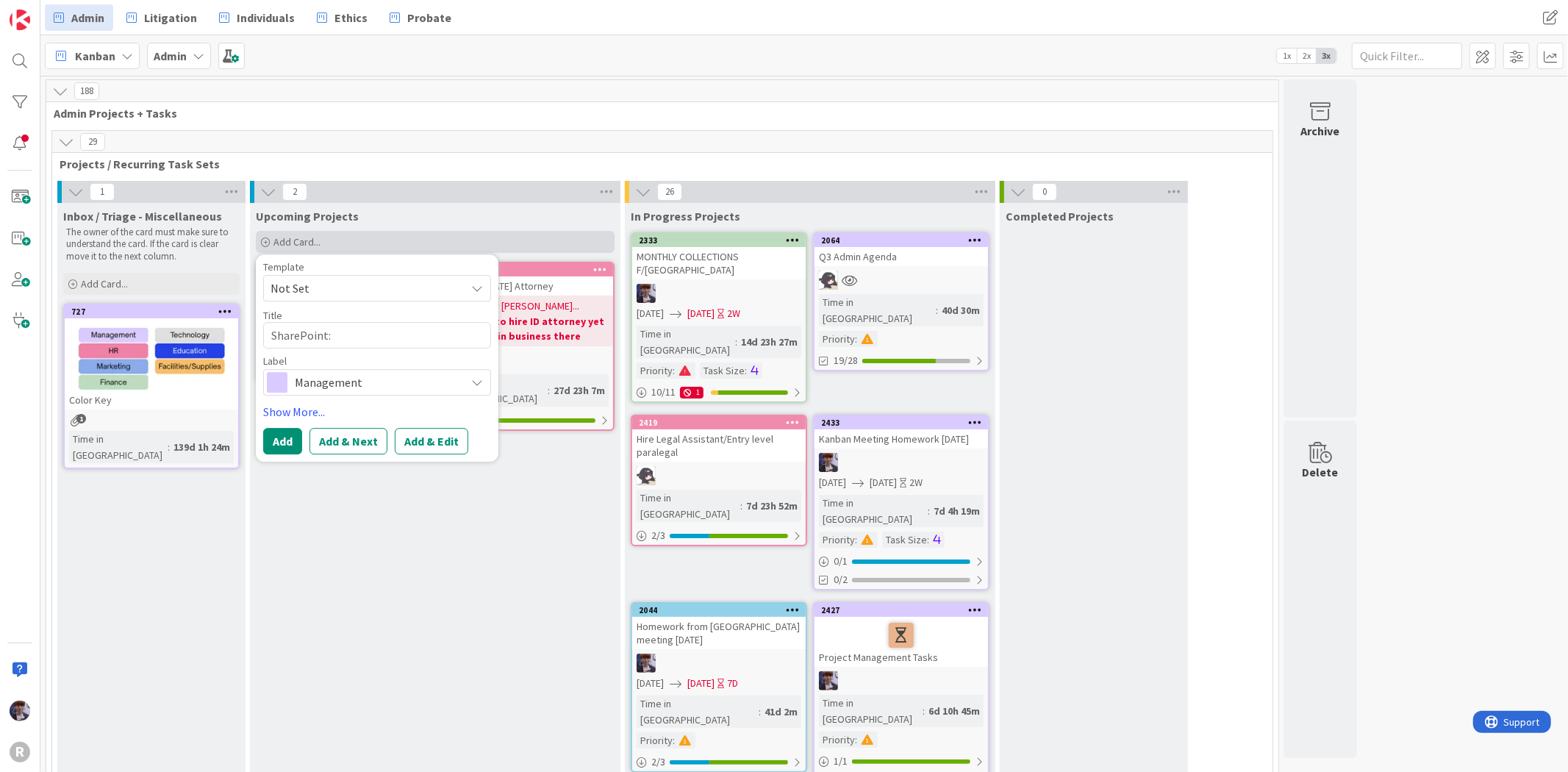
type textarea "x"
type textarea "SharePoint:"
type textarea "x"
type textarea "SharePoint:"
type textarea "x"
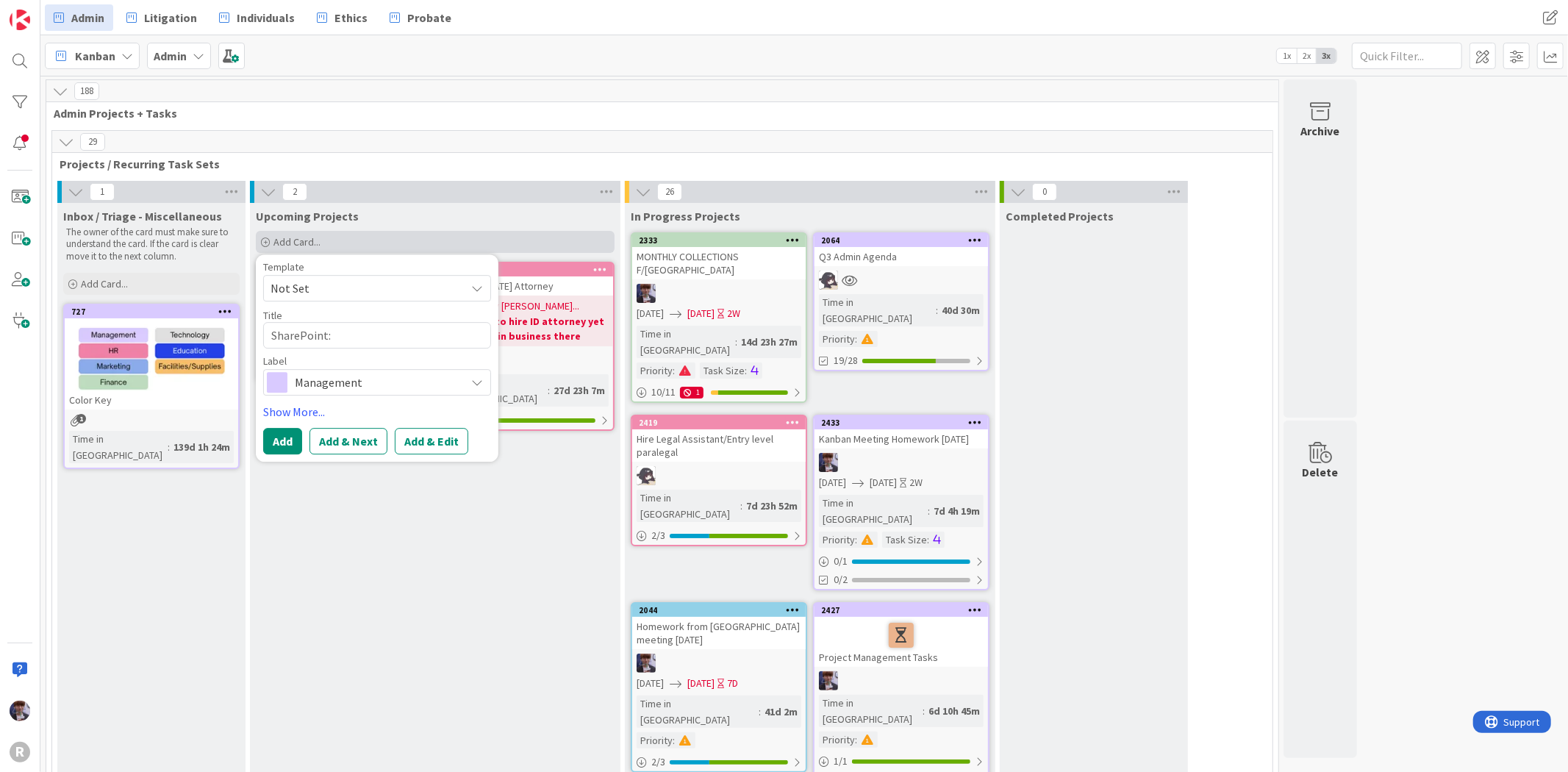
type textarea "SharePoint"
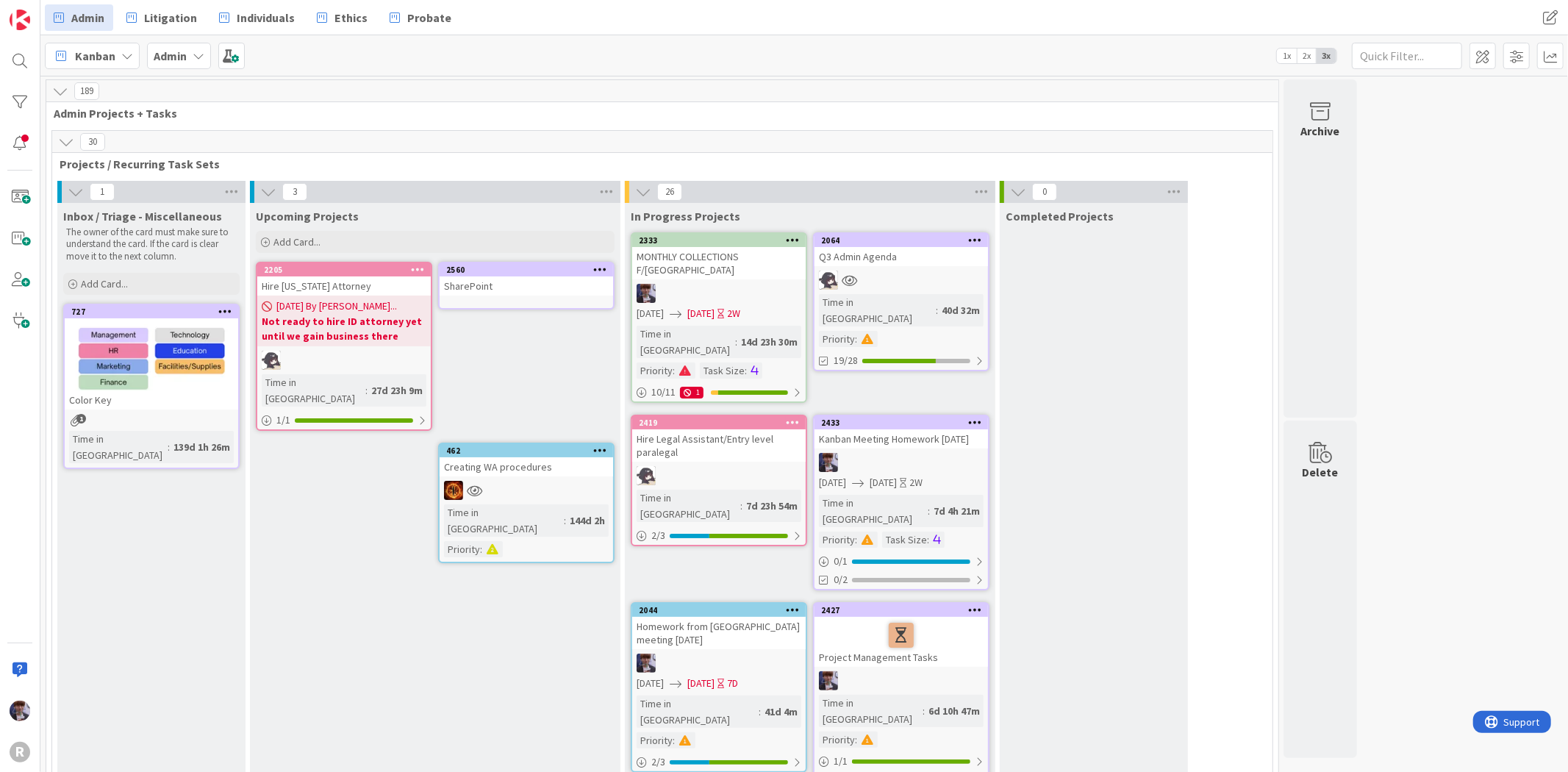
click at [518, 283] on div "SharePoint" at bounding box center [526, 286] width 174 height 19
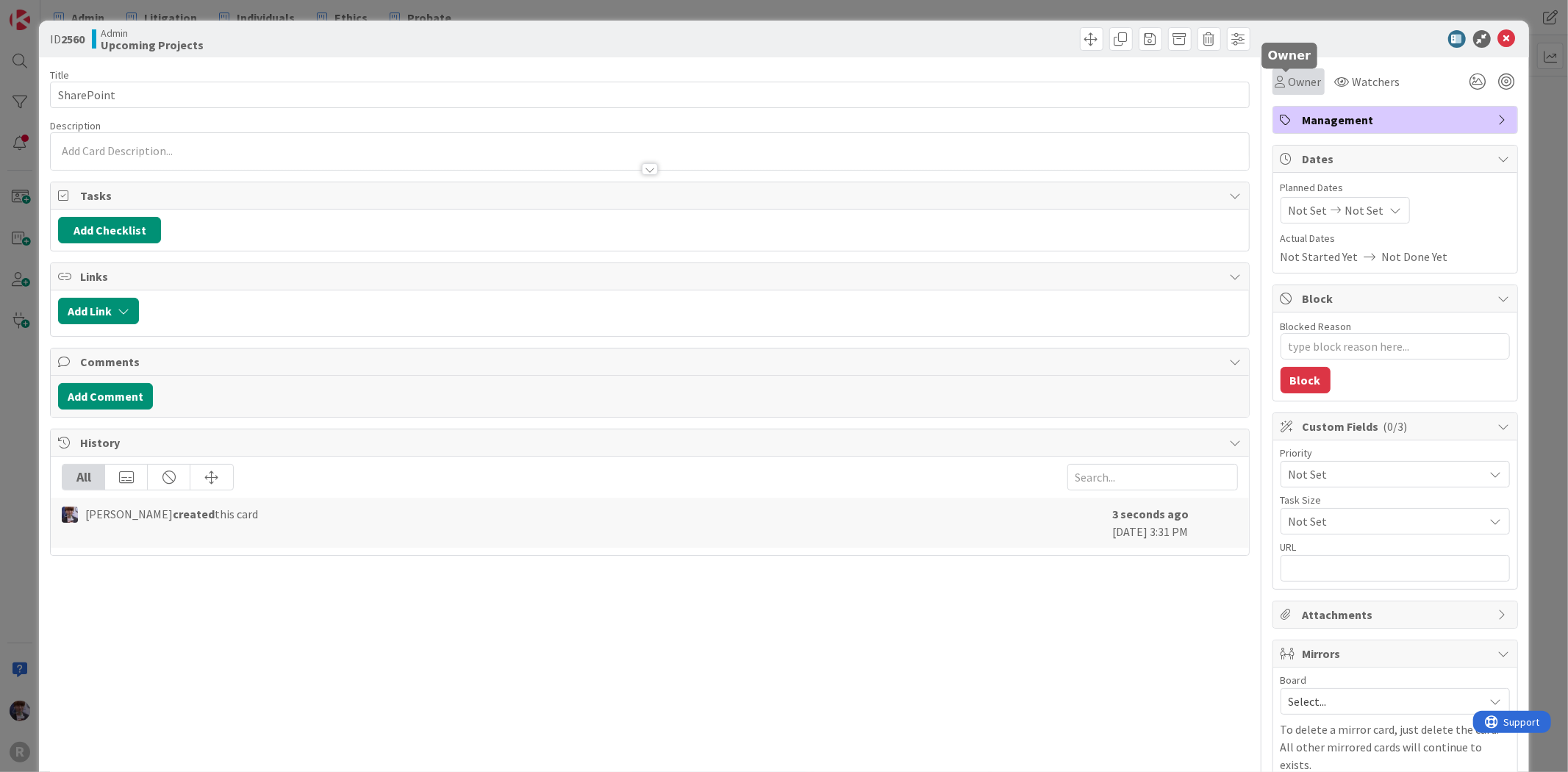
click at [1304, 79] on span "Owner" at bounding box center [1304, 81] width 33 height 18
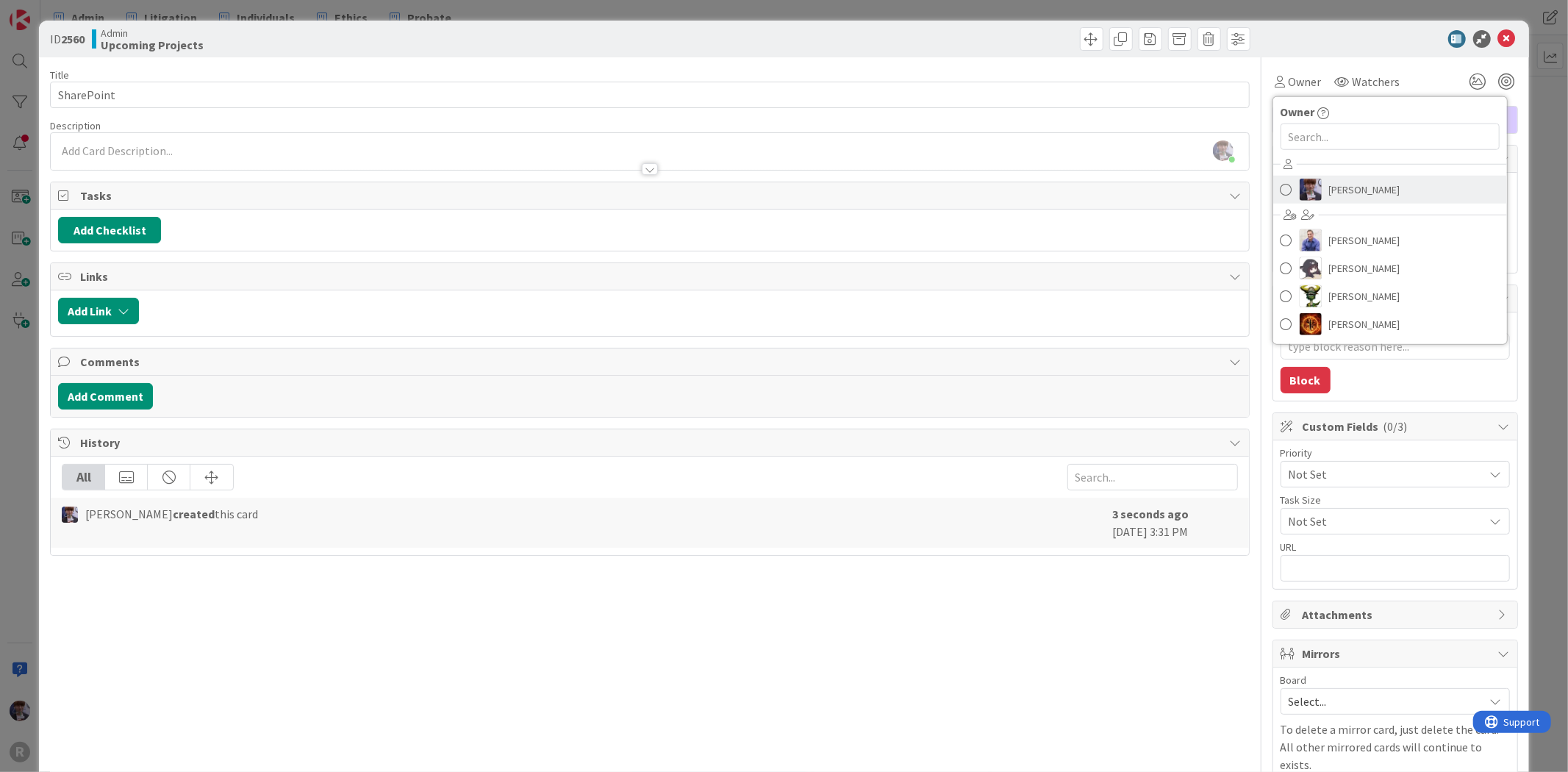
click at [1349, 195] on span "[PERSON_NAME]" at bounding box center [1364, 189] width 71 height 22
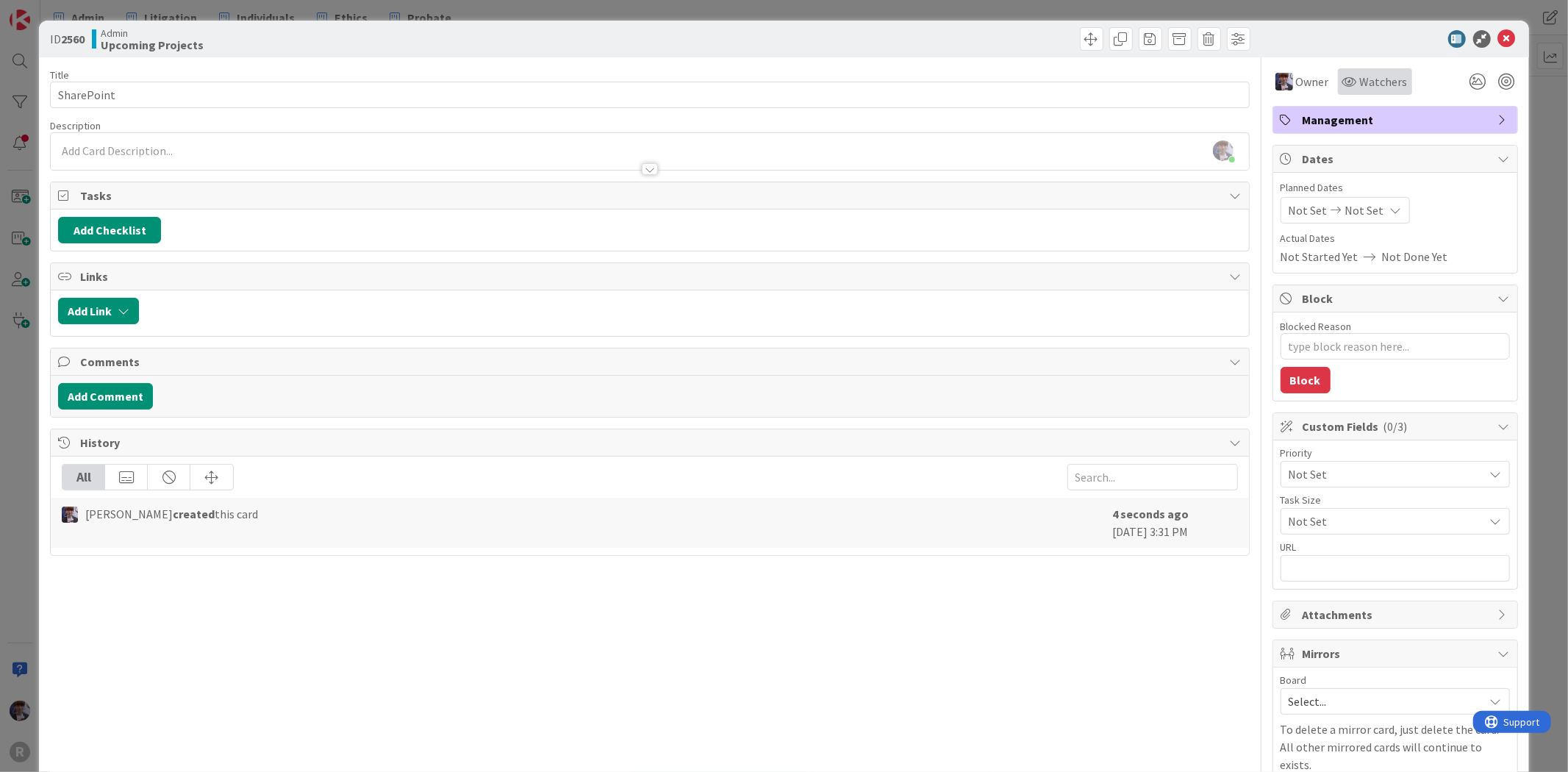
click at [1363, 84] on span "Watchers" at bounding box center [1384, 81] width 48 height 18
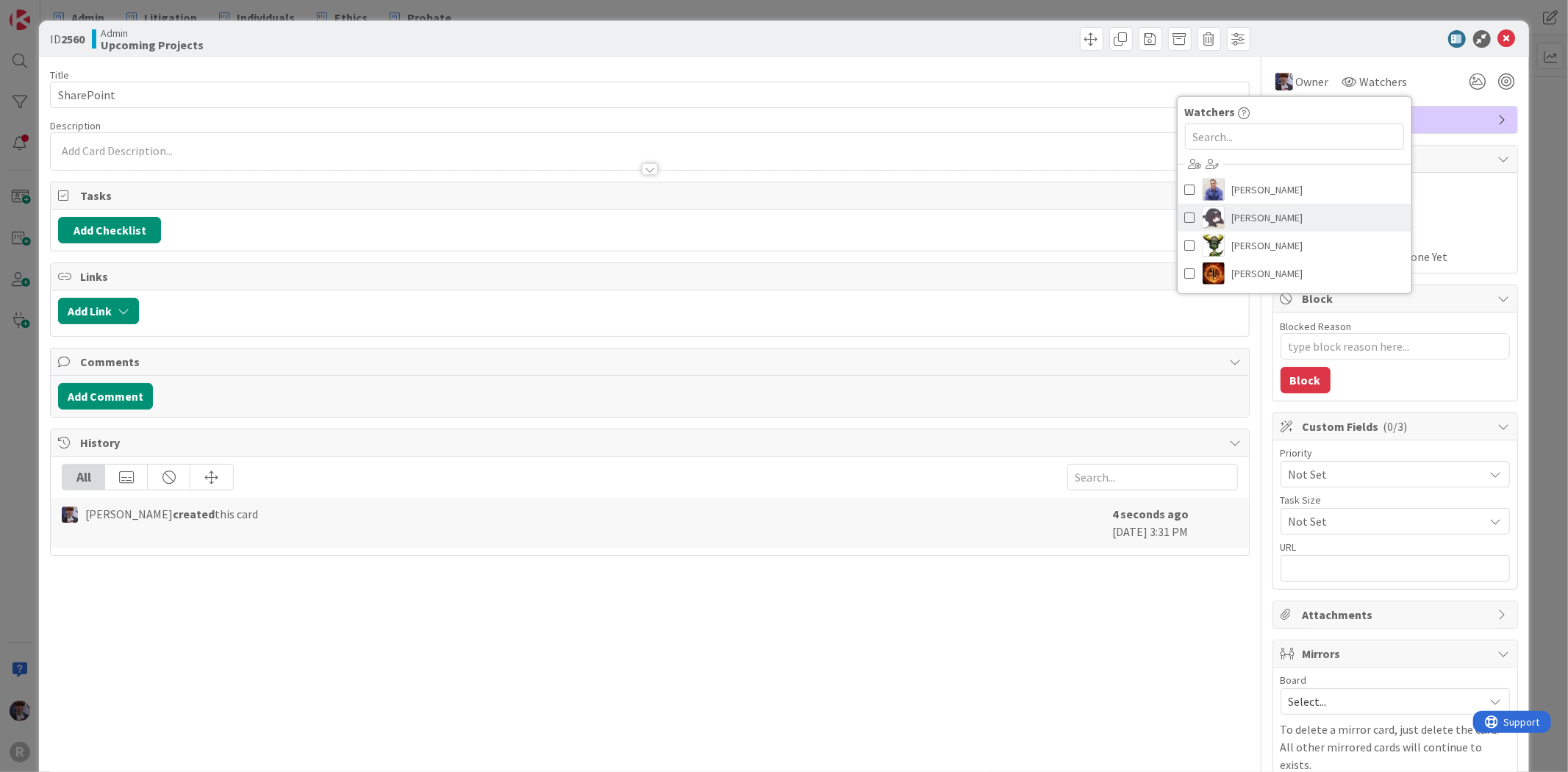
click at [1304, 220] on link "[PERSON_NAME]" at bounding box center [1295, 217] width 234 height 28
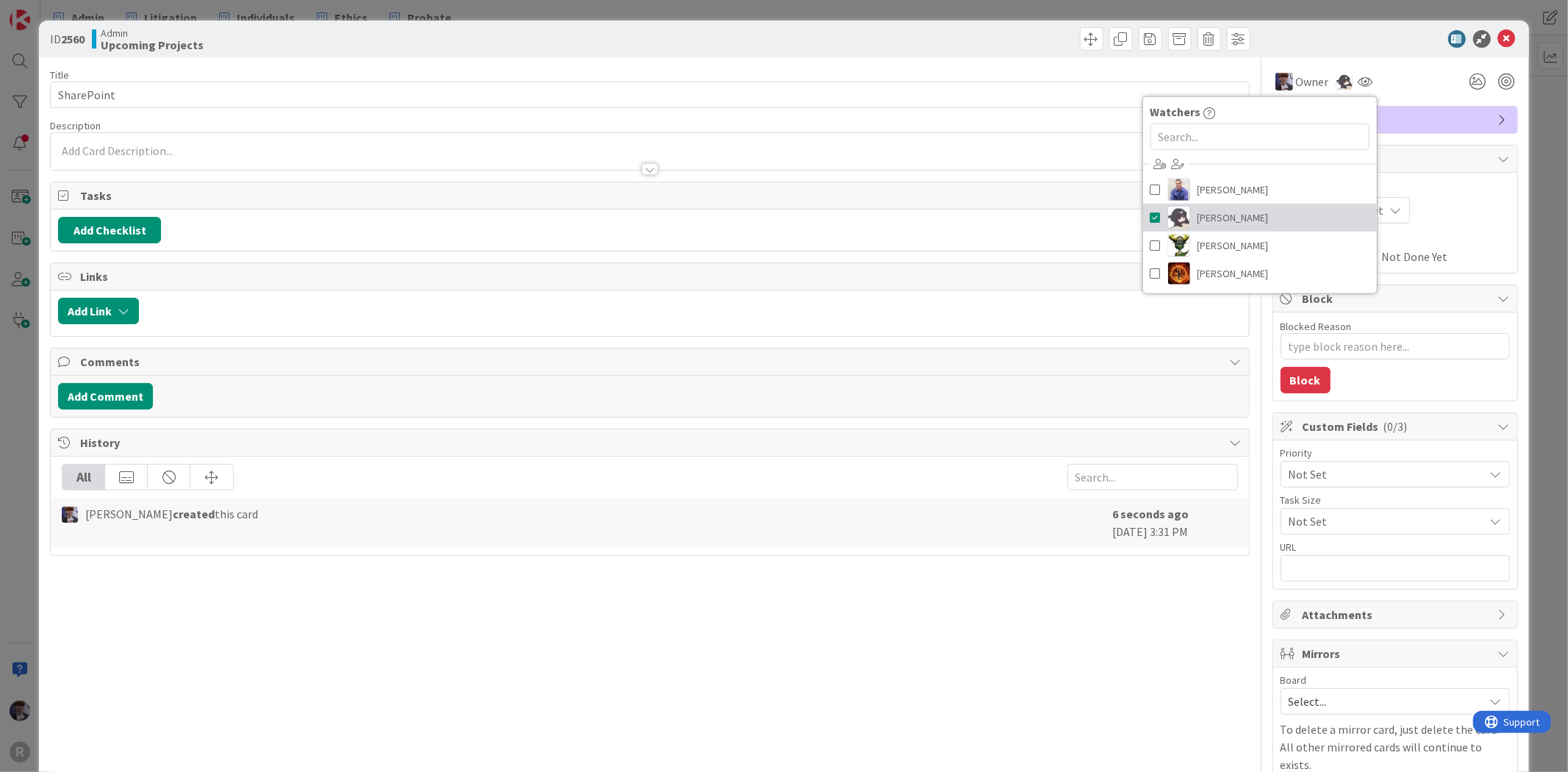
type textarea "x"
click at [1402, 75] on div "Owner Owner Remove Set as Watcher Minka Laine Friesen John Grant Kelly Nguyen N…" at bounding box center [1395, 81] width 246 height 26
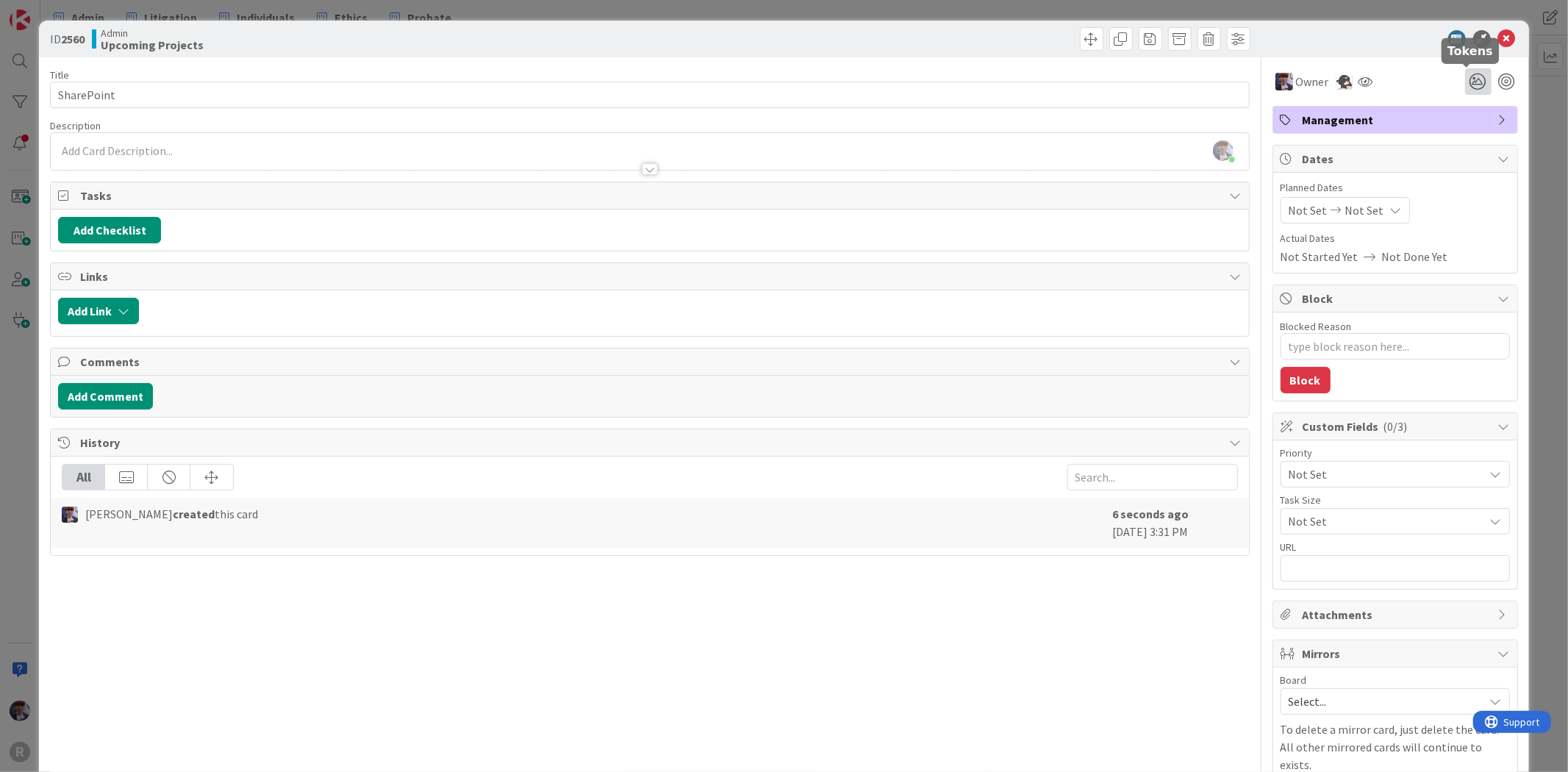
click at [1476, 85] on icon at bounding box center [1478, 81] width 26 height 26
click at [1419, 81] on div "Owner Owner Remove Set as Watcher Minka Laine Friesen John Grant Kelly Nguyen N…" at bounding box center [1395, 81] width 246 height 26
click at [1465, 75] on icon at bounding box center [1478, 81] width 26 height 26
click at [1409, 131] on div "PROJECT" at bounding box center [1388, 137] width 191 height 22
click at [1454, 134] on icon at bounding box center [1460, 136] width 12 height 12
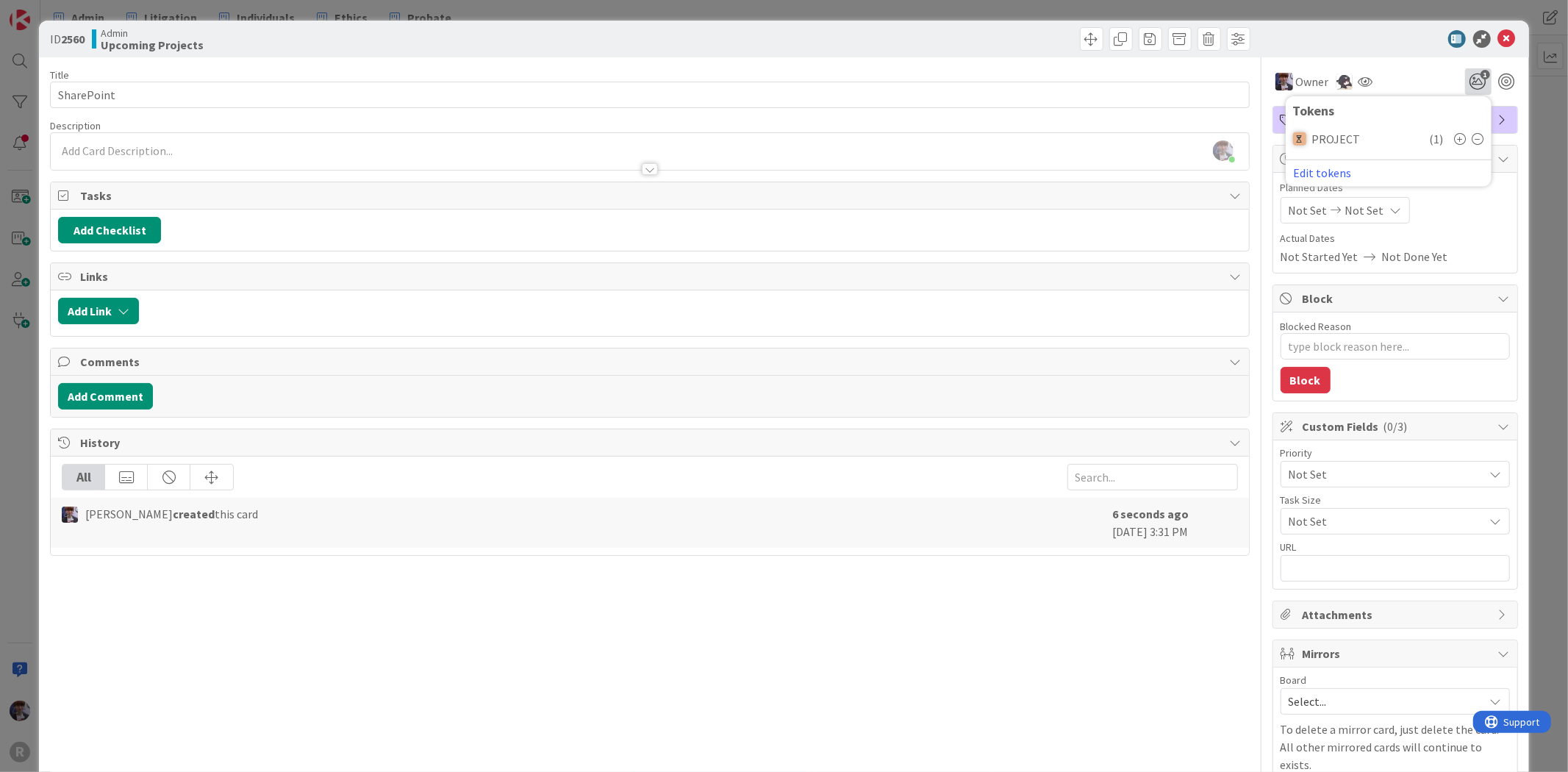
click at [1384, 61] on div "Owner Owner Remove Set as Watcher Minka Laine Friesen John Grant Kelly Nguyen N…" at bounding box center [1395, 76] width 246 height 38
click at [1345, 209] on span "Not Set" at bounding box center [1364, 210] width 39 height 18
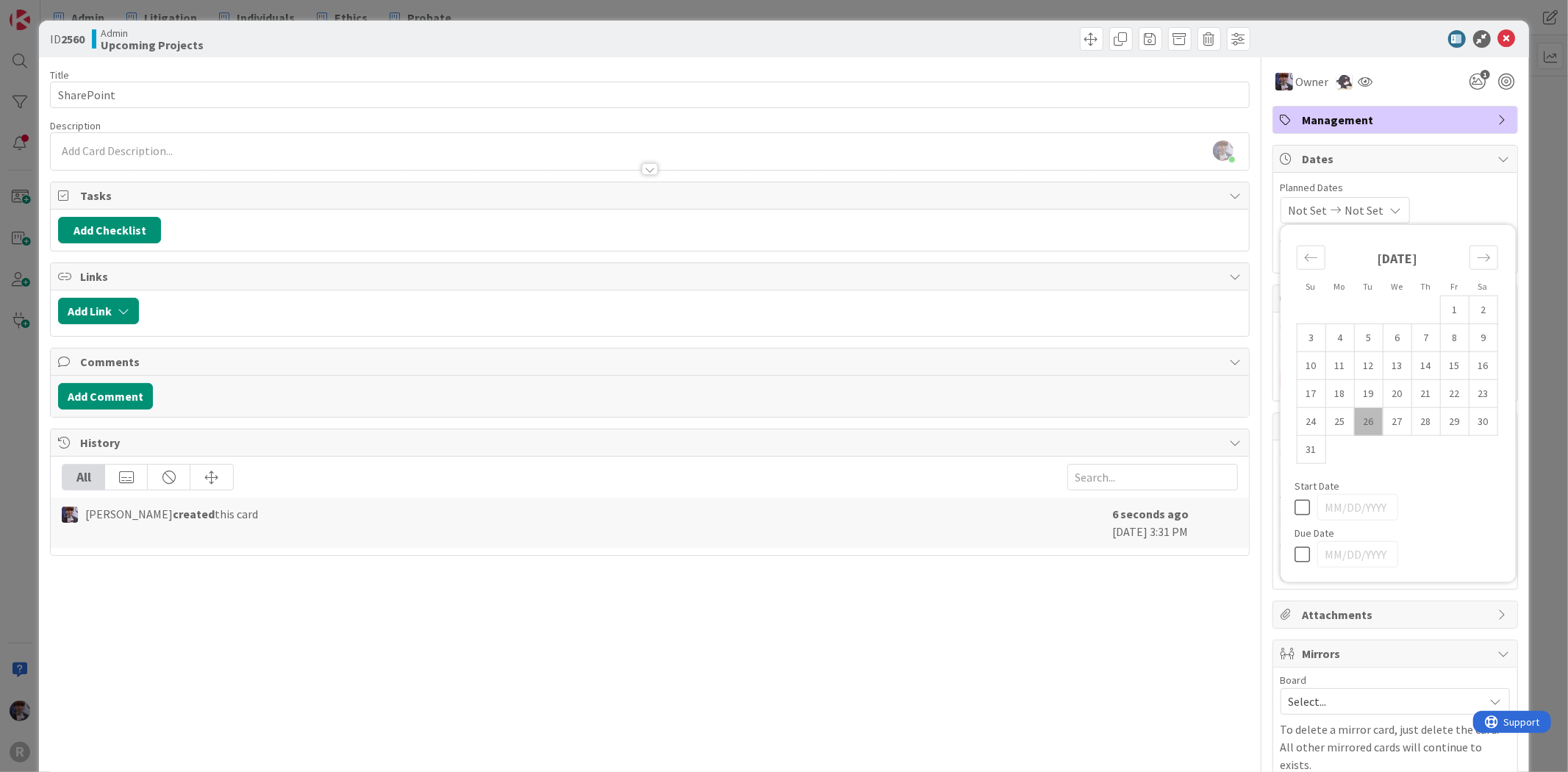
click at [1420, 193] on span "Planned Dates" at bounding box center [1395, 187] width 230 height 15
click at [1404, 473] on span "Not Set" at bounding box center [1382, 474] width 188 height 21
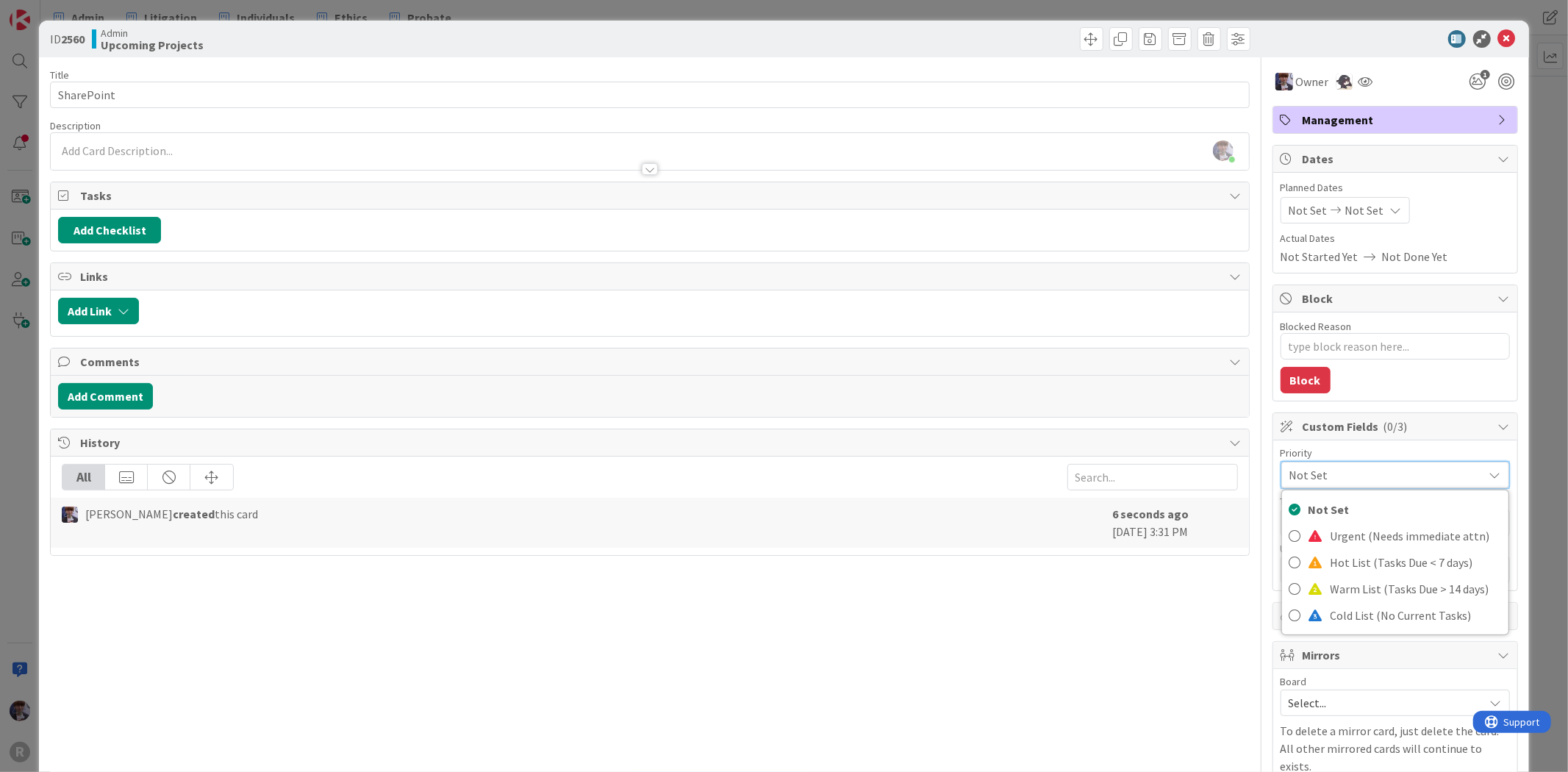
click at [12, 258] on div "ID 2560 Admin Upcoming Projects Title 10 / 128 SharePoint Description Minka Lai…" at bounding box center [784, 386] width 1568 height 772
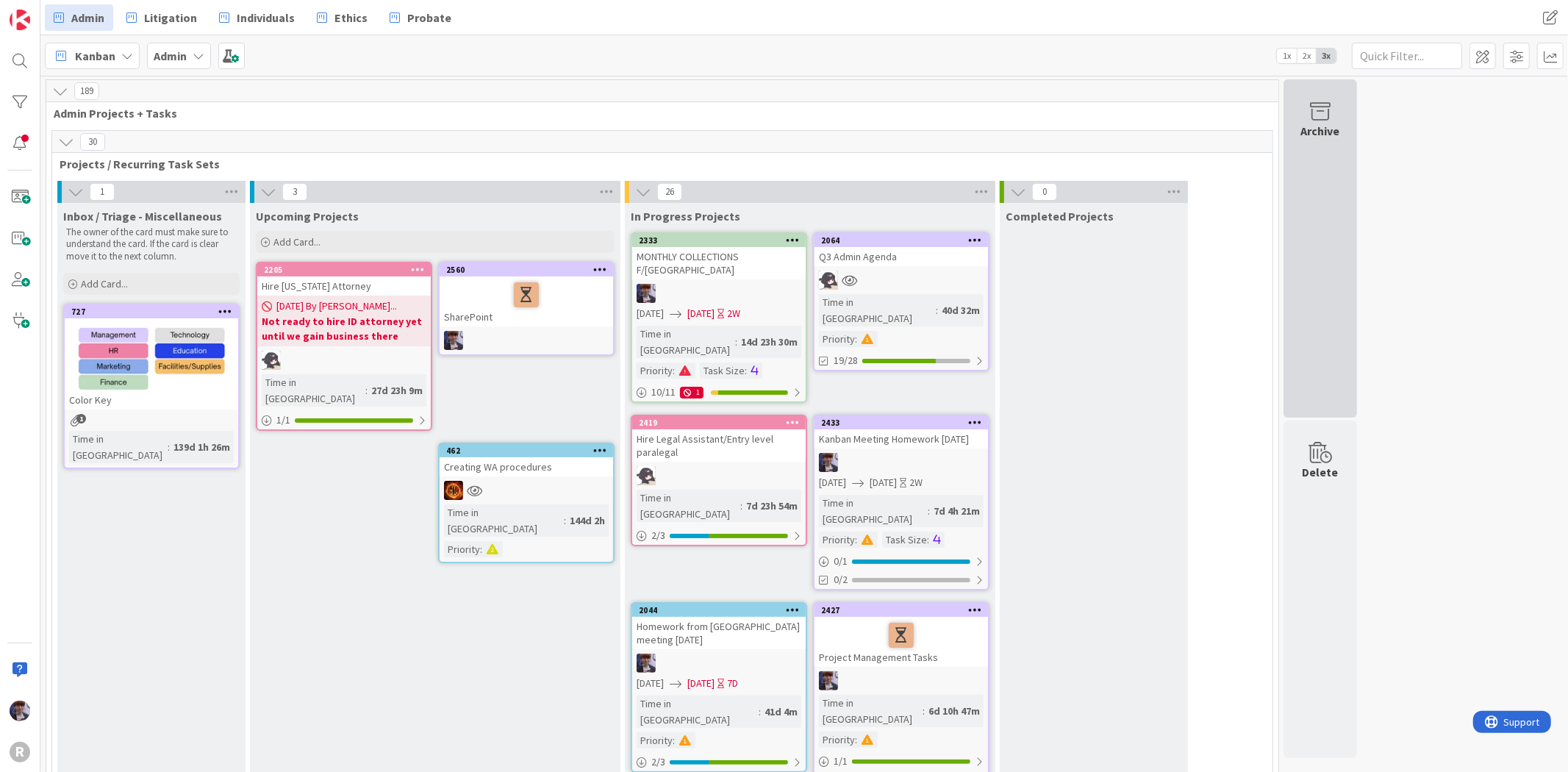
click at [1307, 184] on div "Archive" at bounding box center [1320, 248] width 74 height 338
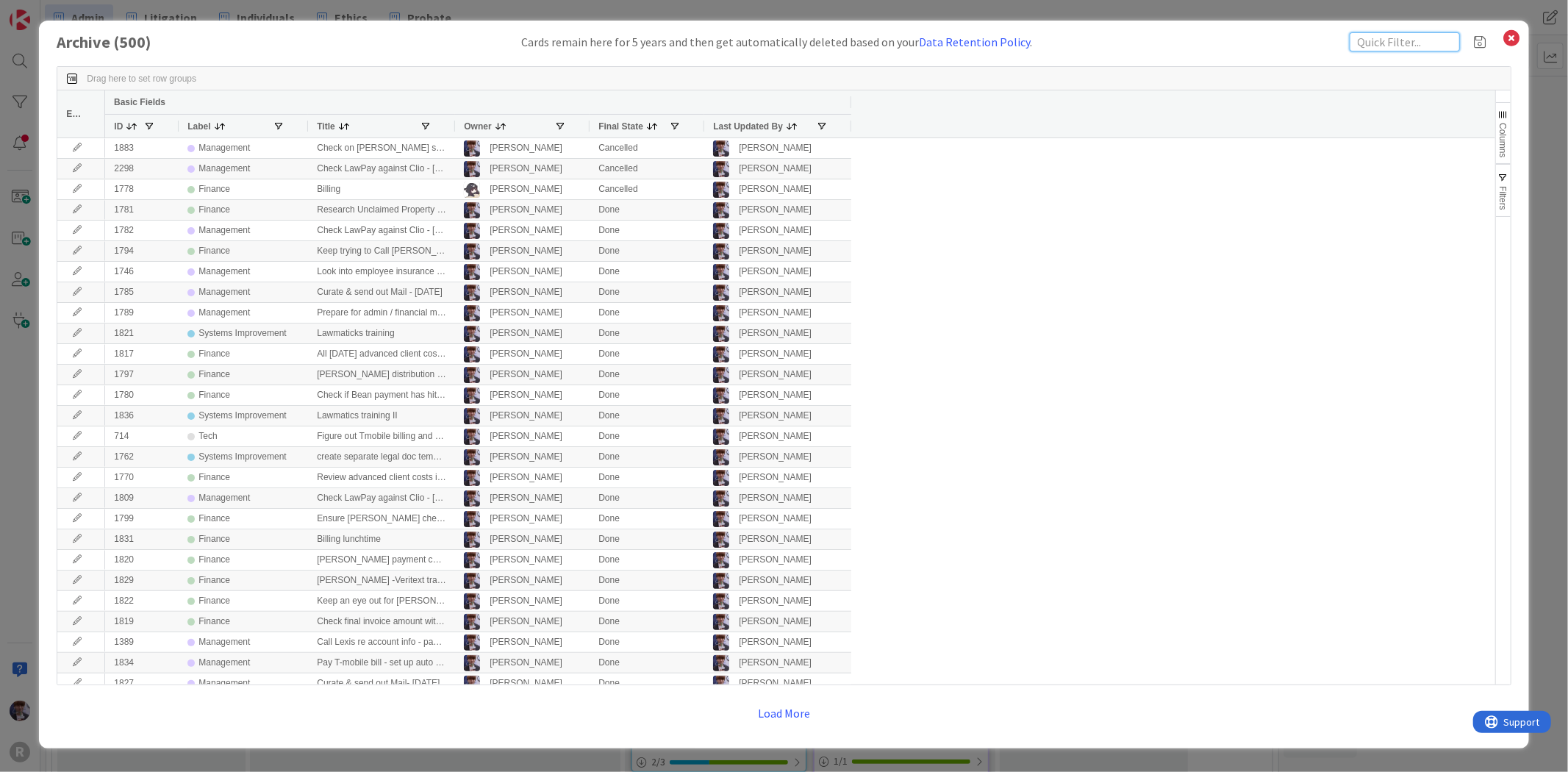
click at [1387, 44] on input "text" at bounding box center [1405, 41] width 111 height 19
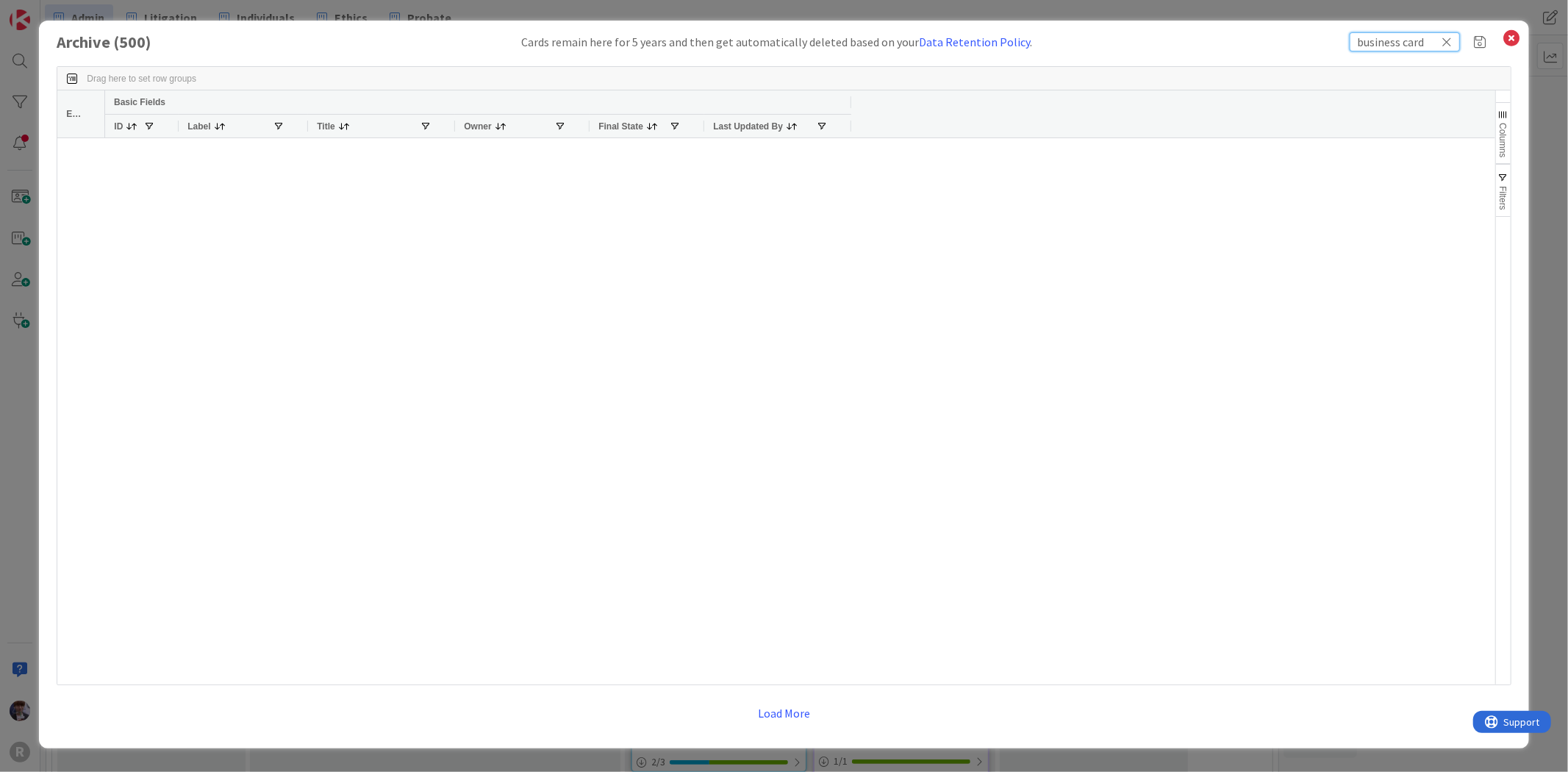
drag, startPoint x: 1435, startPoint y: 39, endPoint x: 1407, endPoint y: 41, distance: 28.1
click at [1407, 41] on input "business card" at bounding box center [1405, 41] width 111 height 19
drag, startPoint x: 1414, startPoint y: 41, endPoint x: 1292, endPoint y: 38, distance: 122.0
click at [1292, 38] on div "Archive ( 500 ) Cards remain here for 5 years and then get automatically delete…" at bounding box center [784, 41] width 1454 height 19
type input "cards"
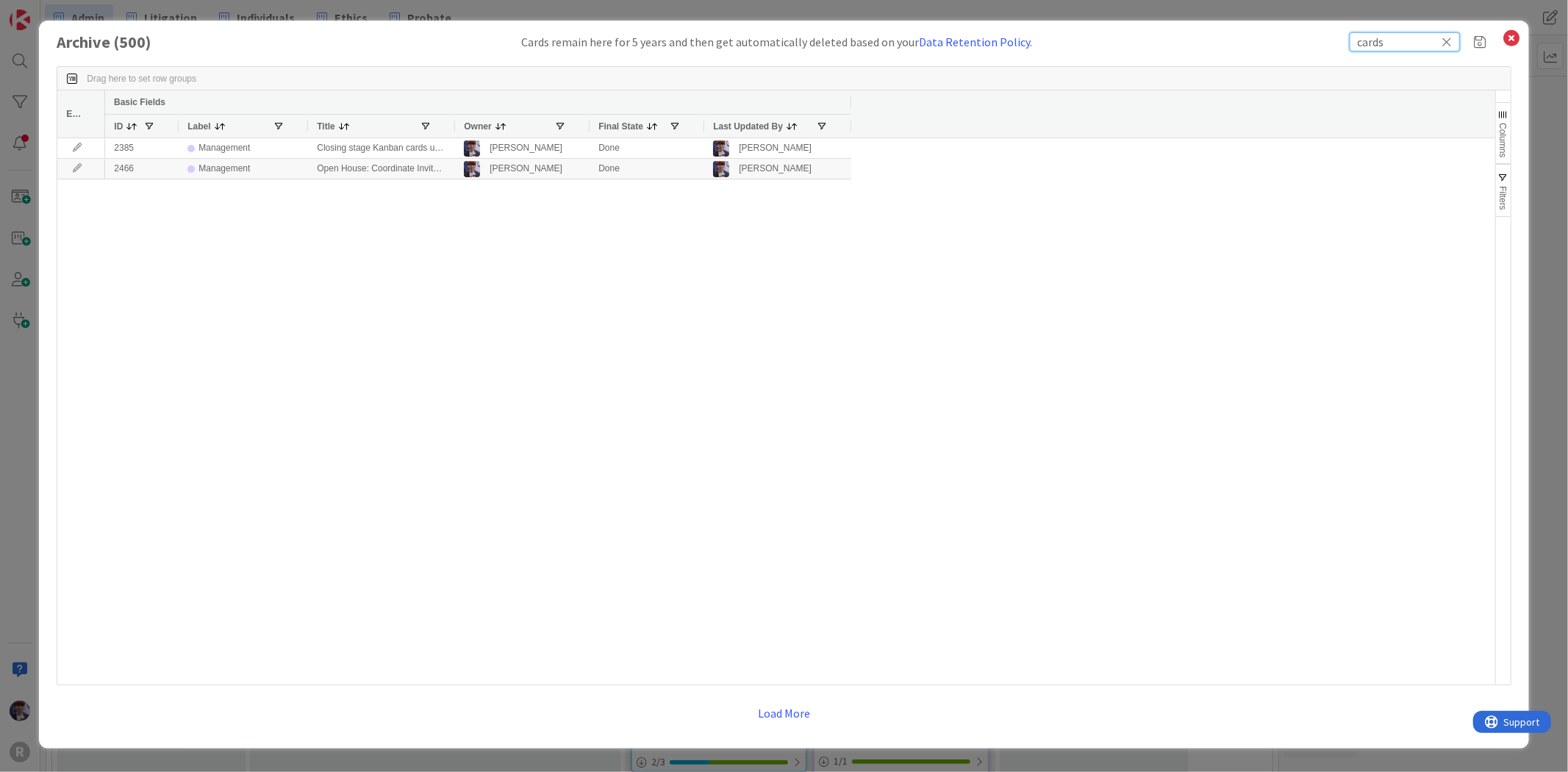
drag, startPoint x: 1404, startPoint y: 39, endPoint x: 1276, endPoint y: 46, distance: 128.2
click at [1276, 46] on div "Archive ( 500 ) Cards remain here for 5 years and then get automatically delete…" at bounding box center [784, 41] width 1454 height 19
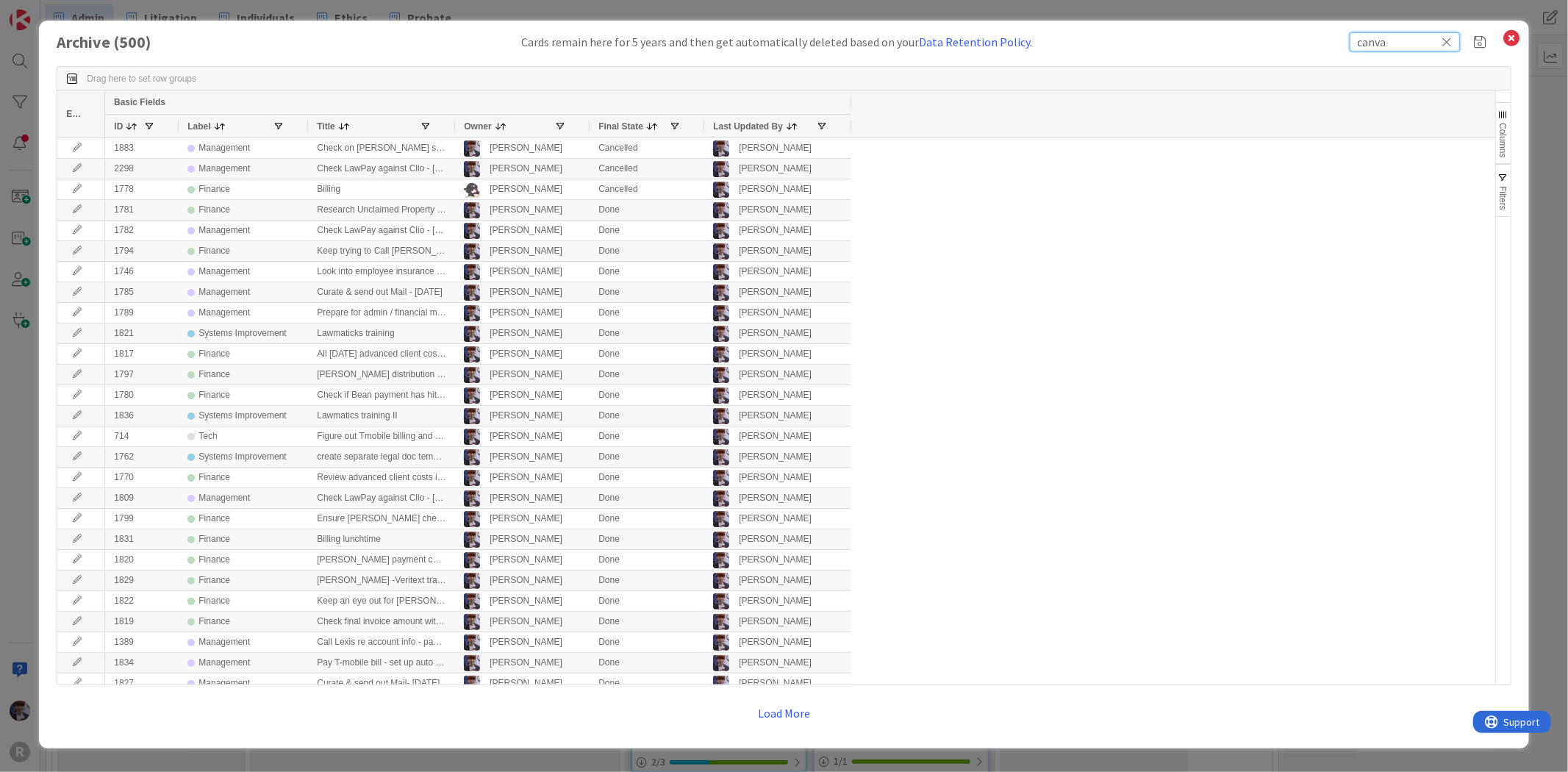
type input "canva"
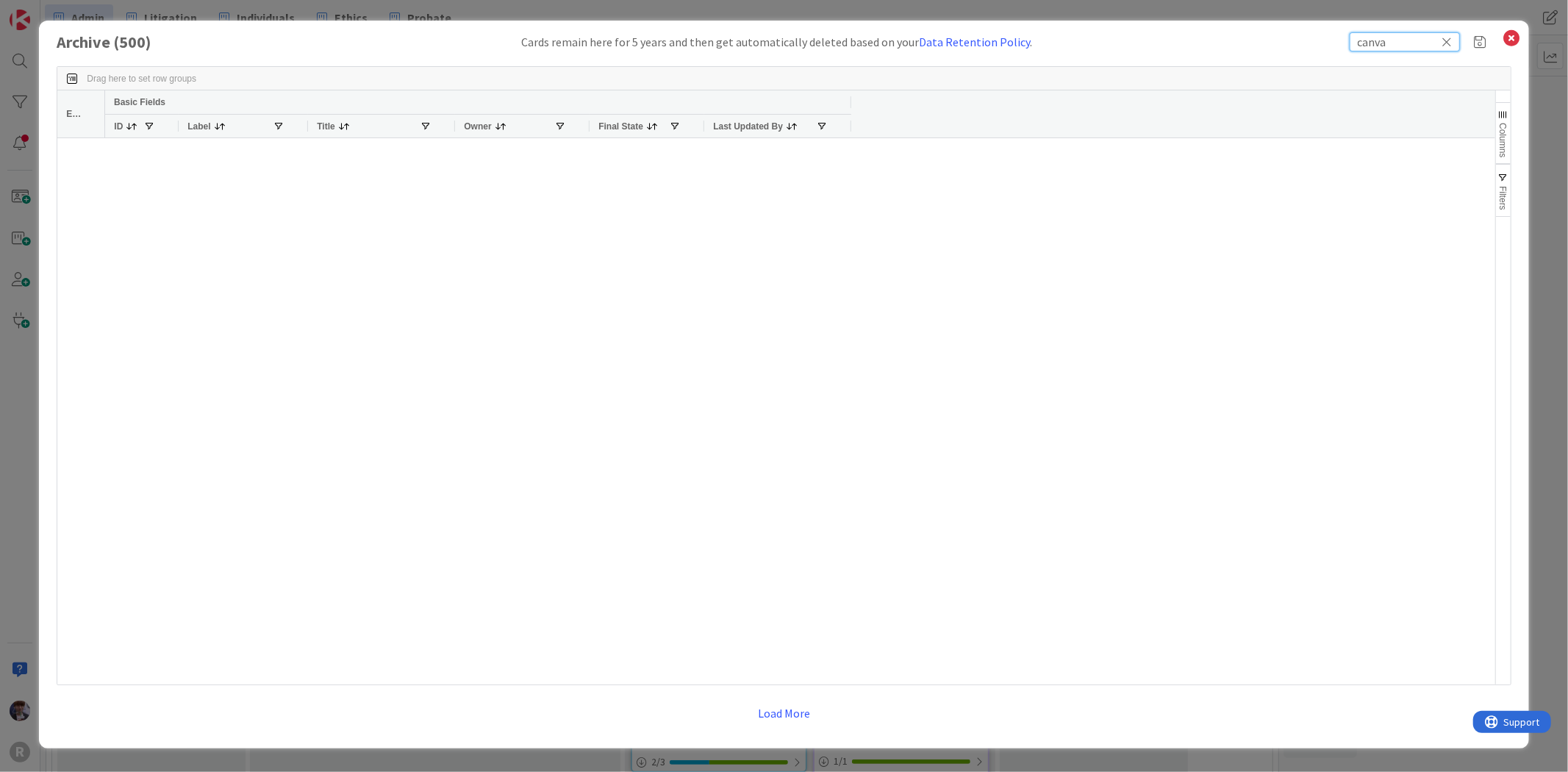
drag, startPoint x: 1283, startPoint y: 47, endPoint x: 1157, endPoint y: 52, distance: 126.1
click at [1157, 52] on div "Archive ( 500 ) Cards remain here for 5 years and then get automatically delete…" at bounding box center [784, 384] width 1489 height 727
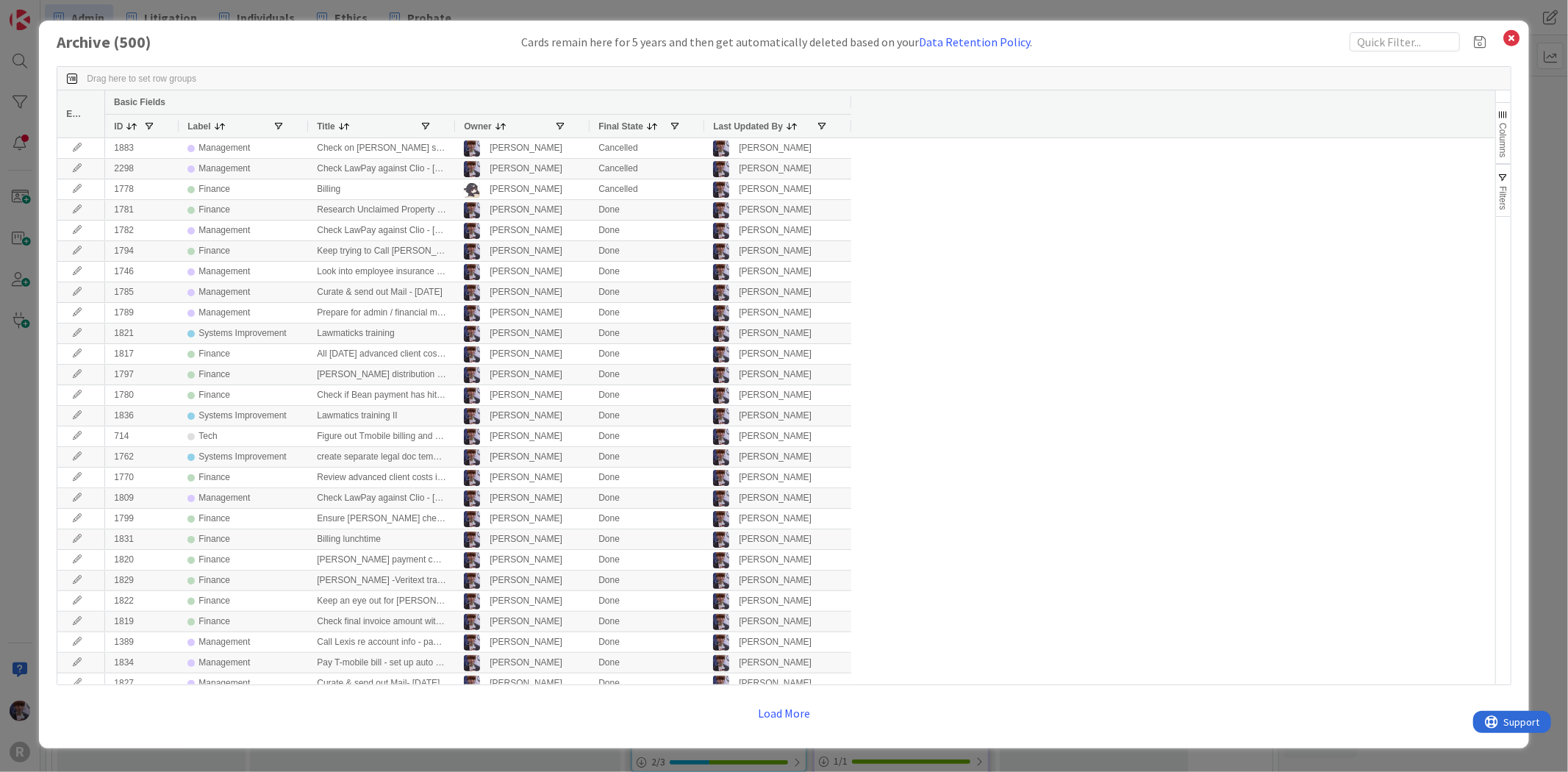
click at [1538, 150] on div "Archive ( 500 ) Cards remain here for 5 years and then get automatically delete…" at bounding box center [784, 386] width 1568 height 772
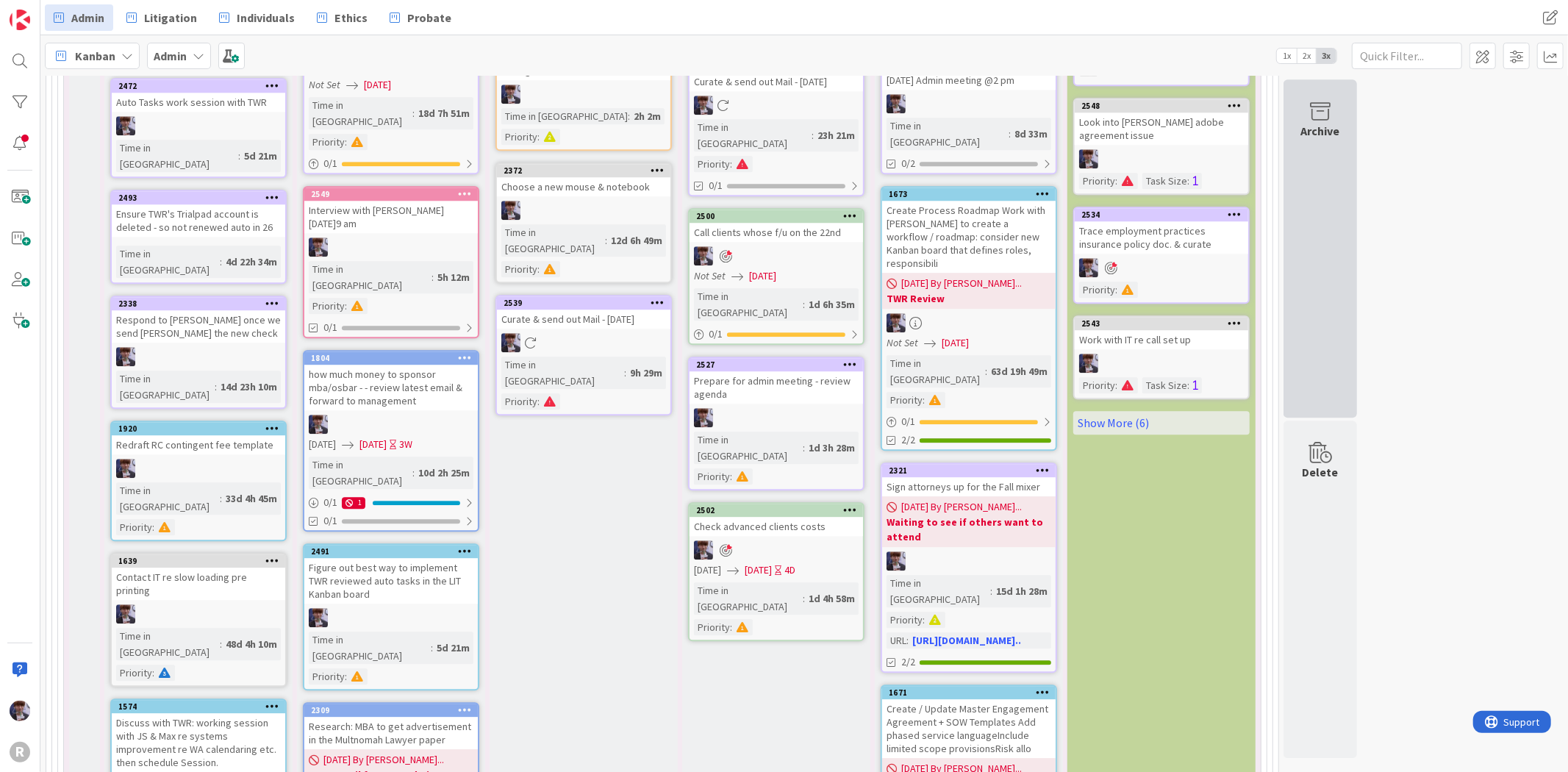
scroll to position [3381, 0]
click at [1307, 192] on div "Archive" at bounding box center [1320, 248] width 74 height 338
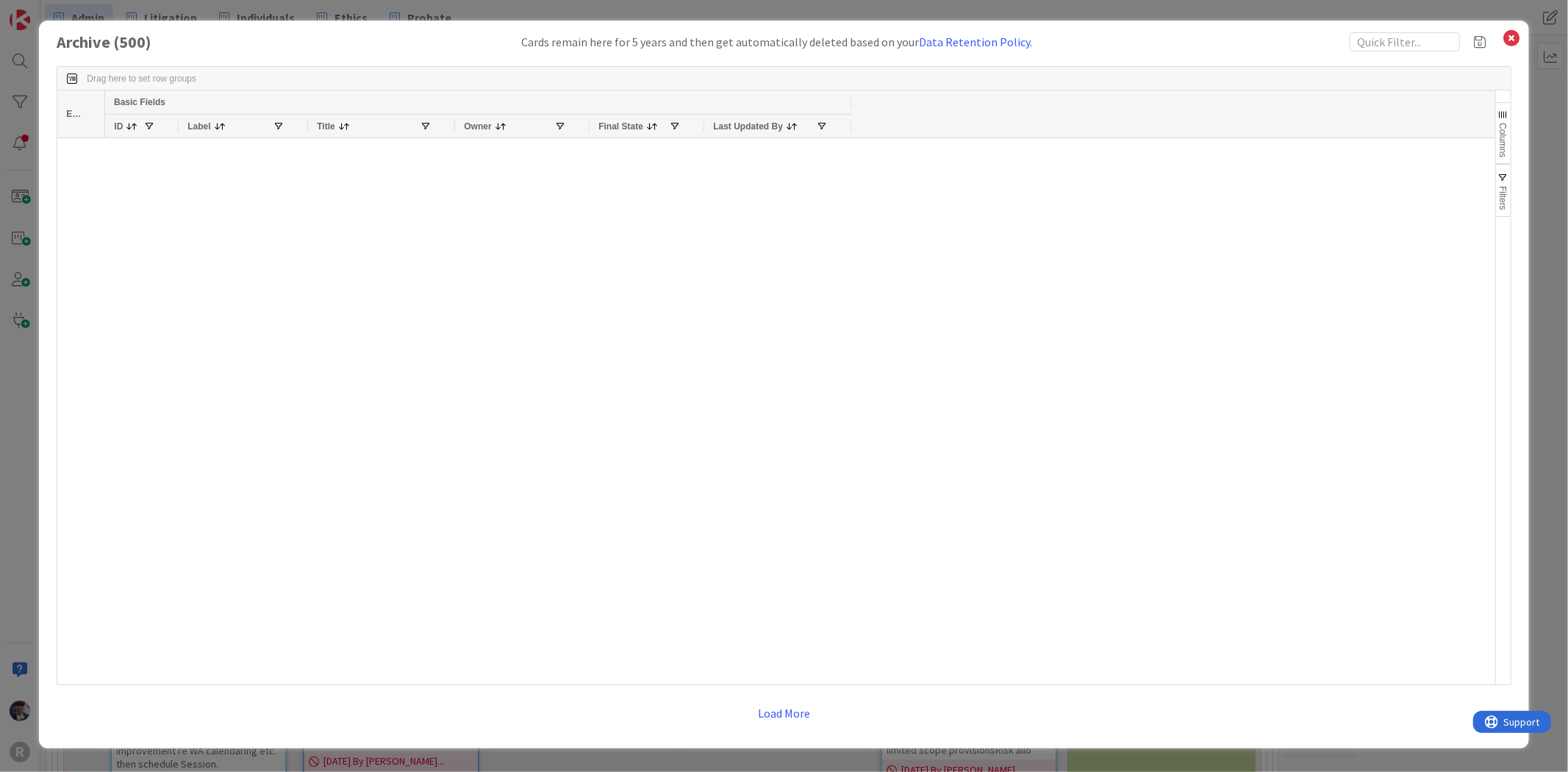
scroll to position [9743, 0]
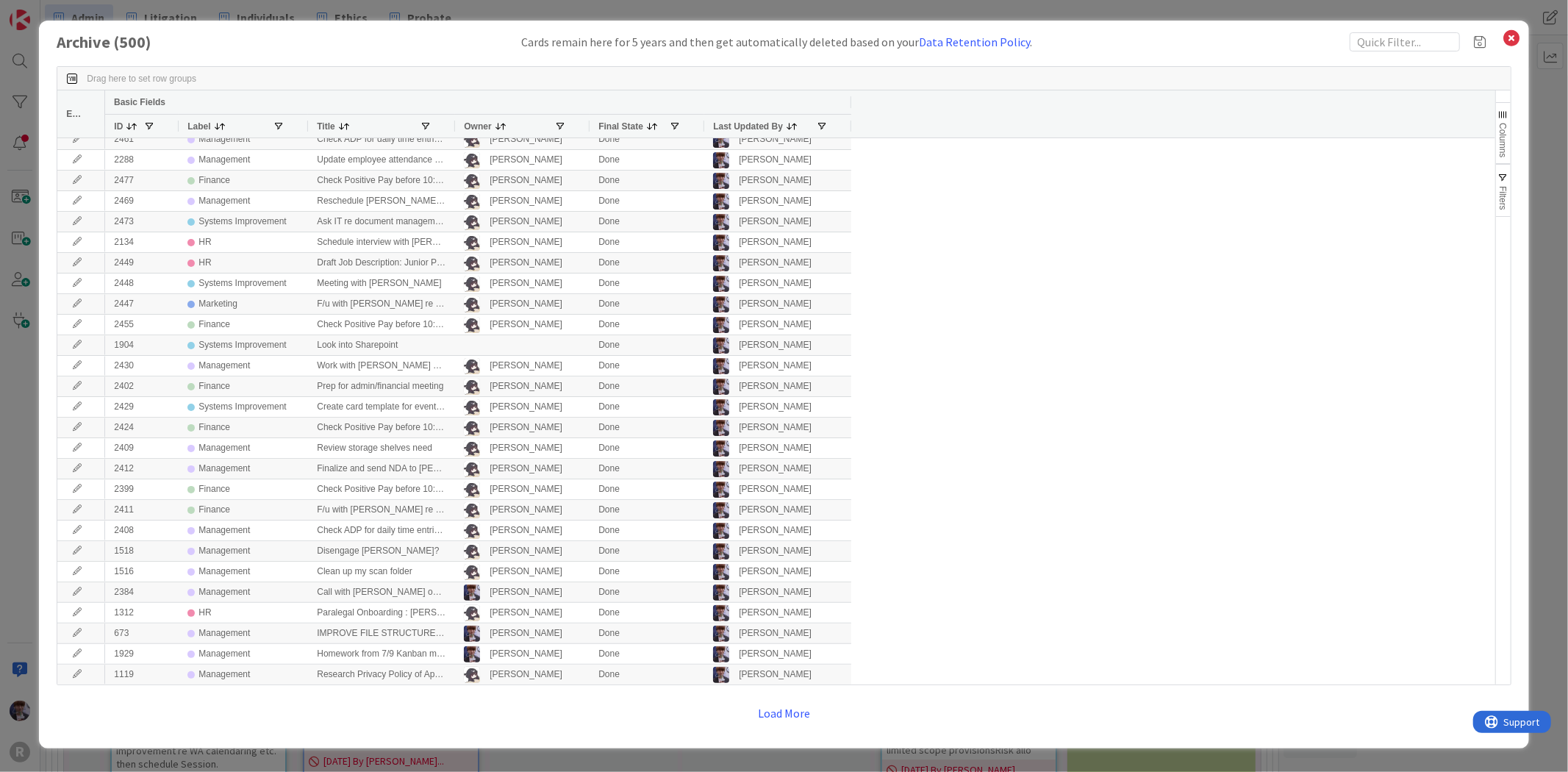
click at [1394, 45] on input "text" at bounding box center [1405, 41] width 111 height 19
type input "marke"
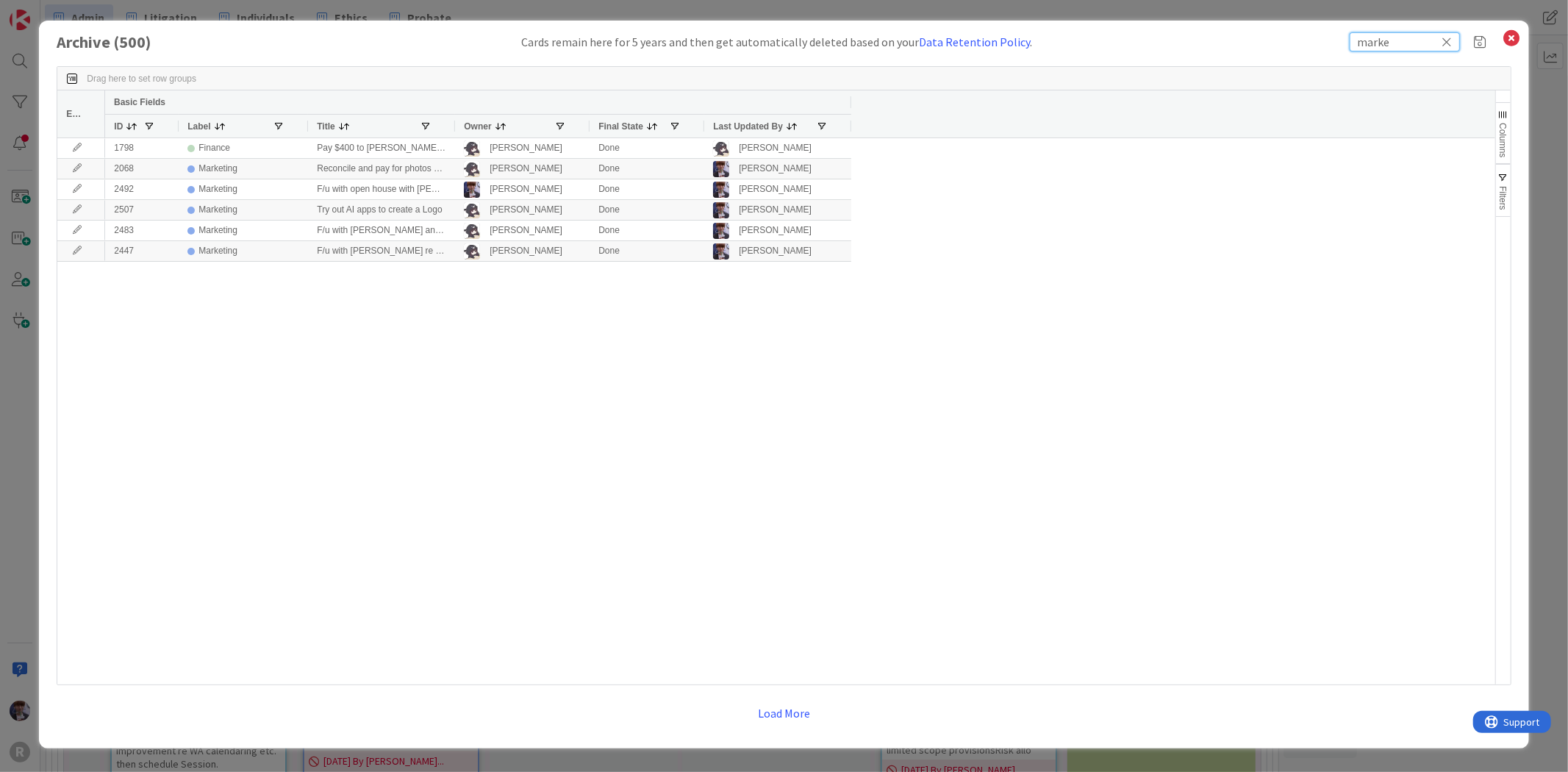
drag, startPoint x: 1258, startPoint y: 42, endPoint x: 1163, endPoint y: 45, distance: 95.0
click at [1163, 45] on div "Archive ( 500 ) Cards remain here for 5 years and then get automatically delete…" at bounding box center [784, 41] width 1454 height 19
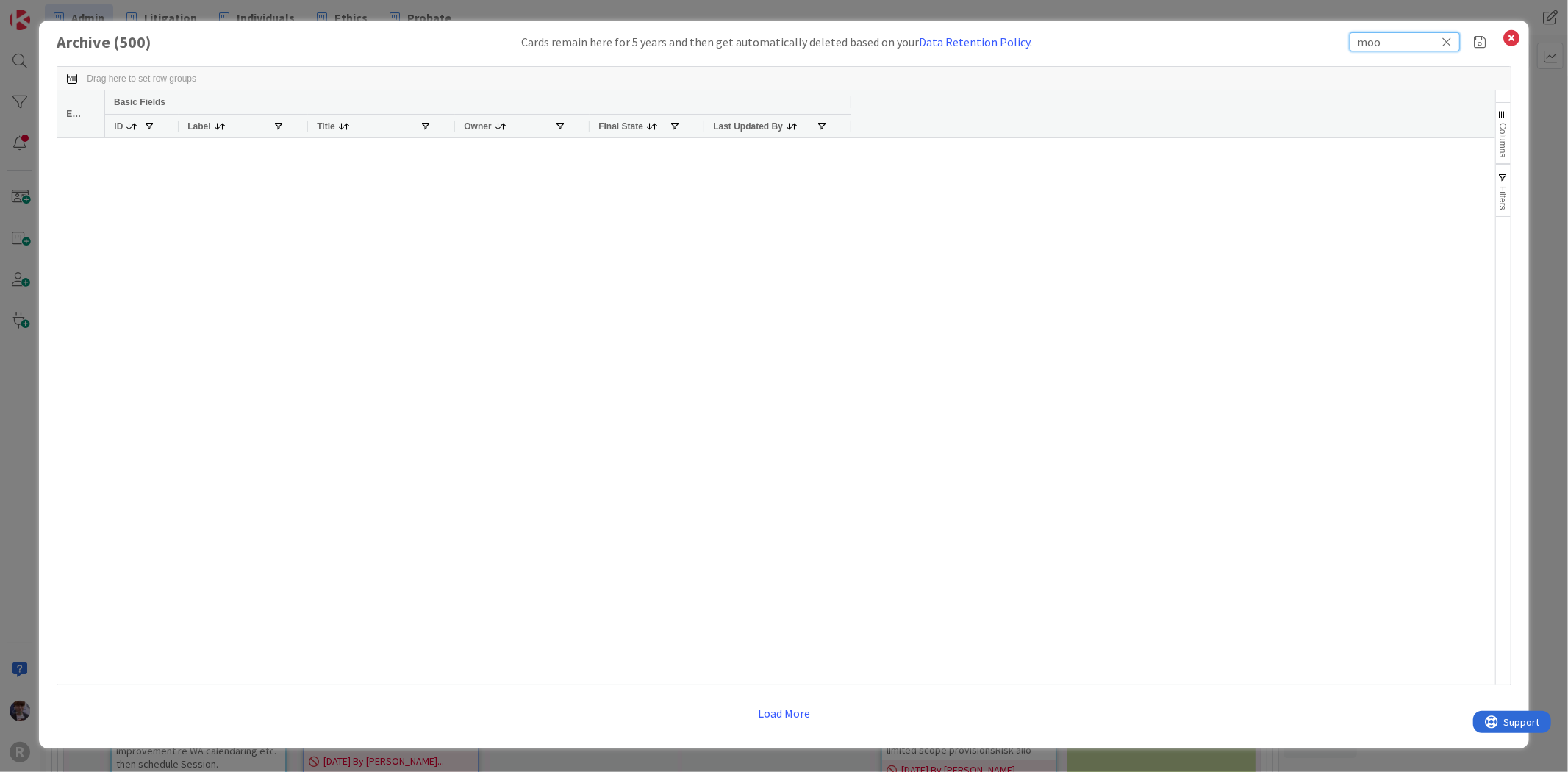
type input "moo"
click at [1503, 40] on icon at bounding box center [1512, 38] width 19 height 21
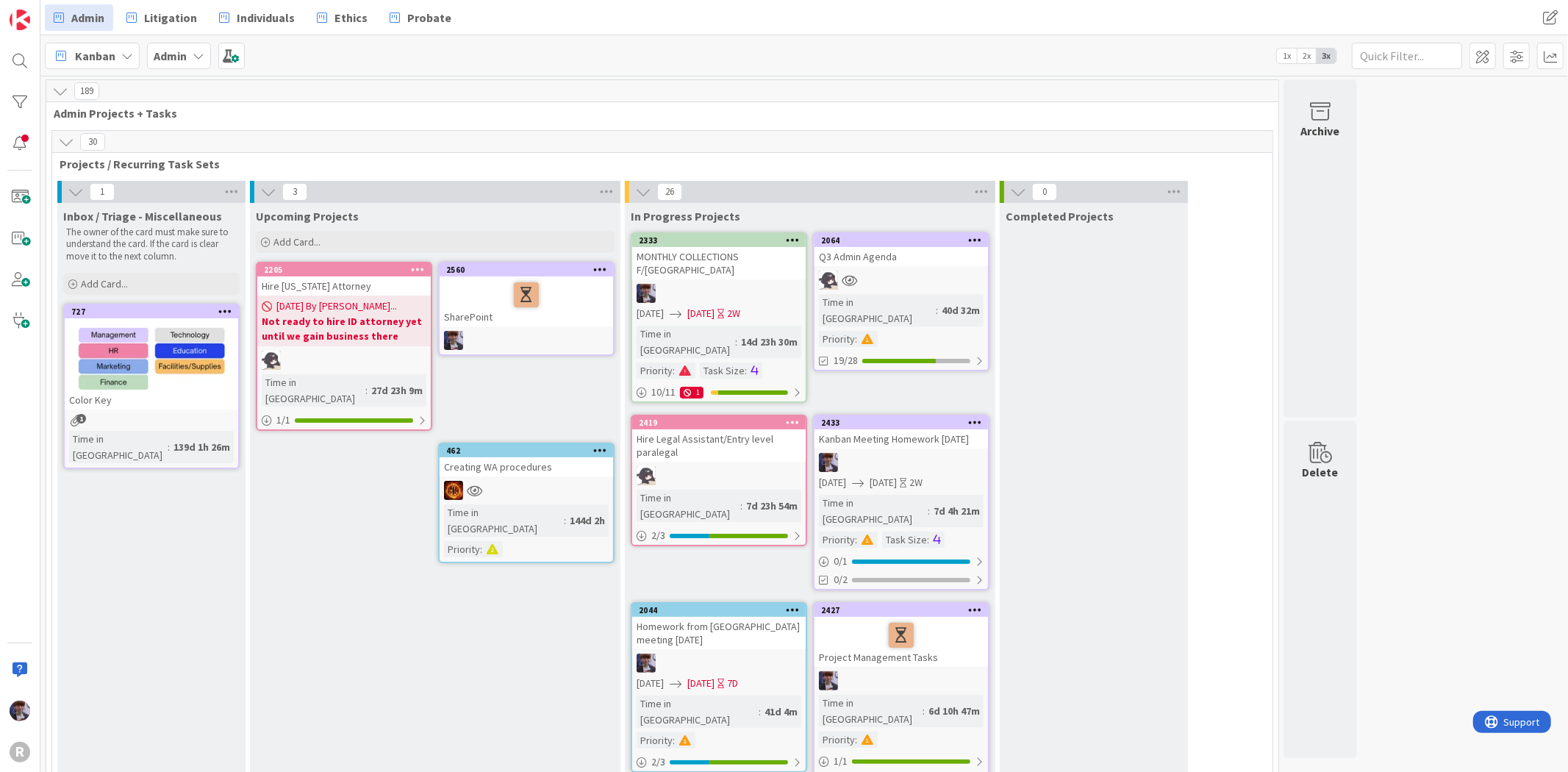
click at [72, 145] on icon at bounding box center [66, 141] width 16 height 16
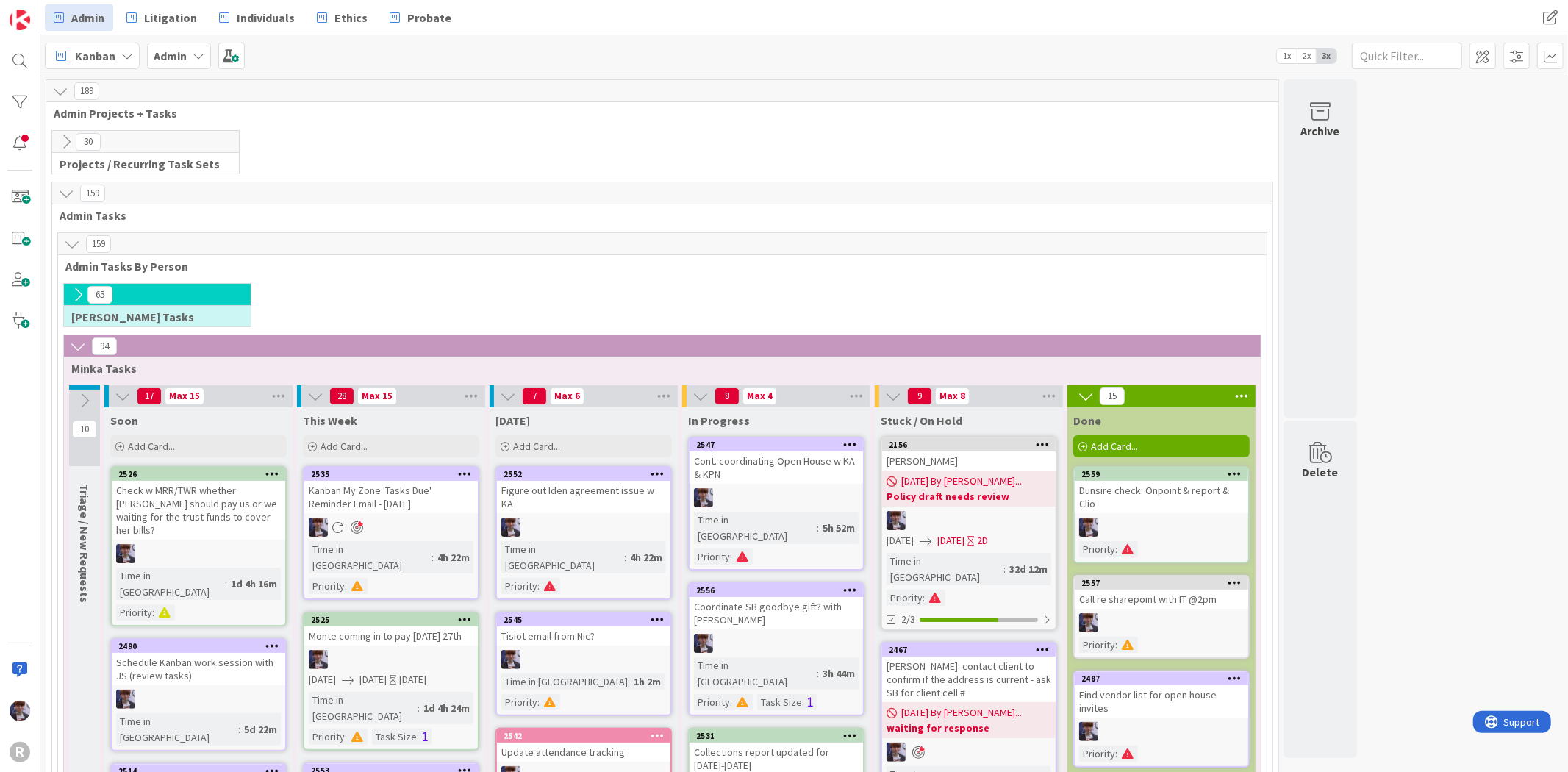
click at [487, 203] on div "159" at bounding box center [662, 193] width 1220 height 22
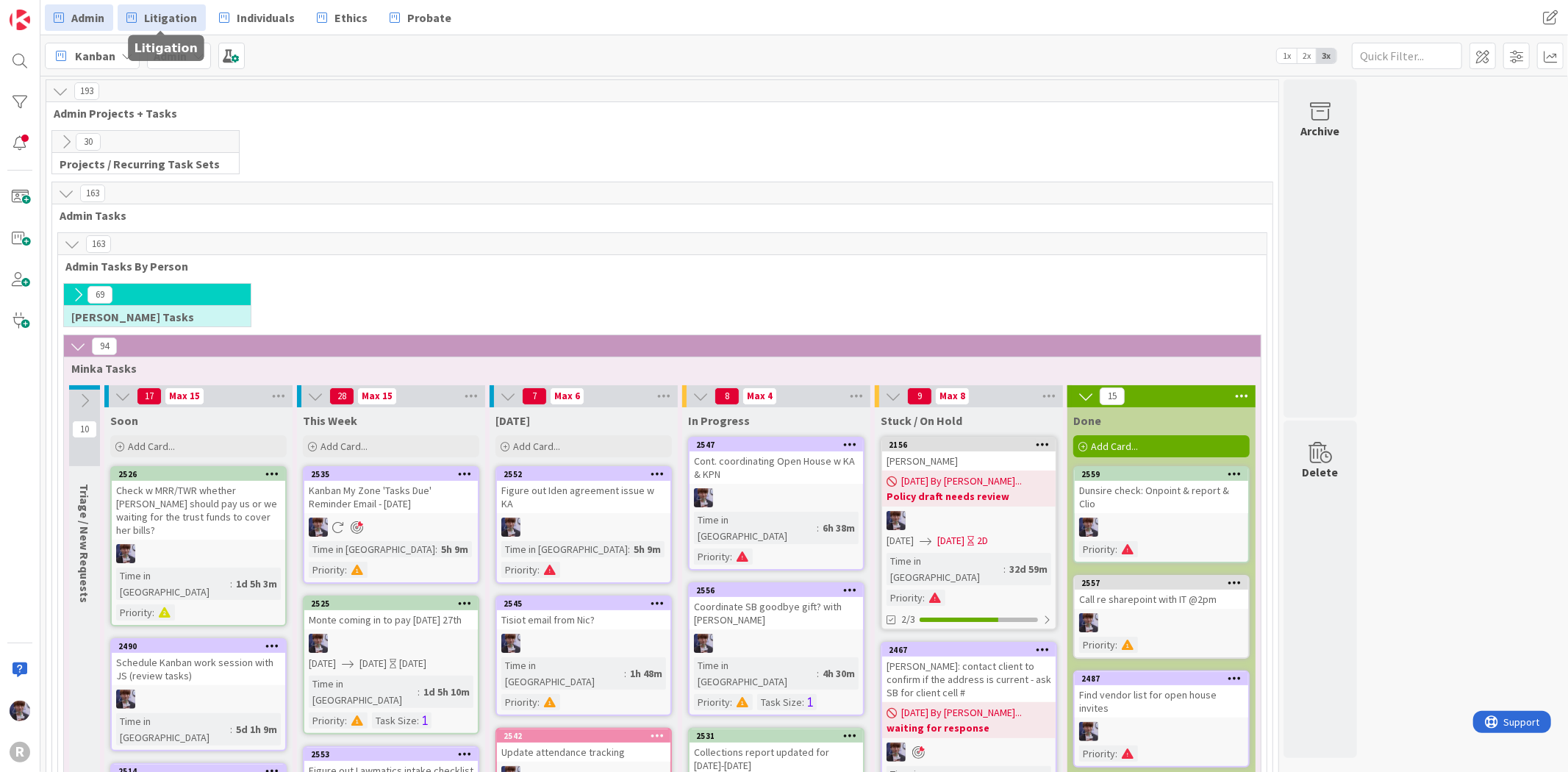
click at [170, 19] on span "Litigation" at bounding box center [171, 17] width 53 height 18
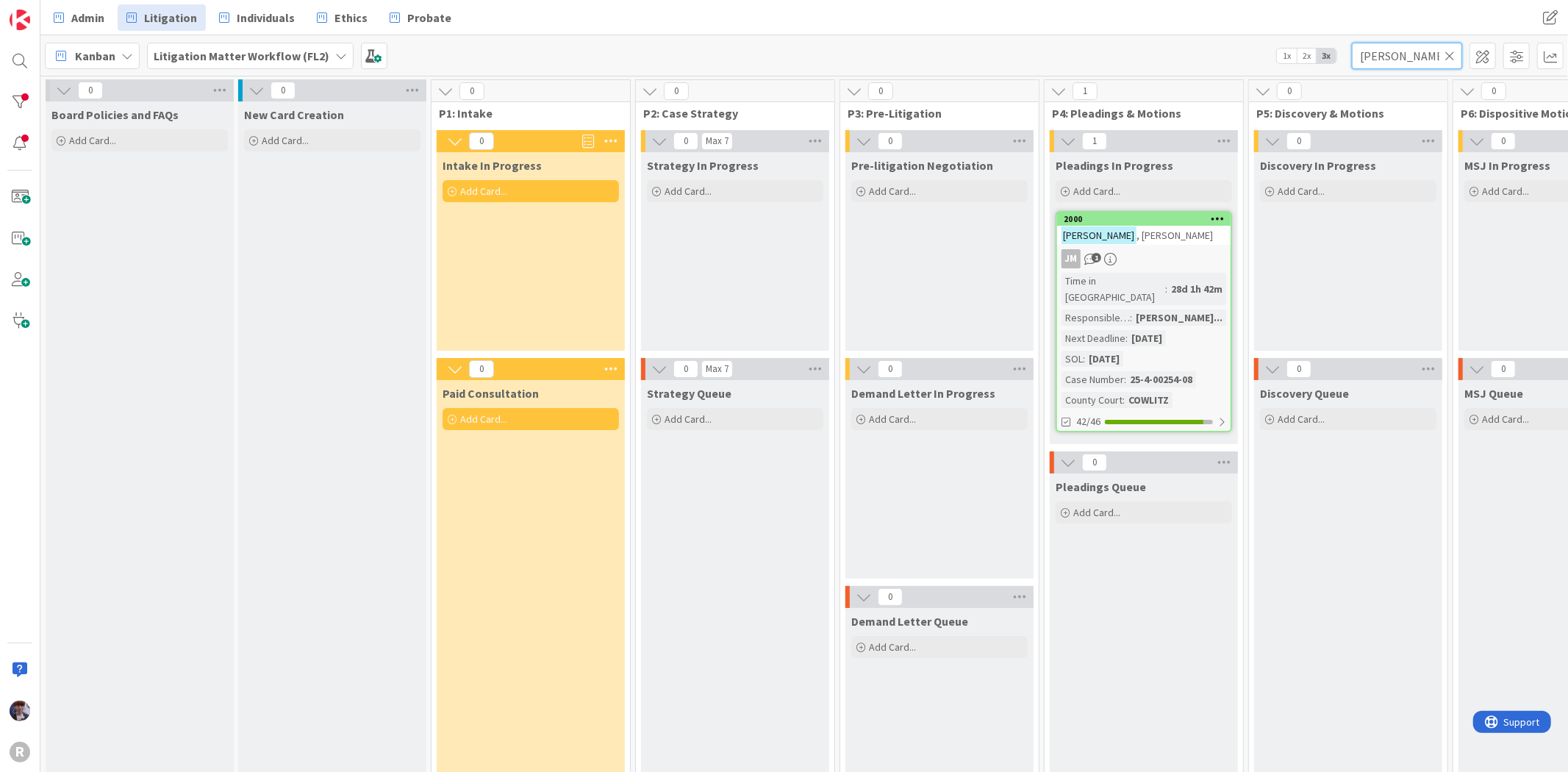
drag, startPoint x: 1400, startPoint y: 52, endPoint x: 1183, endPoint y: 67, distance: 217.5
click at [1186, 65] on div "Kanban Litigation Matter Workflow (FL2) 1x 2x 3x haga" at bounding box center [804, 55] width 1527 height 41
type input "halsey"
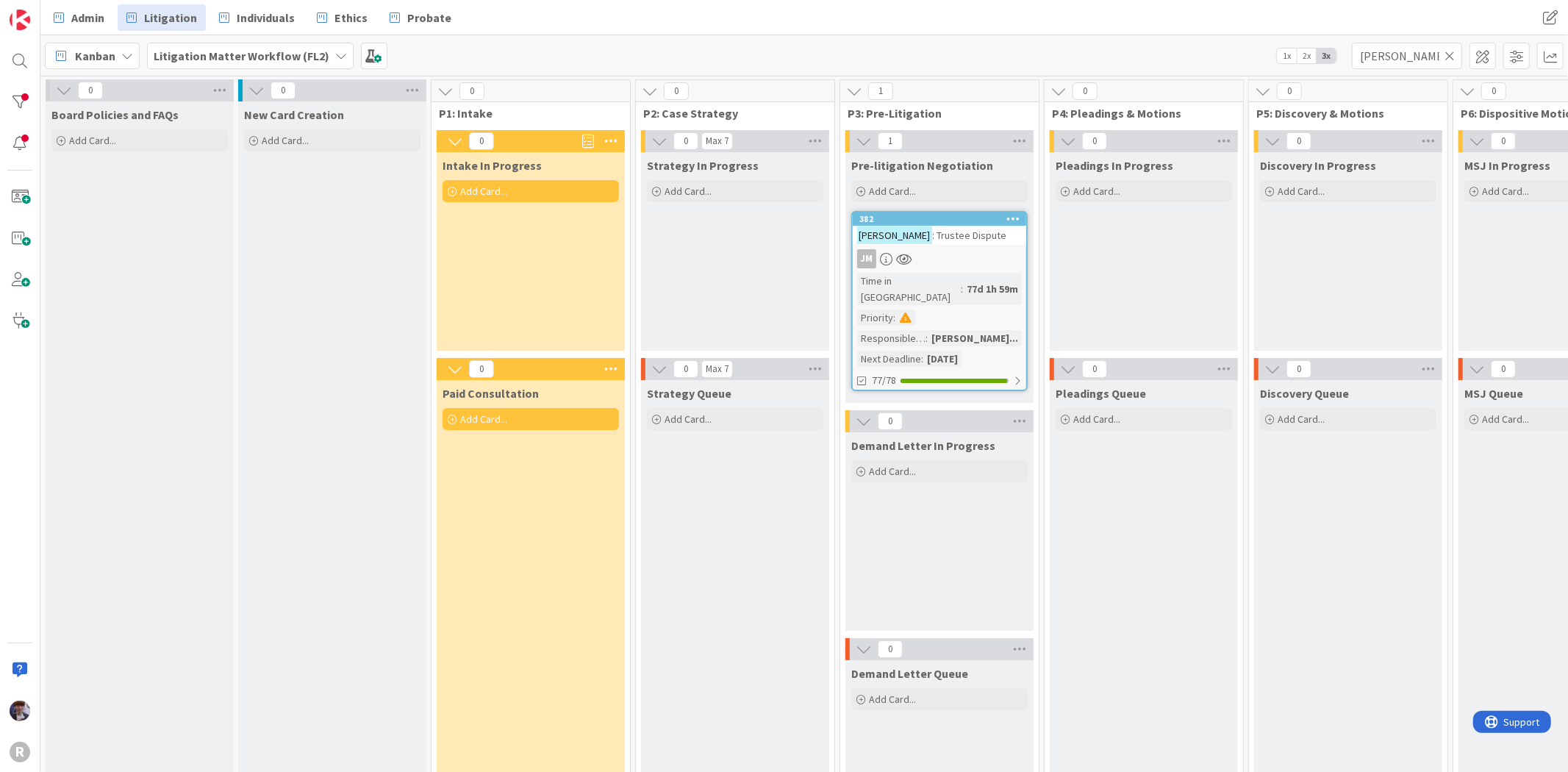
click at [938, 249] on div "JM" at bounding box center [940, 258] width 174 height 19
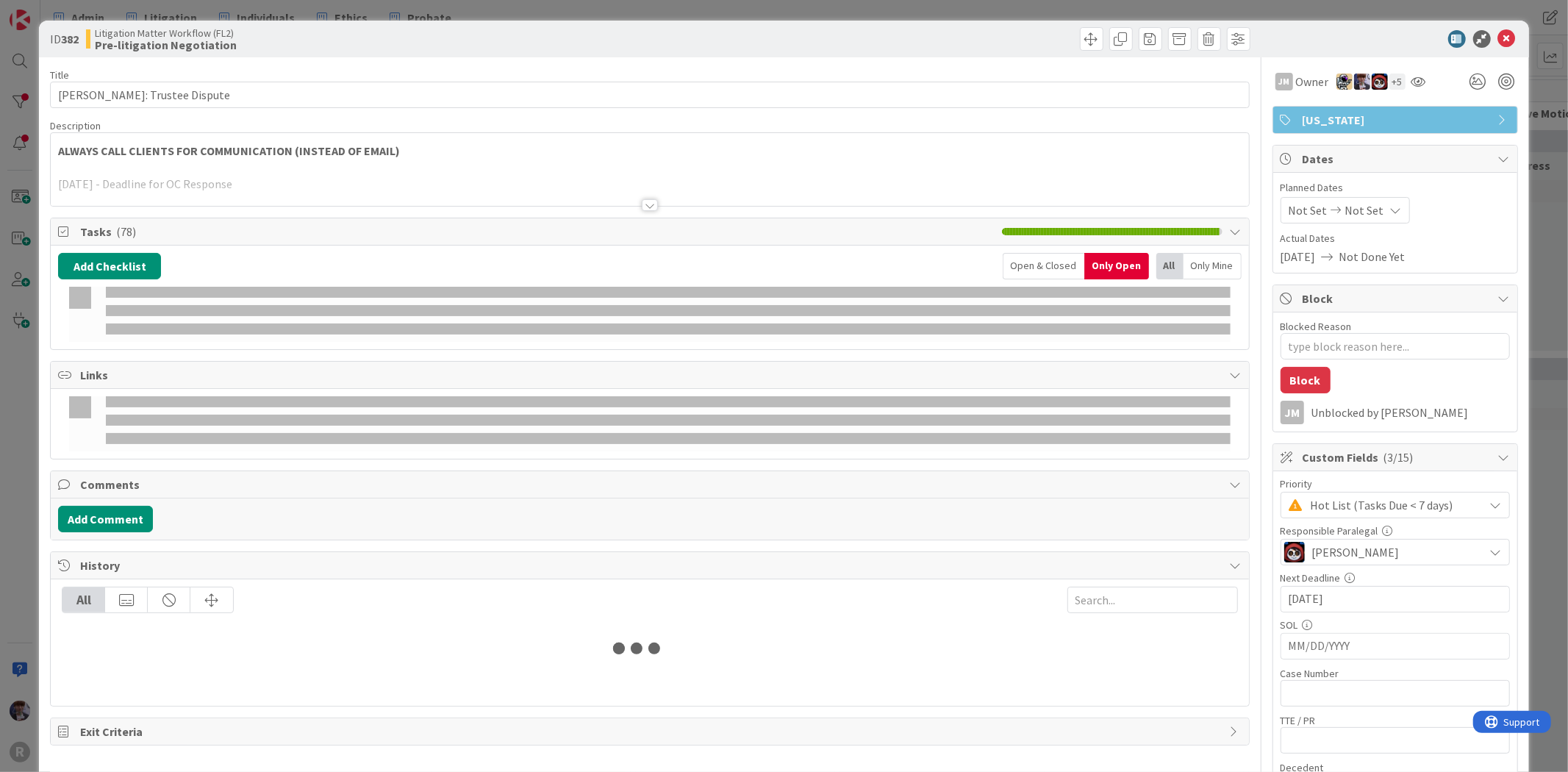
type textarea "x"
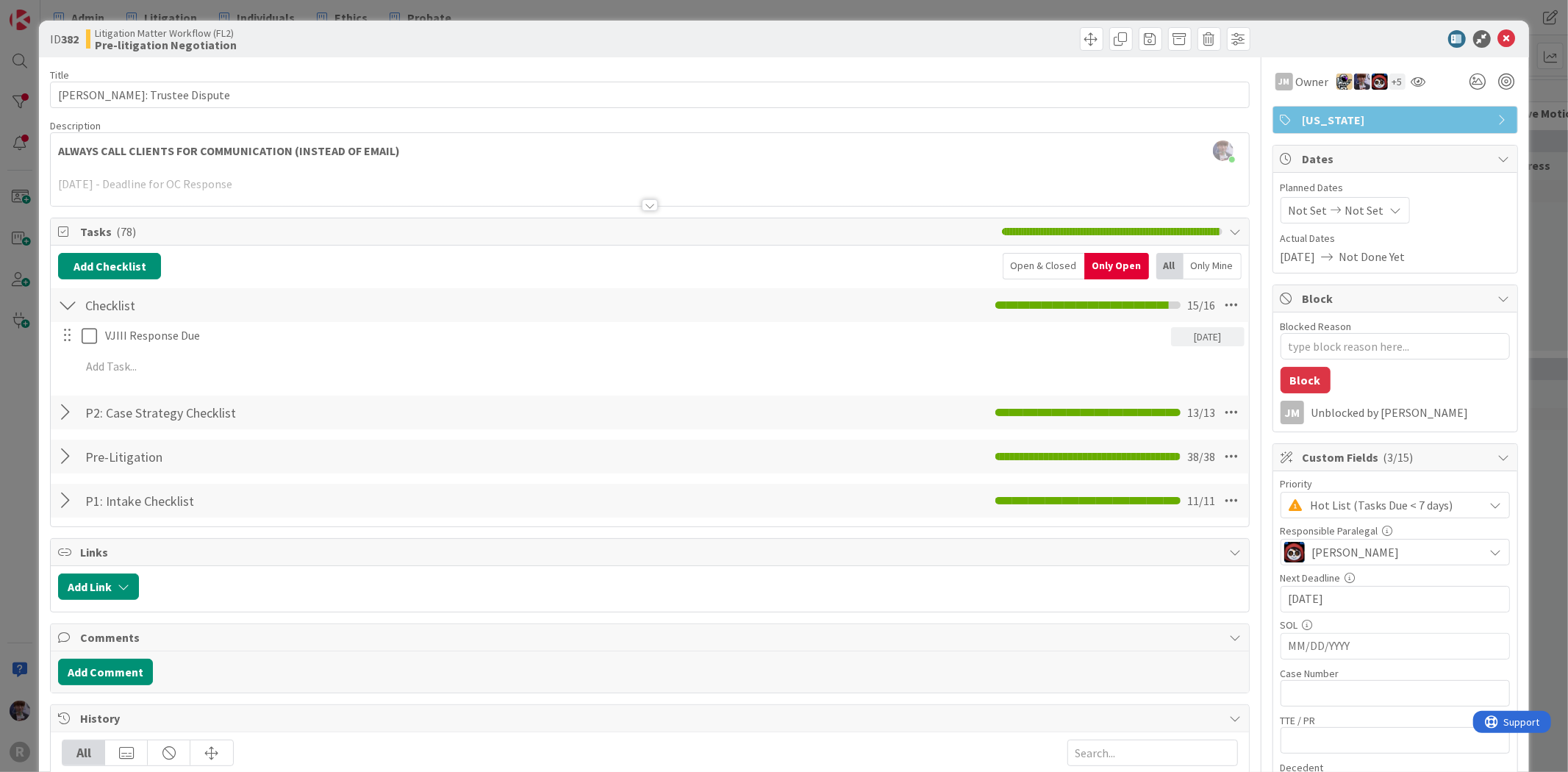
click at [77, 410] on div at bounding box center [68, 413] width 19 height 26
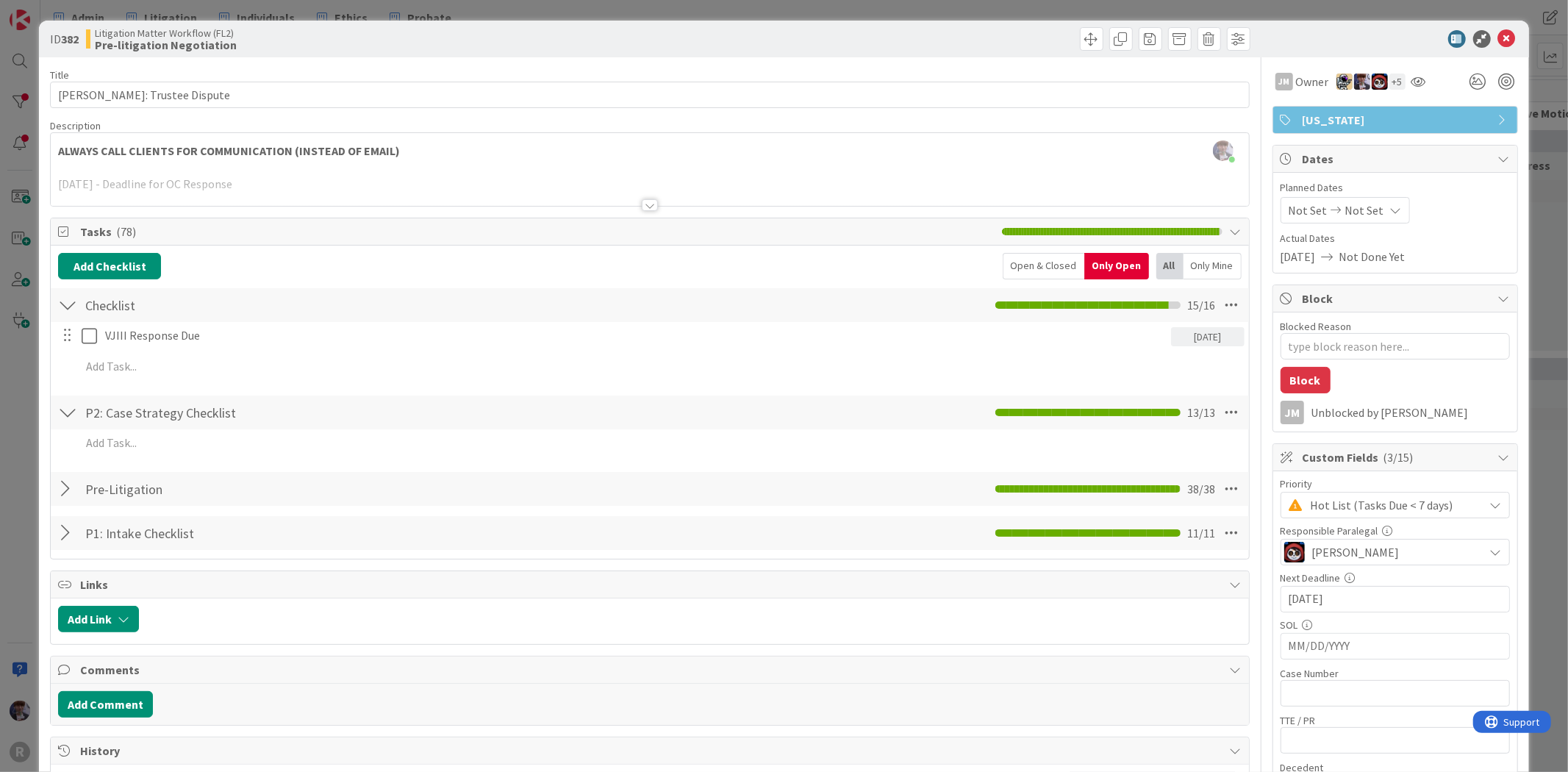
click at [1032, 251] on div "Add Checklist Open & Closed Only Open All Only Mine Checklist Checklist Name 9 …" at bounding box center [649, 403] width 1198 height 313
click at [1032, 264] on div "Open & Closed" at bounding box center [1043, 266] width 81 height 26
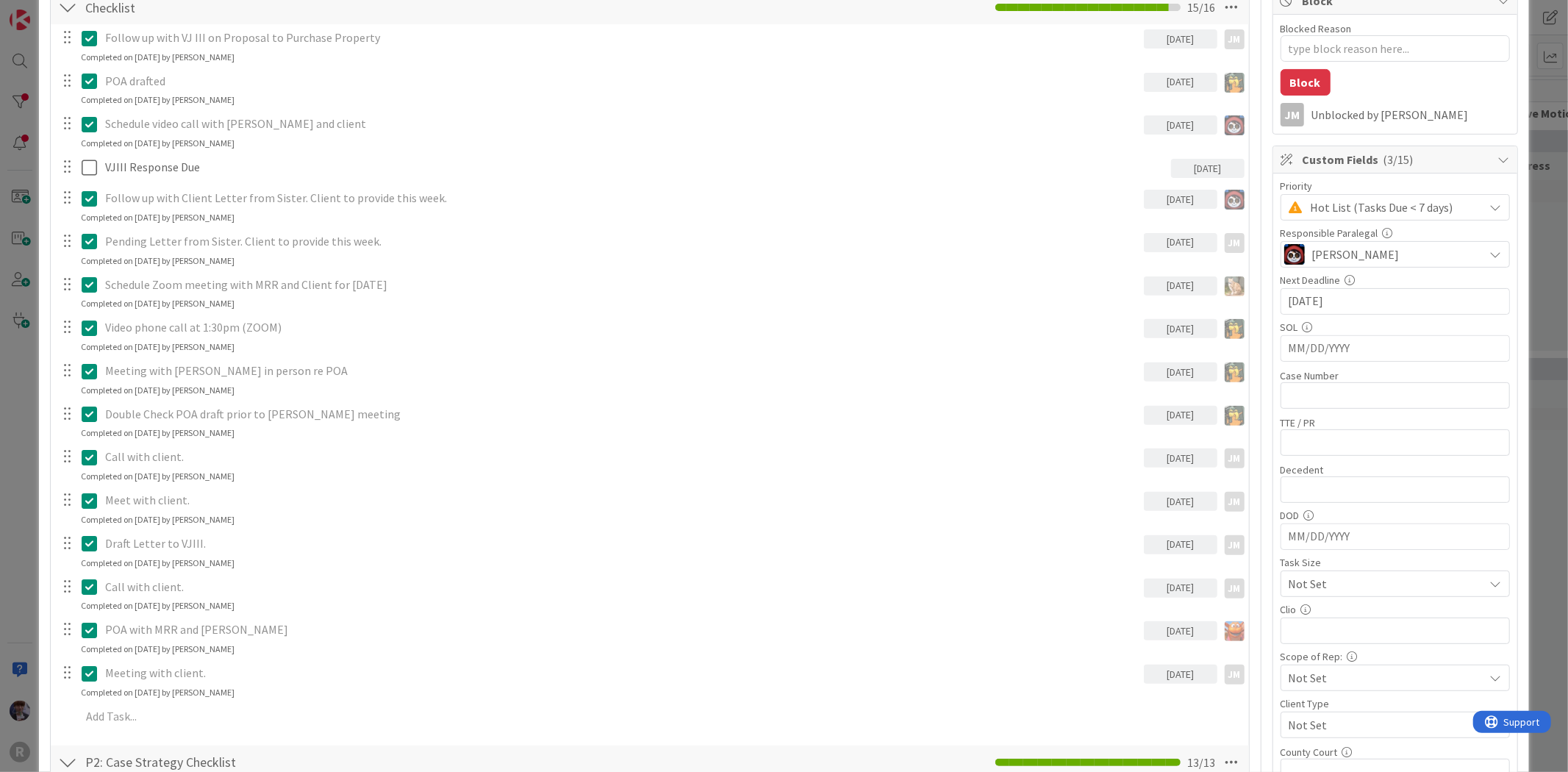
scroll to position [326, 0]
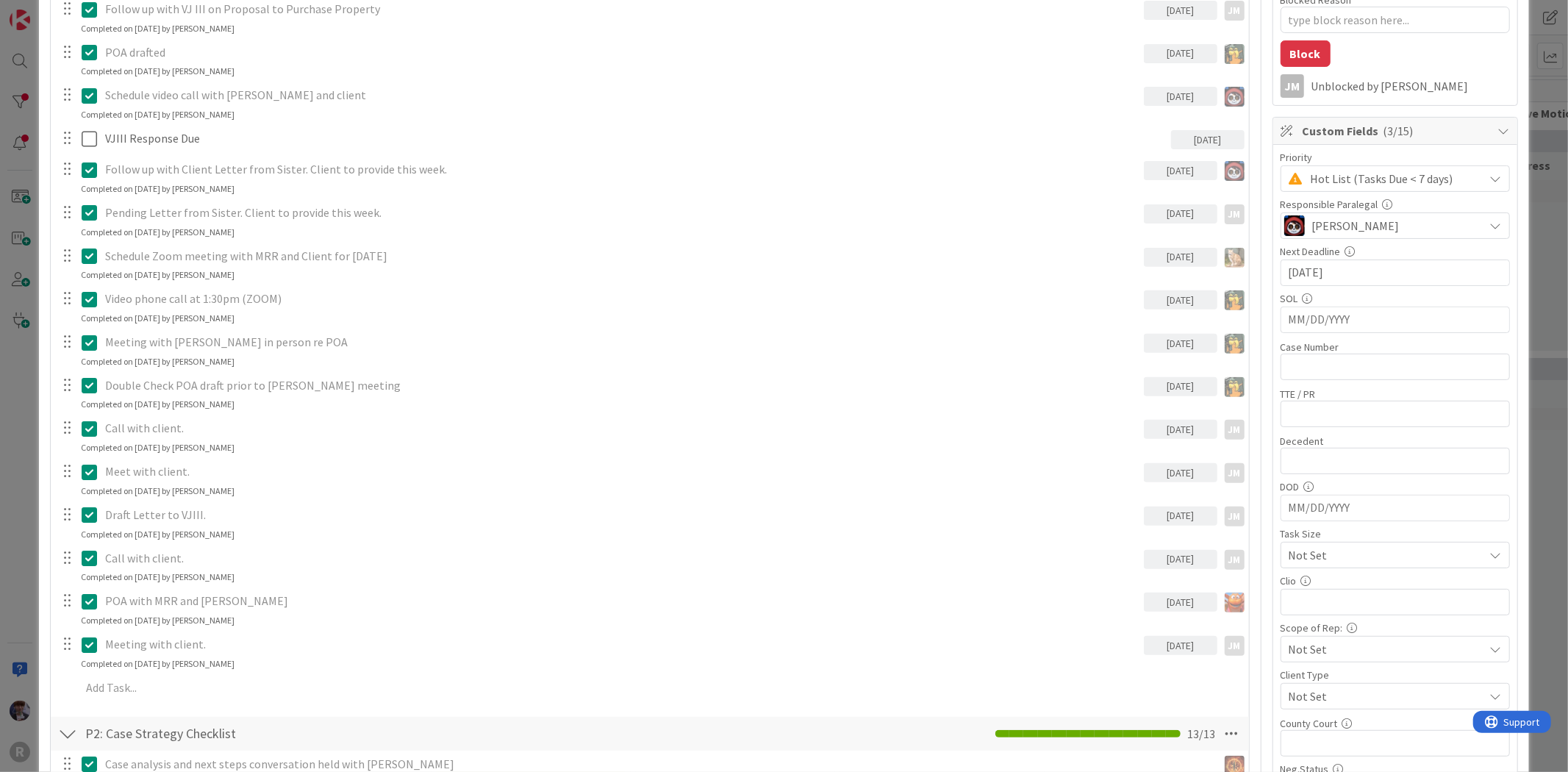
click at [24, 369] on div "ID 382 Litigation Matter Workflow (FL2) Pre-litigation Negotiation Title 23 / 1…" at bounding box center [784, 386] width 1568 height 772
